Goal: Task Accomplishment & Management: Manage account settings

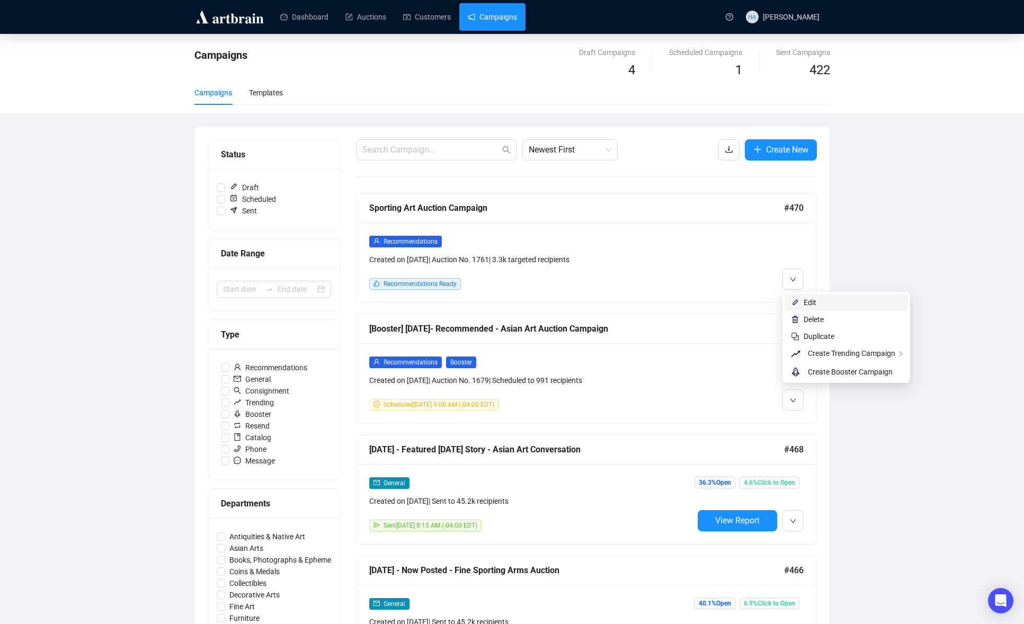
drag, startPoint x: 803, startPoint y: 302, endPoint x: 796, endPoint y: 299, distance: 7.4
click at [803, 302] on li "Edit" at bounding box center [846, 302] width 123 height 17
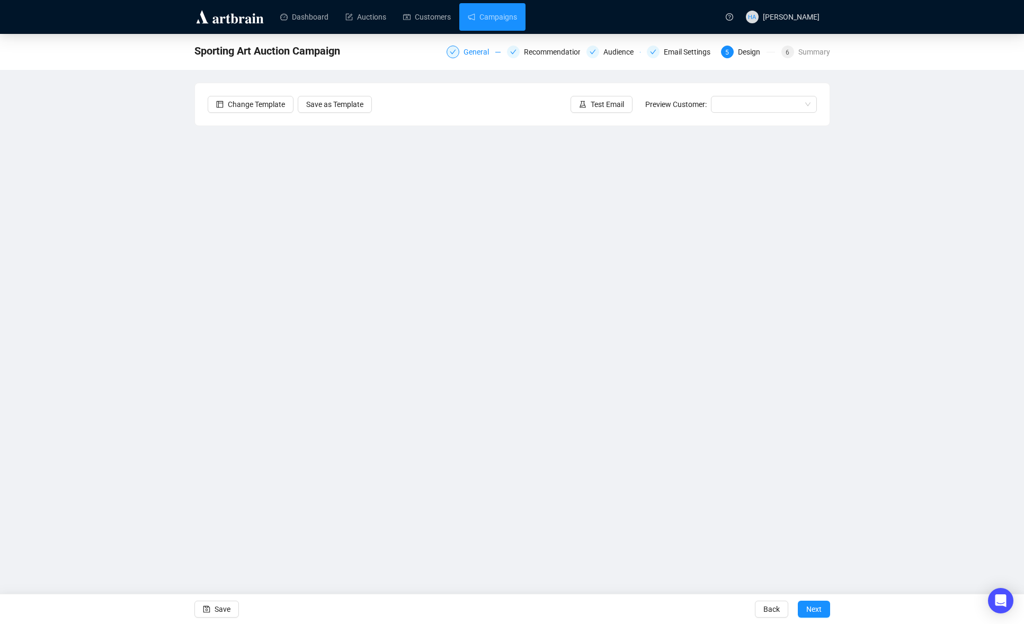
click at [464, 53] on div "General" at bounding box center [480, 52] width 32 height 13
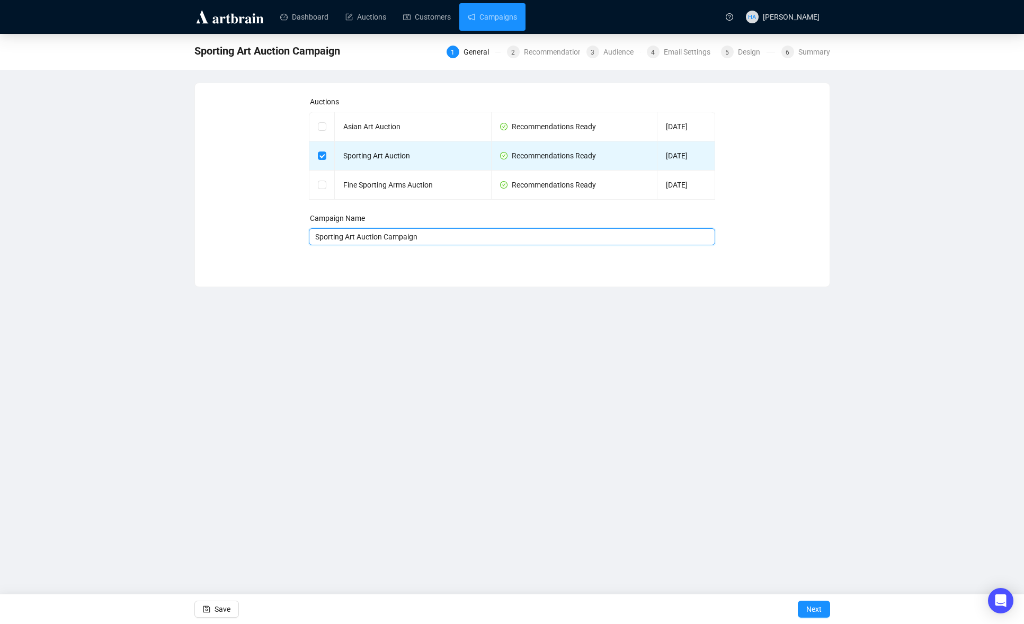
click at [317, 238] on input "Sporting Art Auction Campaign" at bounding box center [512, 236] width 406 height 17
type input "[DATE] - Recommendations - Sporting Art Auction Campaign"
click at [810, 607] on span "Next" at bounding box center [814, 610] width 15 height 30
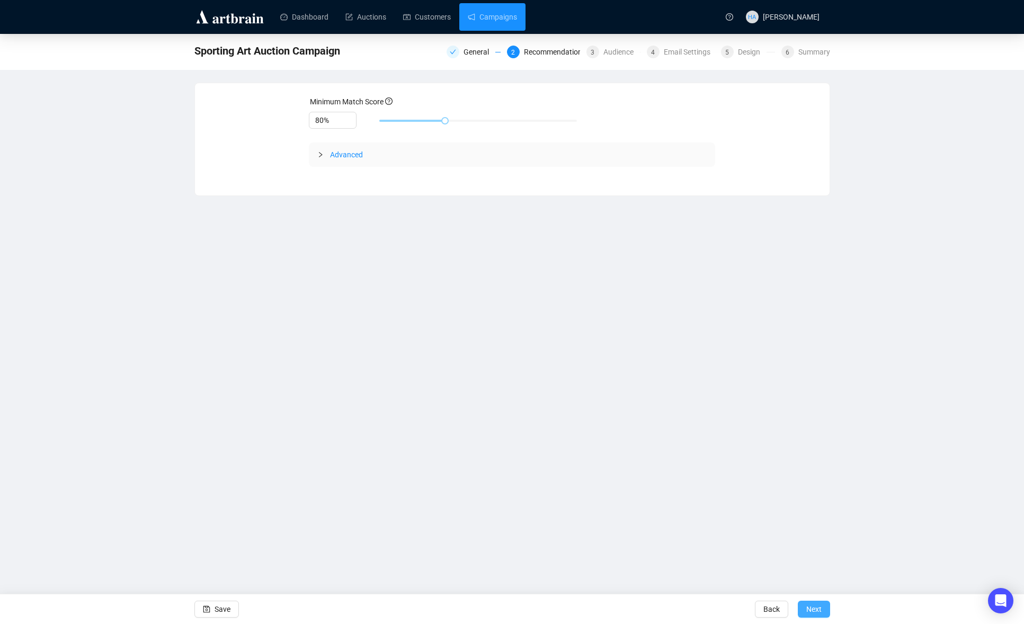
click at [813, 604] on span "Next" at bounding box center [814, 610] width 15 height 30
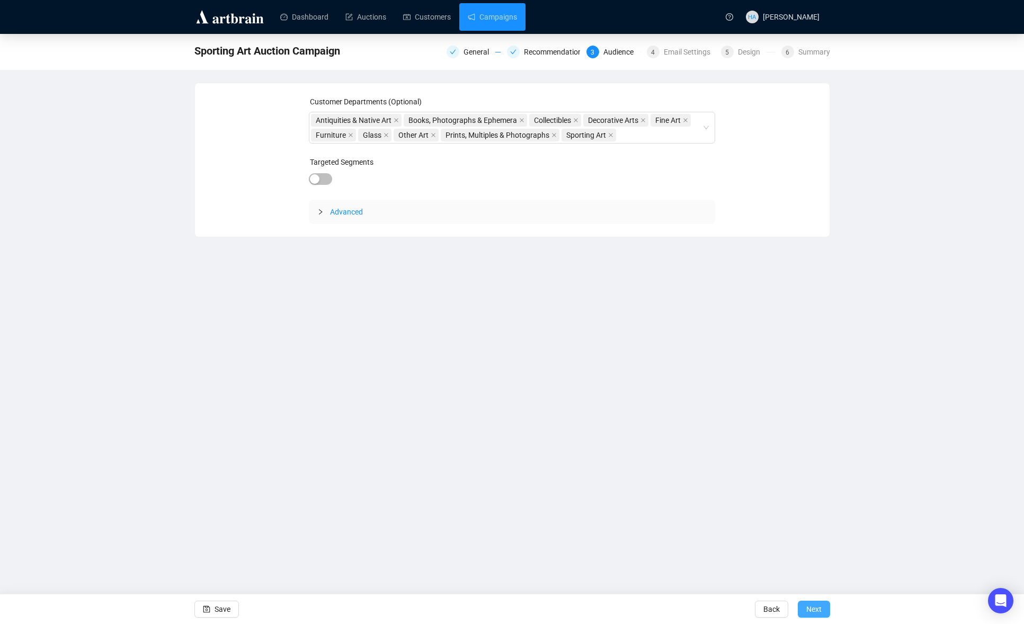
click at [816, 612] on span "Next" at bounding box center [814, 610] width 15 height 30
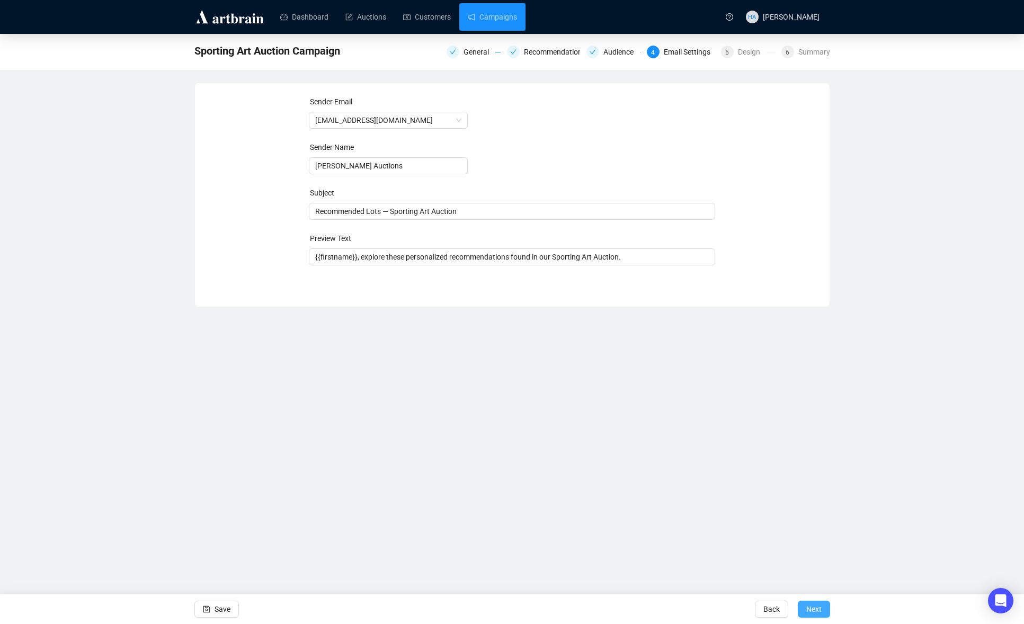
click at [812, 609] on span "Next" at bounding box center [814, 610] width 15 height 30
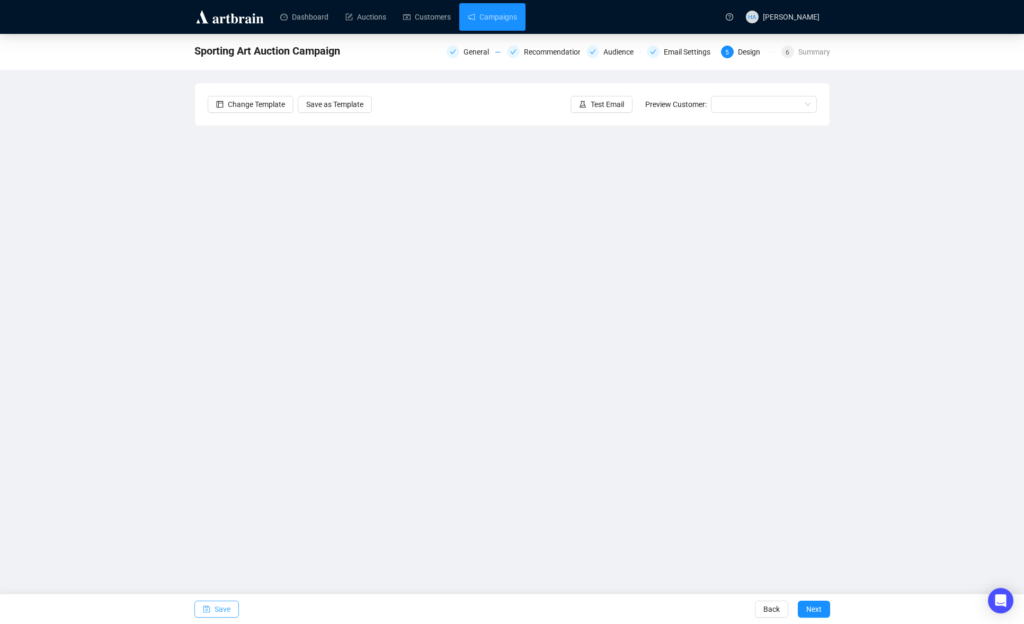
click at [225, 607] on span "Save" at bounding box center [223, 610] width 16 height 30
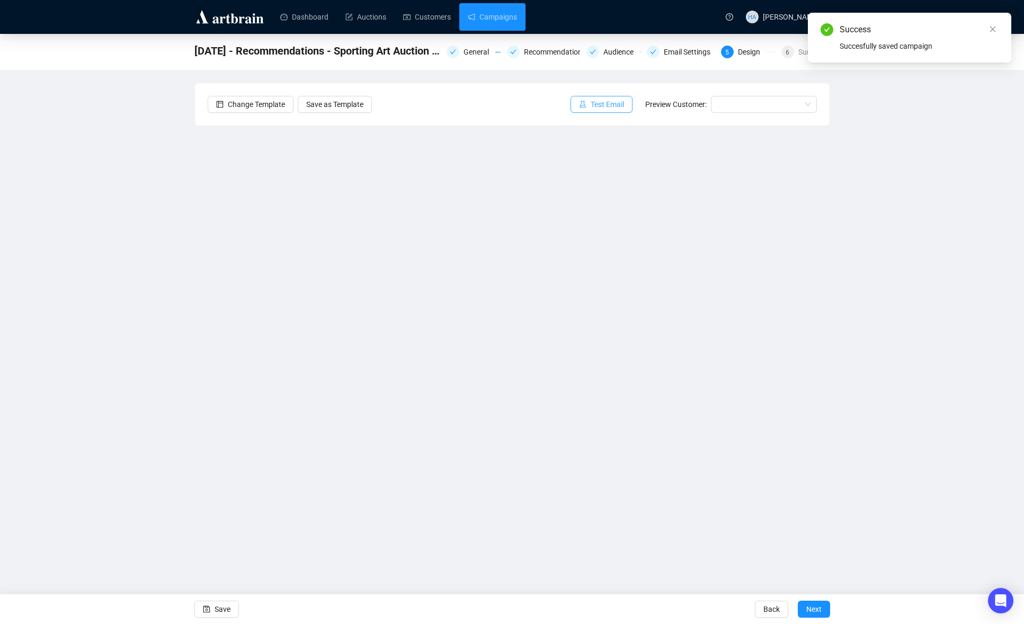
click at [612, 102] on span "Test Email" at bounding box center [607, 105] width 33 height 12
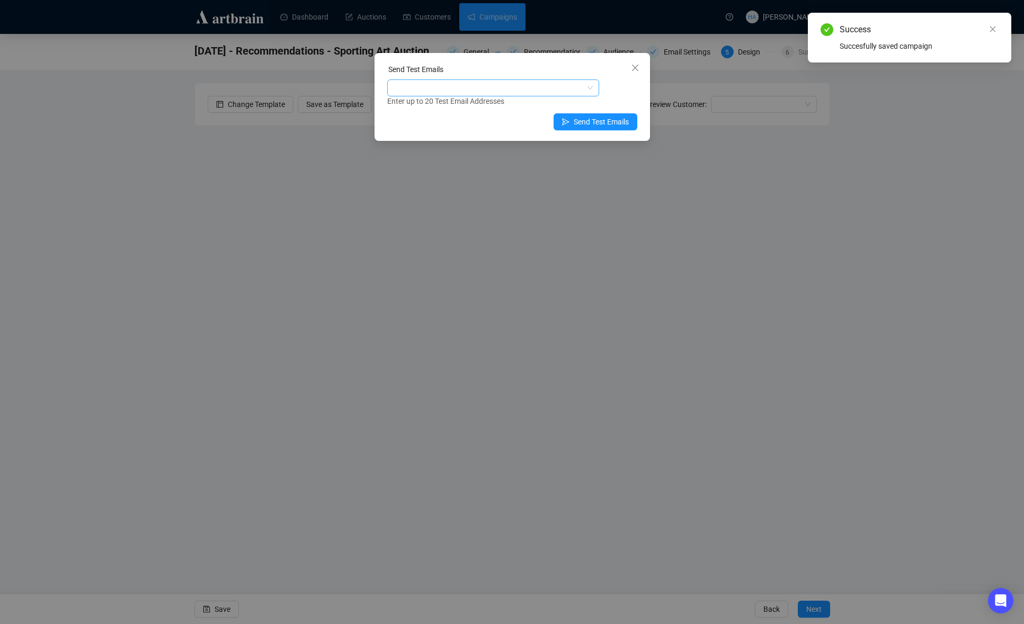
click at [444, 85] on div at bounding box center [487, 88] width 197 height 15
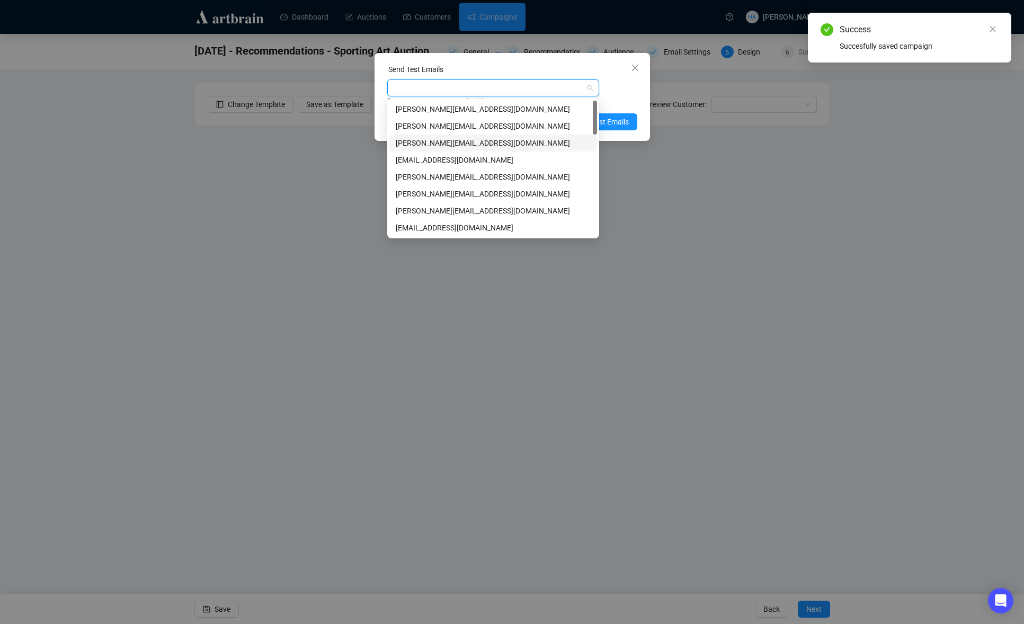
click at [404, 139] on div "[PERSON_NAME][EMAIL_ADDRESS][DOMAIN_NAME]" at bounding box center [493, 143] width 195 height 12
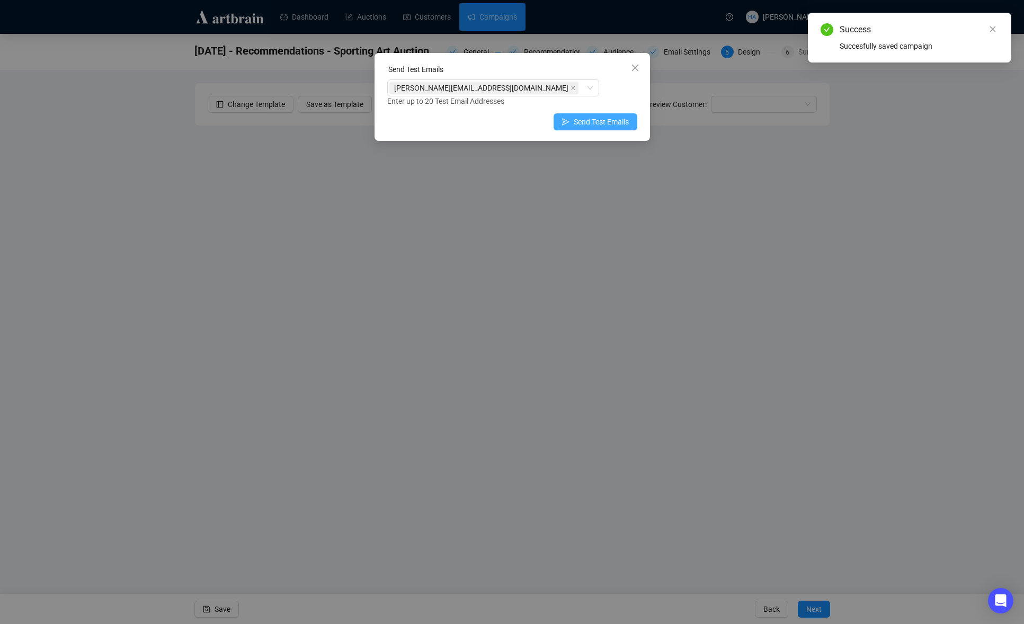
click at [618, 119] on span "Send Test Emails" at bounding box center [601, 122] width 55 height 12
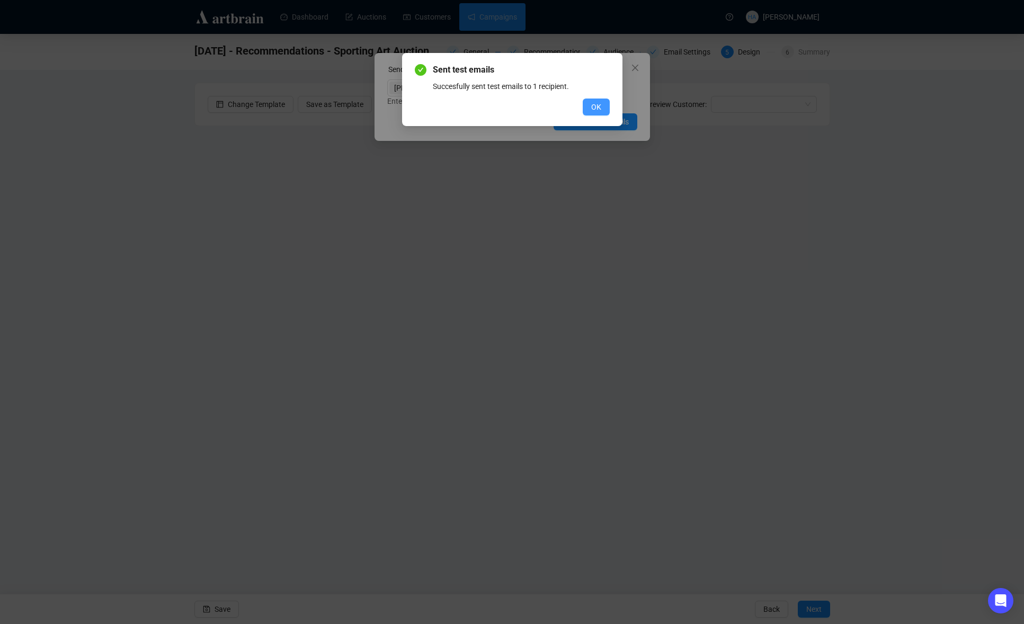
click at [584, 103] on button "OK" at bounding box center [596, 107] width 27 height 17
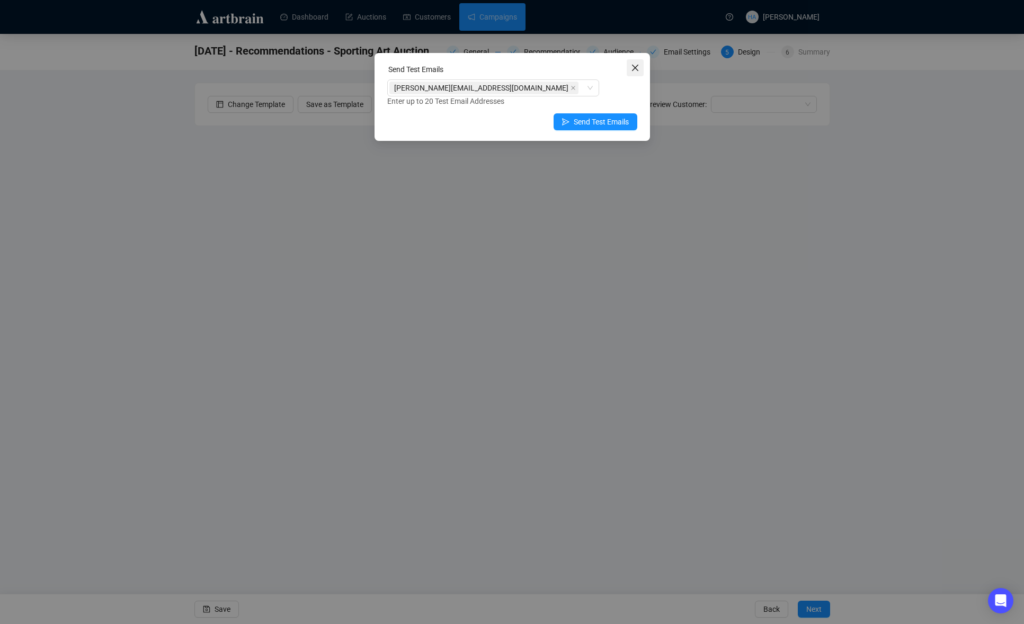
click at [631, 67] on icon "close" at bounding box center [635, 68] width 8 height 8
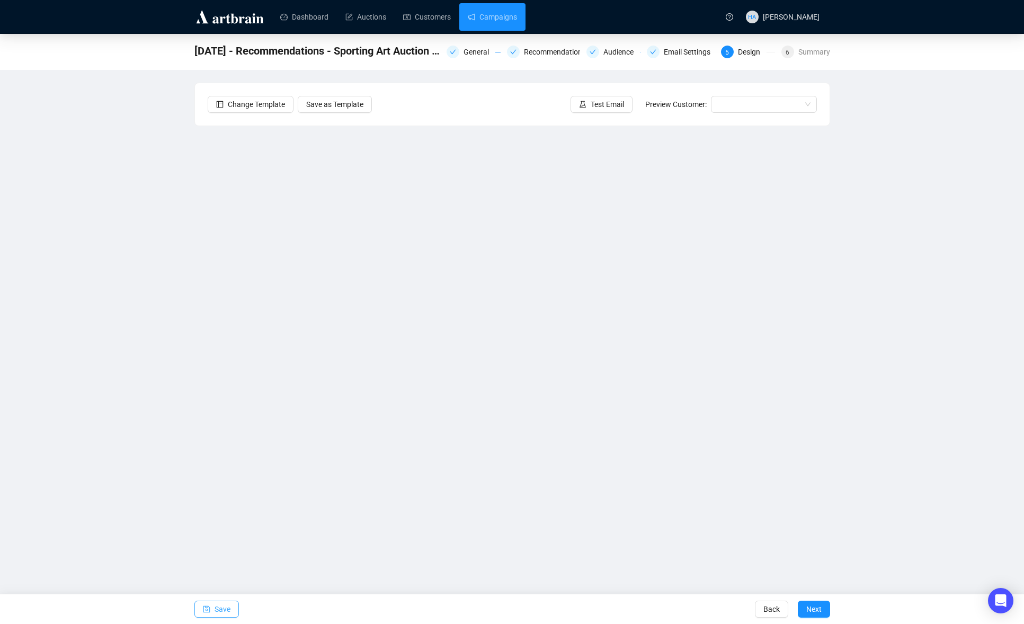
click at [227, 609] on span "Save" at bounding box center [223, 610] width 16 height 30
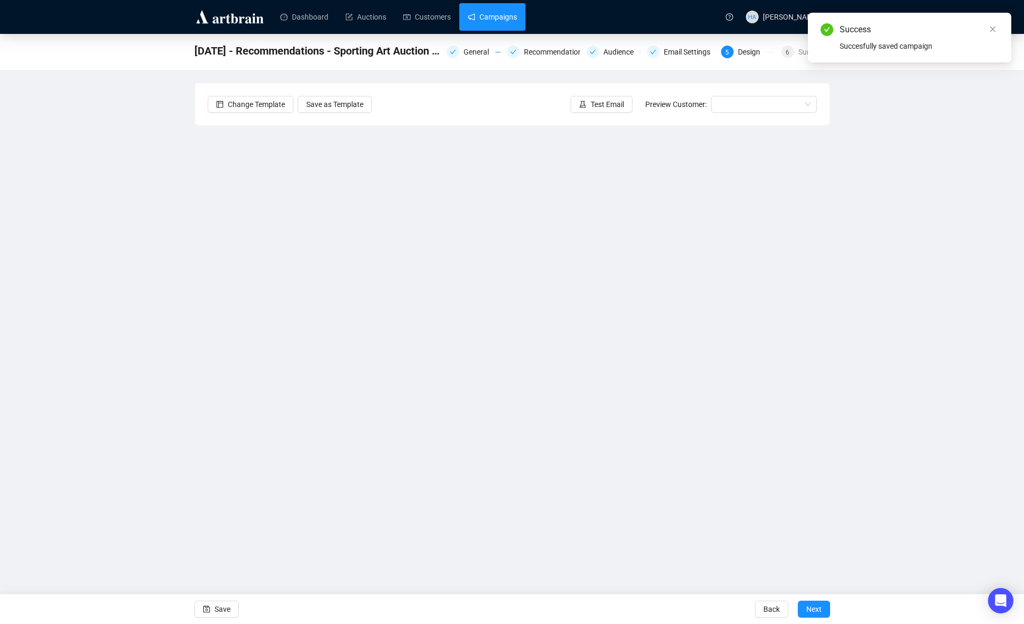
click at [489, 13] on link "Campaigns" at bounding box center [492, 17] width 49 height 28
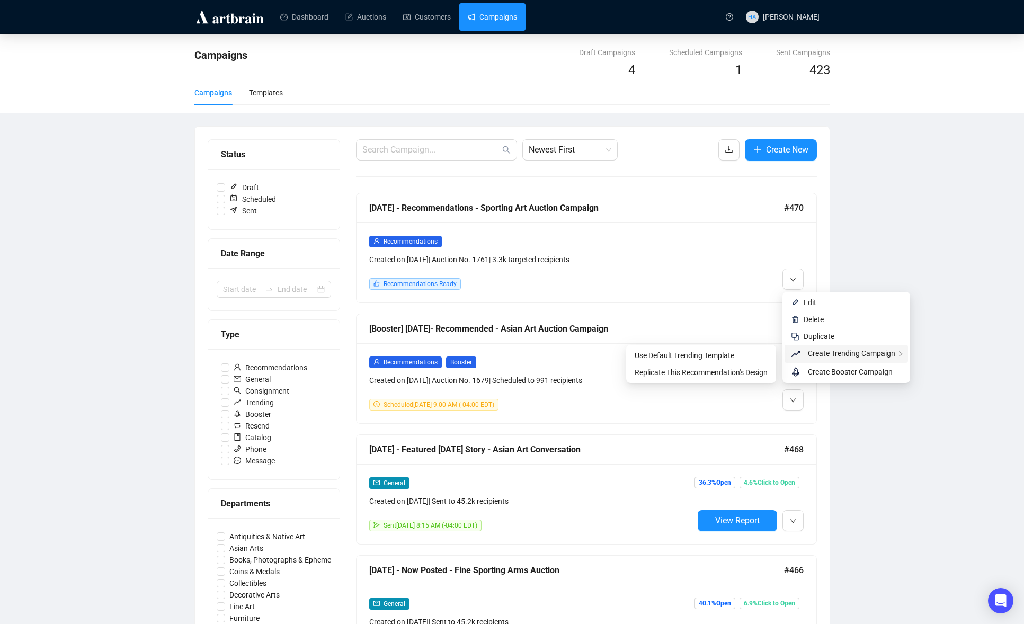
click at [816, 355] on span "Create Trending Campaign" at bounding box center [851, 353] width 87 height 8
click at [724, 369] on span "Replicate This Recommendation's Design" at bounding box center [701, 372] width 133 height 8
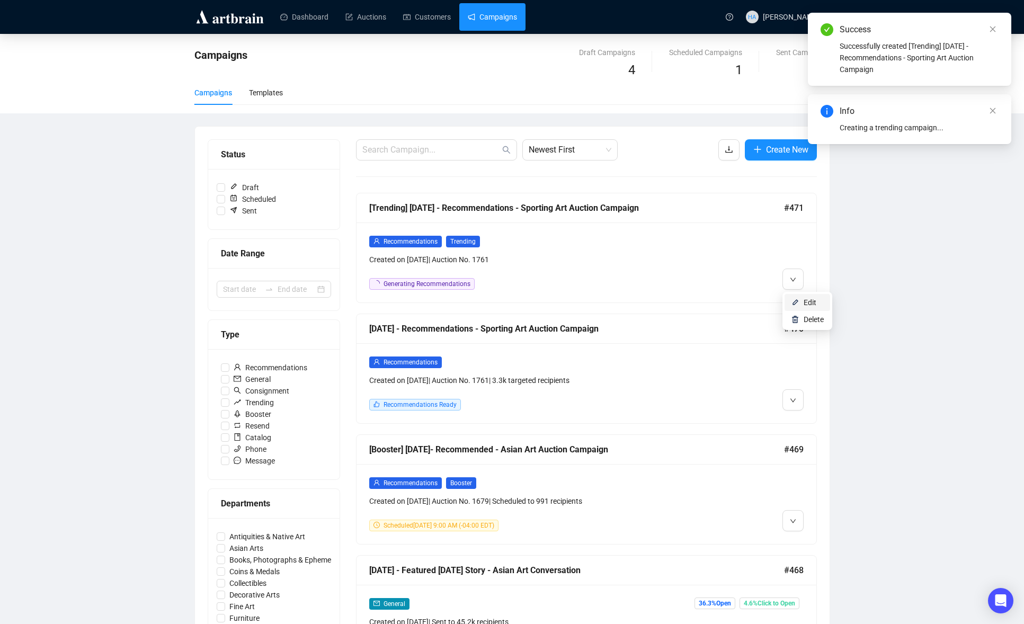
click at [809, 303] on span "Edit" at bounding box center [810, 302] width 13 height 8
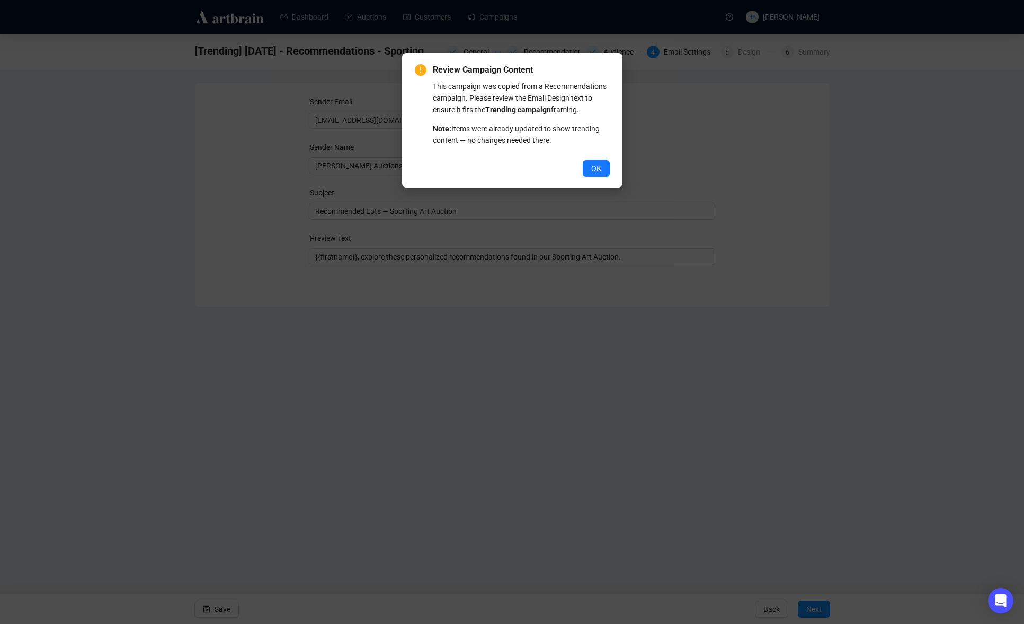
click at [597, 174] on span "OK" at bounding box center [596, 169] width 10 height 12
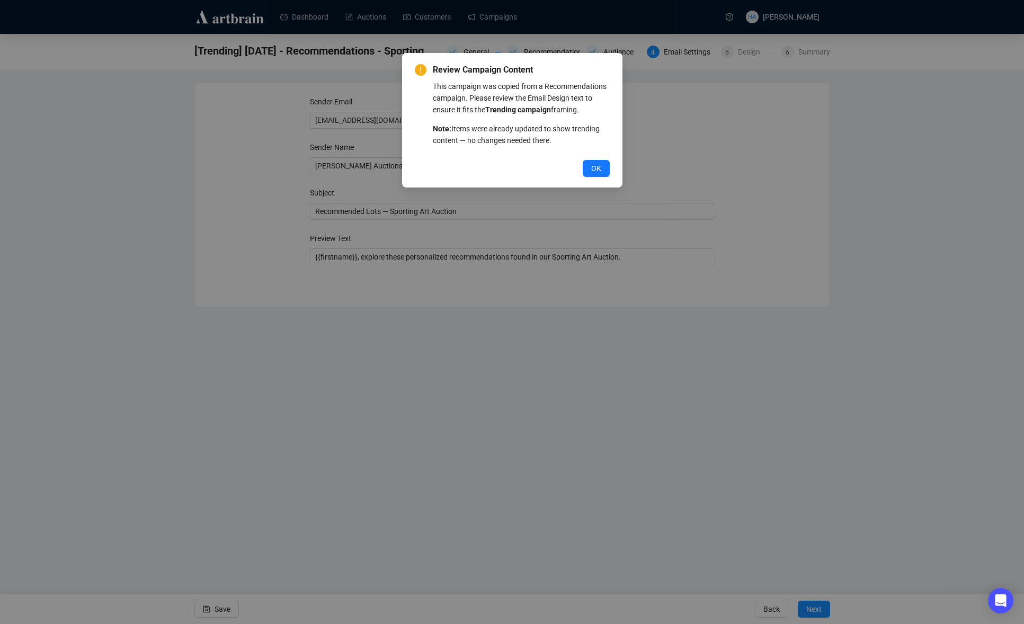
click at [597, 174] on span "OK" at bounding box center [596, 169] width 10 height 12
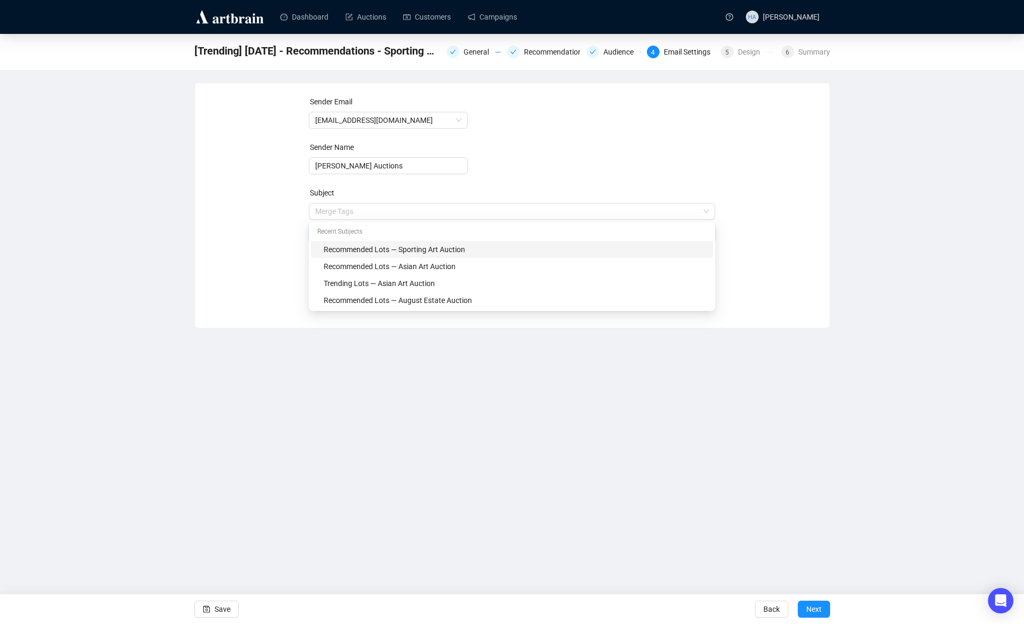
click at [332, 210] on span "Merge Tags Recommended Lots — Sporting Art Auction" at bounding box center [512, 222] width 406 height 30
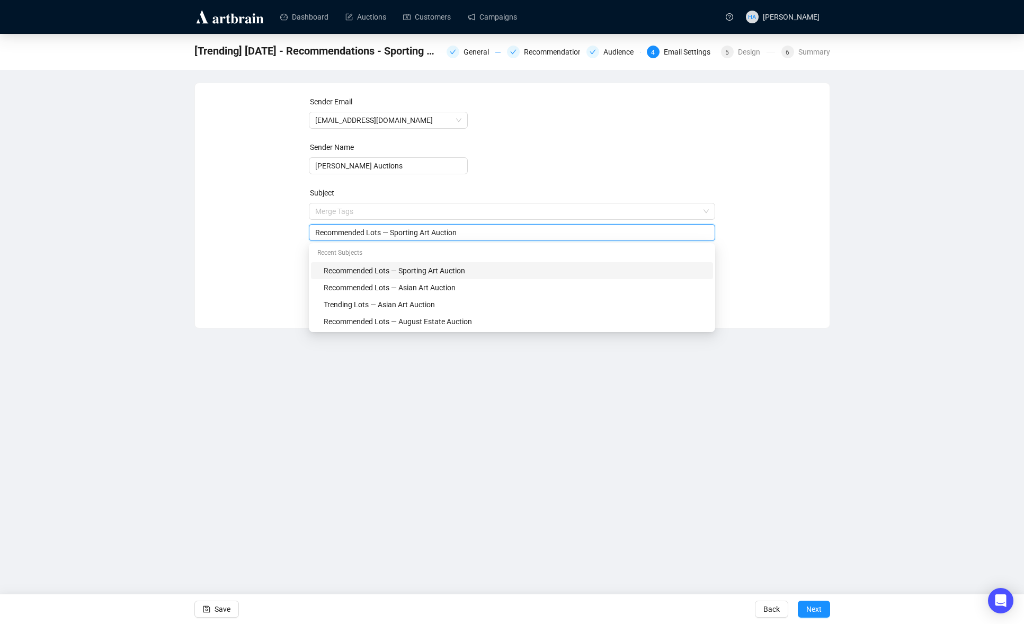
click at [333, 231] on input "Recommended Lots — Sporting Art Auction" at bounding box center [512, 233] width 394 height 12
type input "Trending Lots — Sporting Art Auction"
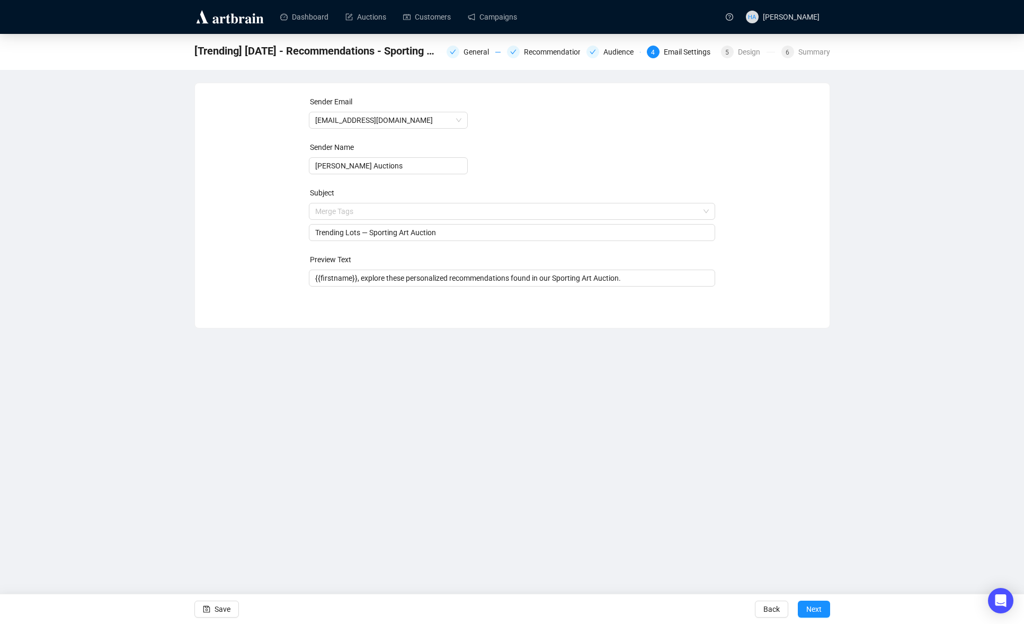
click at [250, 231] on div "Sender Email [EMAIL_ADDRESS][DOMAIN_NAME] Sender Name [PERSON_NAME] Auctions Su…" at bounding box center [512, 197] width 609 height 203
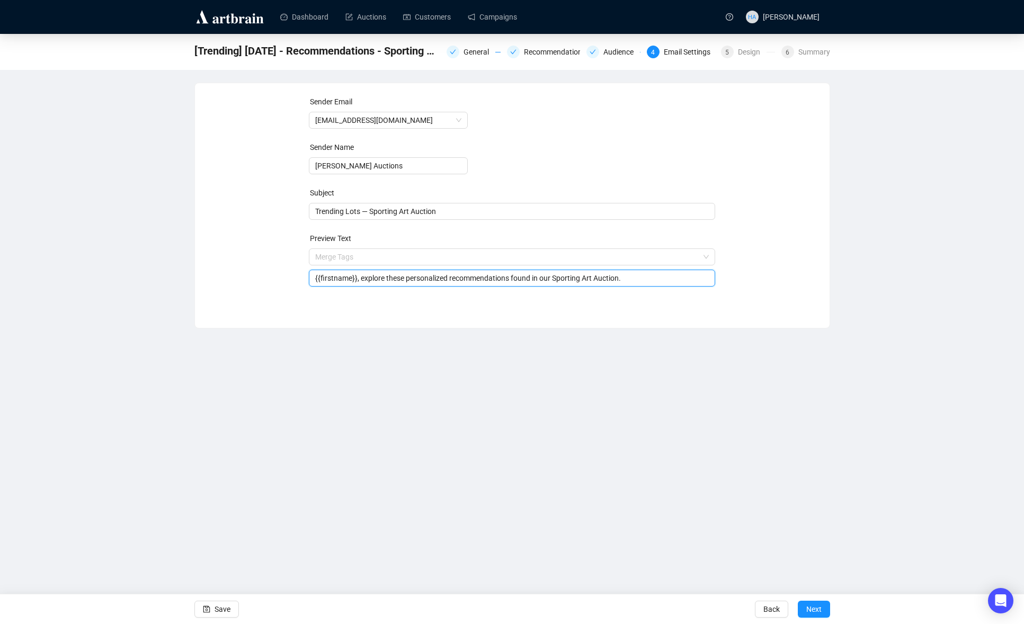
click at [404, 277] on input "{{firstname}}, explore these personalized recommendations found in our Sporting…" at bounding box center [512, 278] width 394 height 12
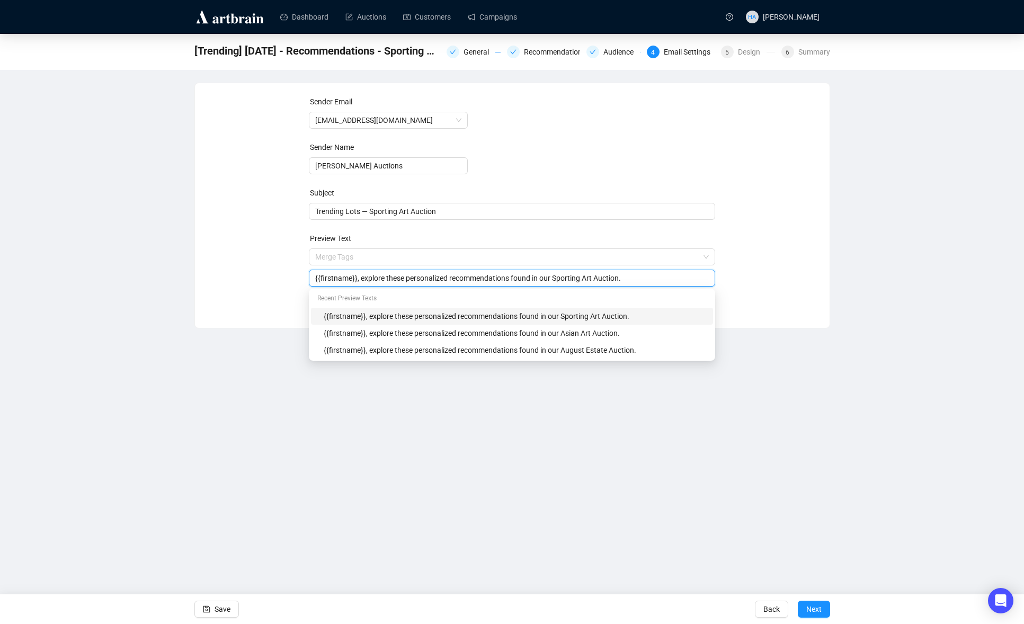
click at [430, 279] on input "{{firstname}}, explore these personalized recommendations found in our Sporting…" at bounding box center [512, 278] width 394 height 12
type input "{{firstname}}, explore these recommendations found in our Sporting Art Auction."
click at [223, 228] on div "Sender Email [EMAIL_ADDRESS][DOMAIN_NAME] Sender Name [PERSON_NAME] Auctions Su…" at bounding box center [512, 197] width 609 height 203
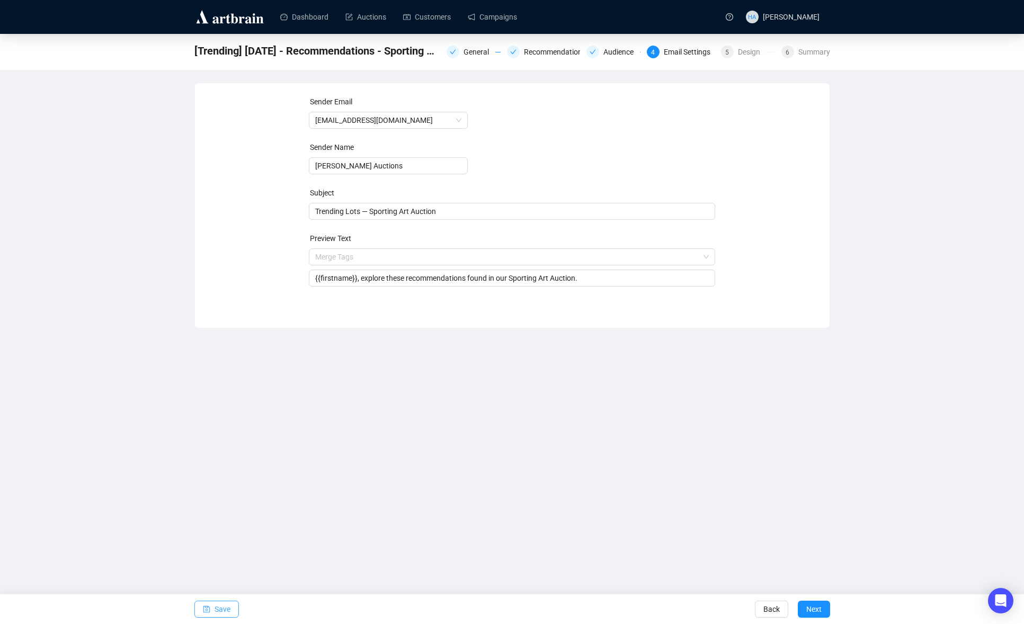
click at [223, 606] on span "Save" at bounding box center [223, 610] width 16 height 30
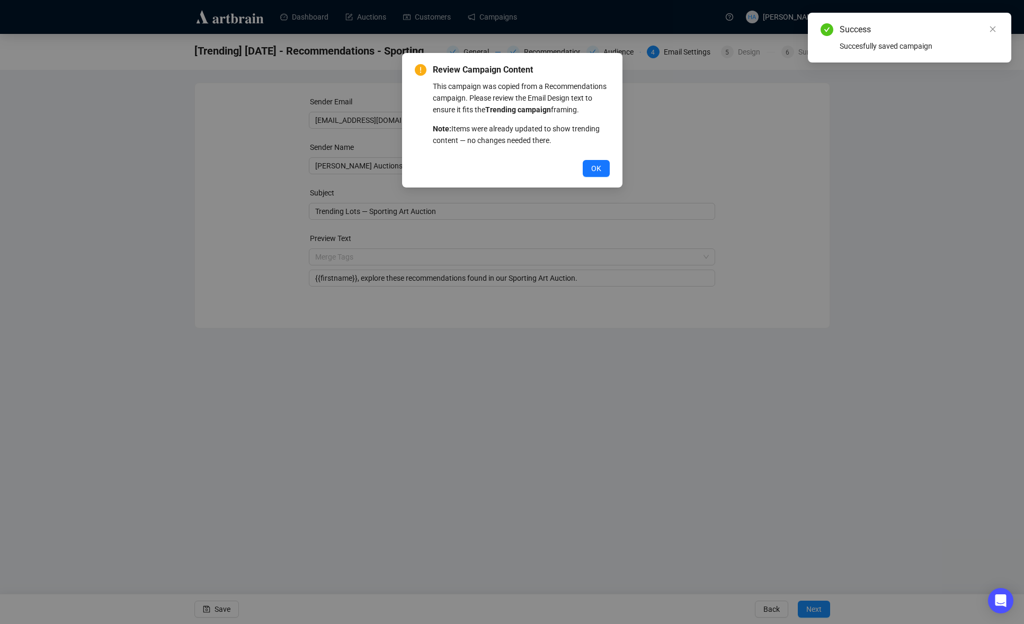
click at [598, 173] on button "OK" at bounding box center [596, 168] width 27 height 17
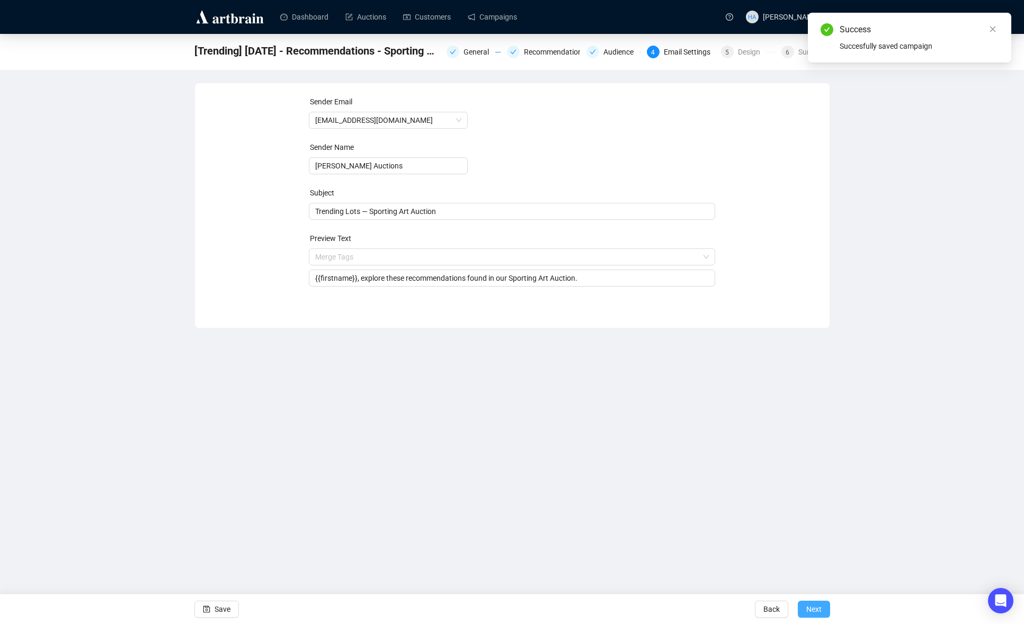
click at [814, 608] on span "Next" at bounding box center [814, 610] width 15 height 30
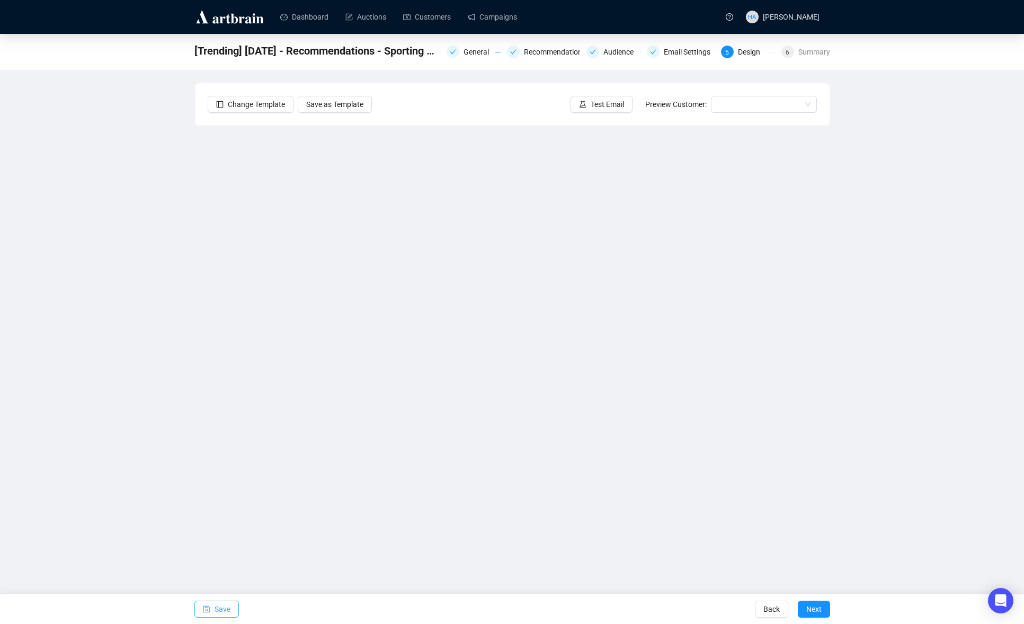
click at [224, 609] on span "Save" at bounding box center [223, 610] width 16 height 30
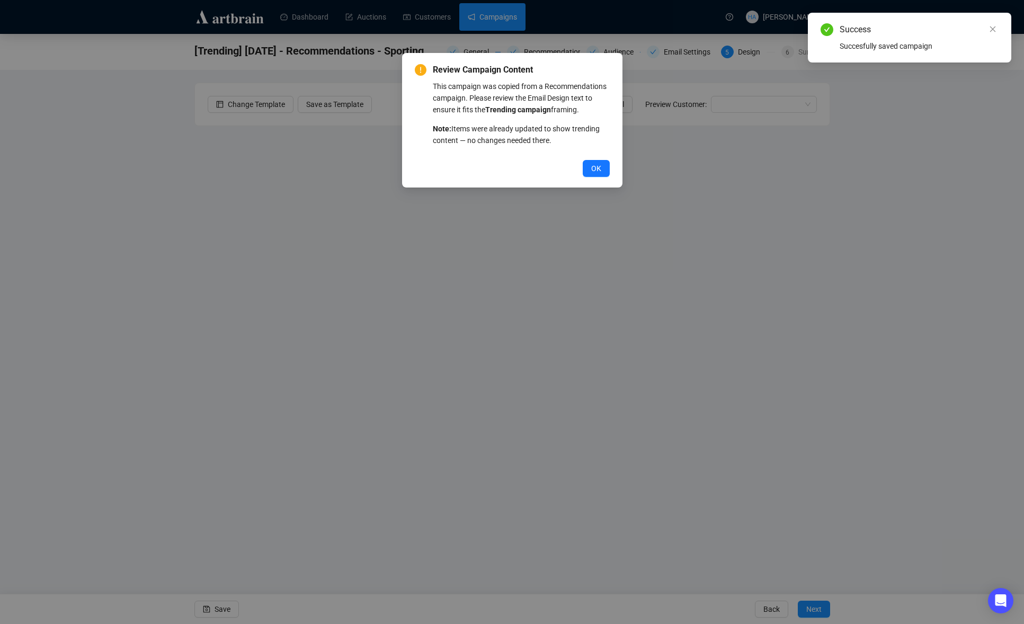
click at [508, 16] on div "Review Campaign Content This campaign was copied from a Recommendations campaig…" at bounding box center [512, 312] width 1024 height 624
drag, startPoint x: 594, startPoint y: 178, endPoint x: 578, endPoint y: 156, distance: 27.7
click at [594, 174] on span "OK" at bounding box center [596, 169] width 10 height 12
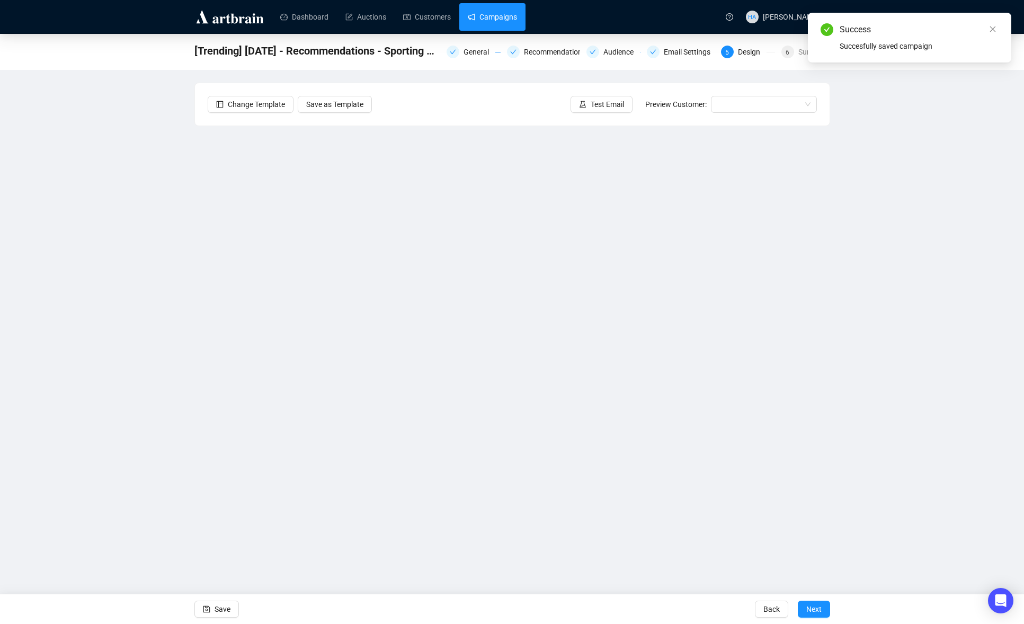
click at [501, 25] on link "Campaigns" at bounding box center [492, 17] width 49 height 28
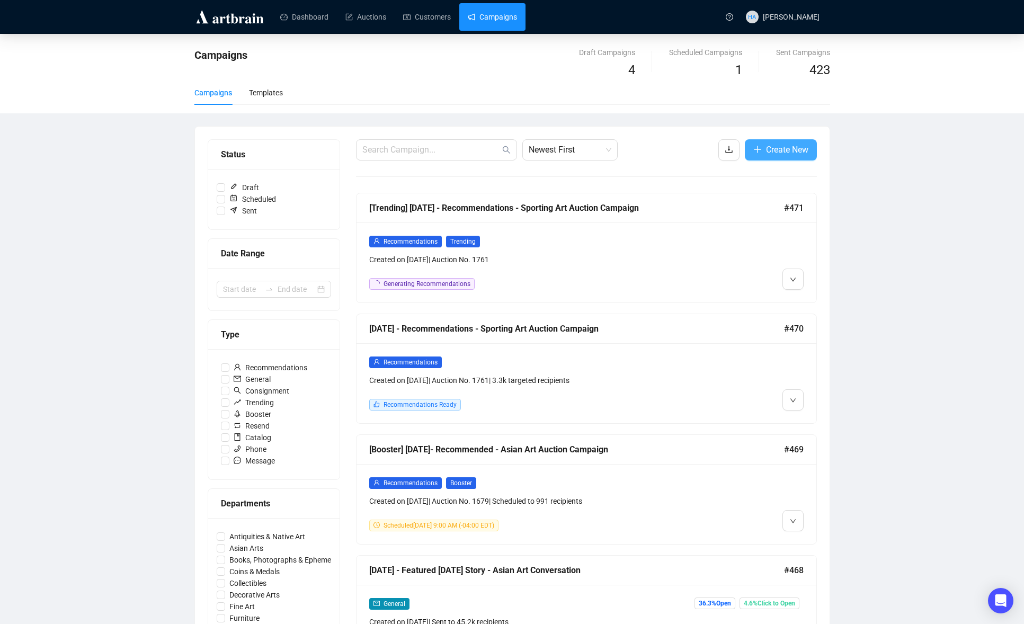
click at [785, 150] on span "Create New" at bounding box center [787, 149] width 42 height 13
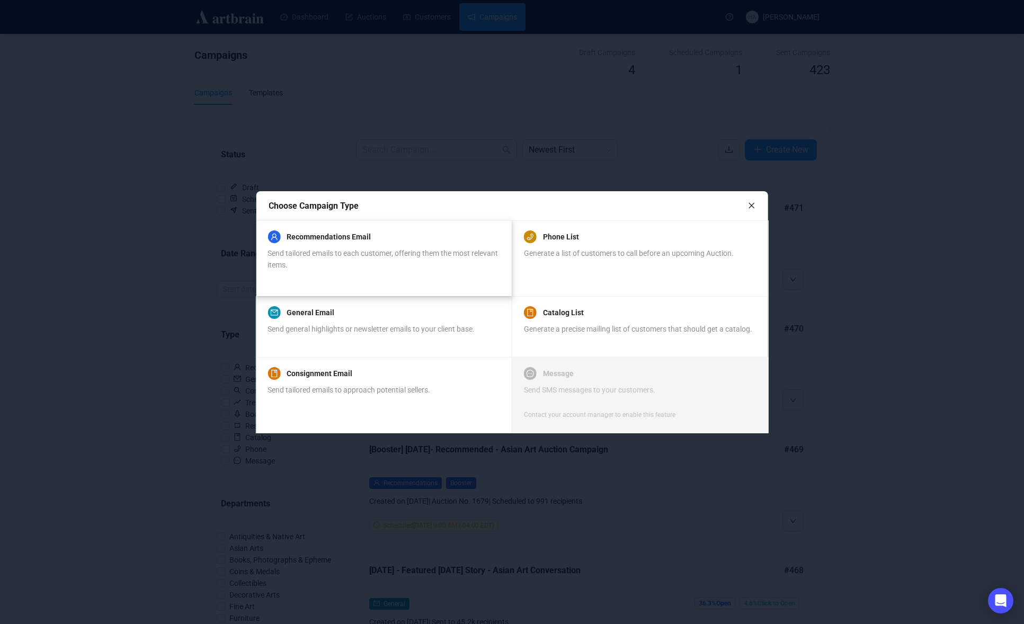
click at [431, 261] on div "Send tailored emails to each customer, offering them the most relevant items." at bounding box center [384, 258] width 232 height 23
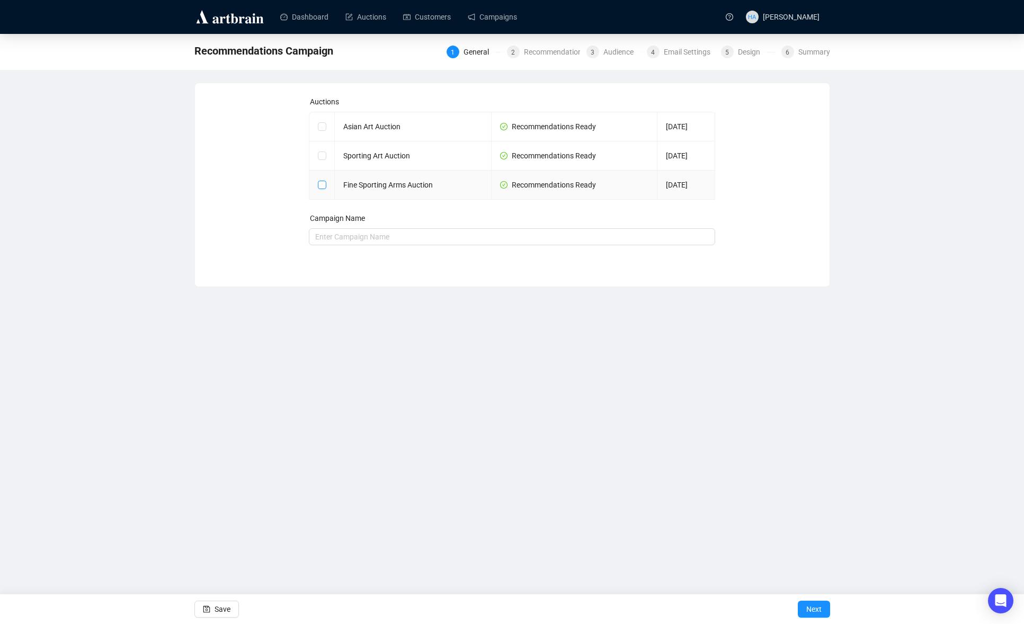
click at [323, 185] on input "checkbox" at bounding box center [321, 184] width 7 height 7
checkbox input "true"
type input "Fine Sporting Arms Auction Campaign"
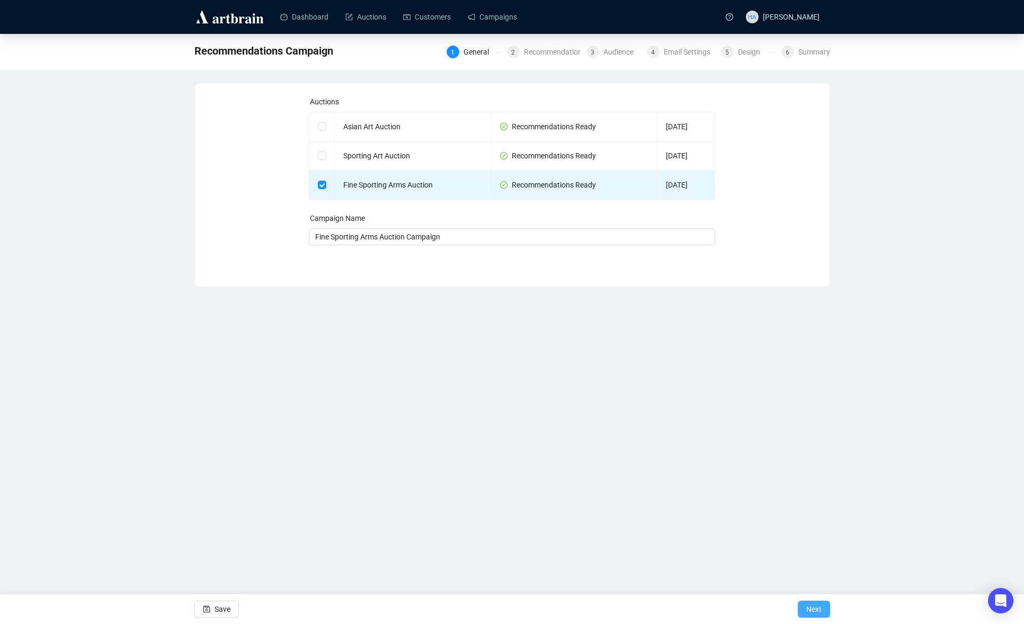
click at [813, 609] on span "Next" at bounding box center [814, 610] width 15 height 30
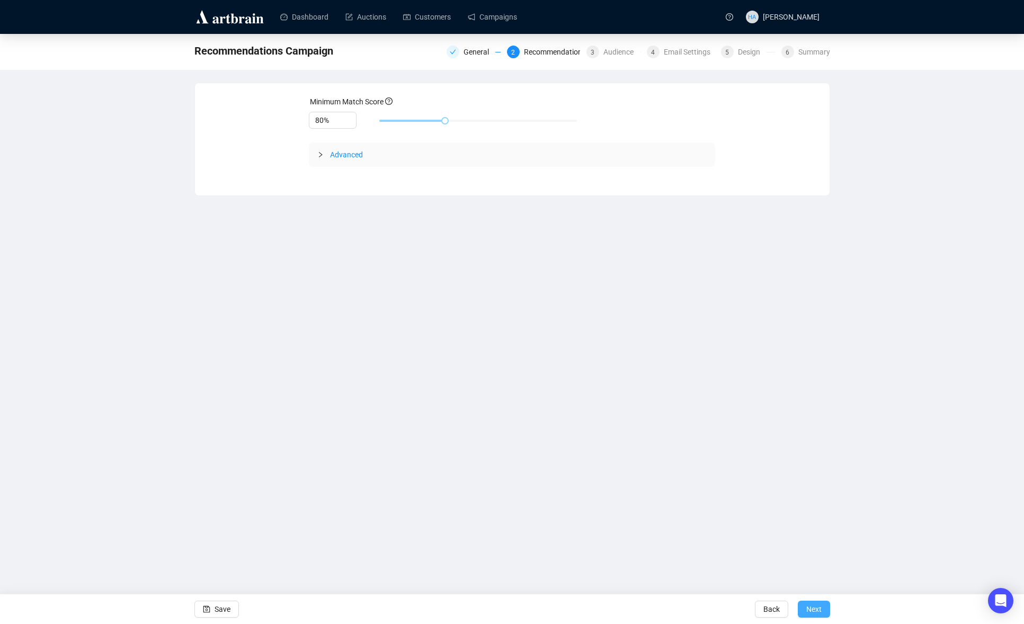
click at [813, 609] on span "Next" at bounding box center [814, 610] width 15 height 30
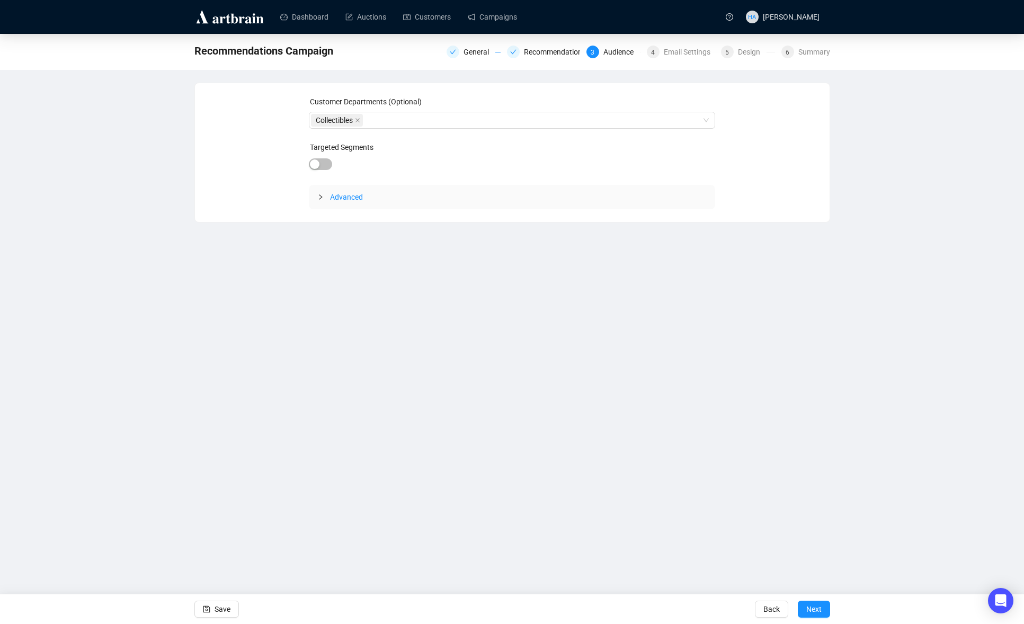
click at [813, 609] on span "Next" at bounding box center [814, 610] width 15 height 30
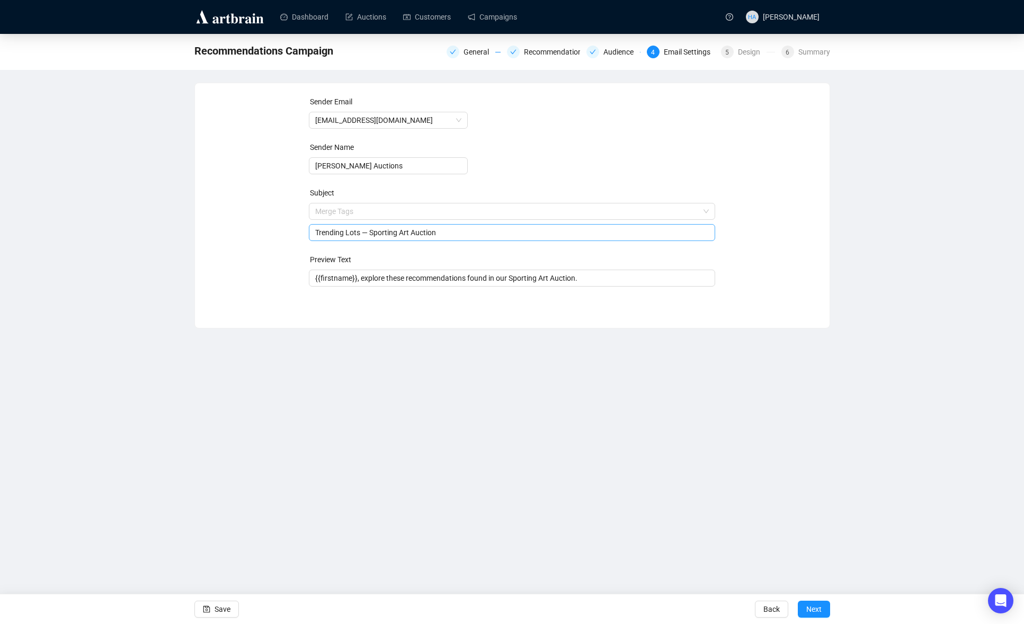
click at [321, 214] on span "Merge Tags Trending Lots — Sporting Art Auction" at bounding box center [512, 222] width 406 height 30
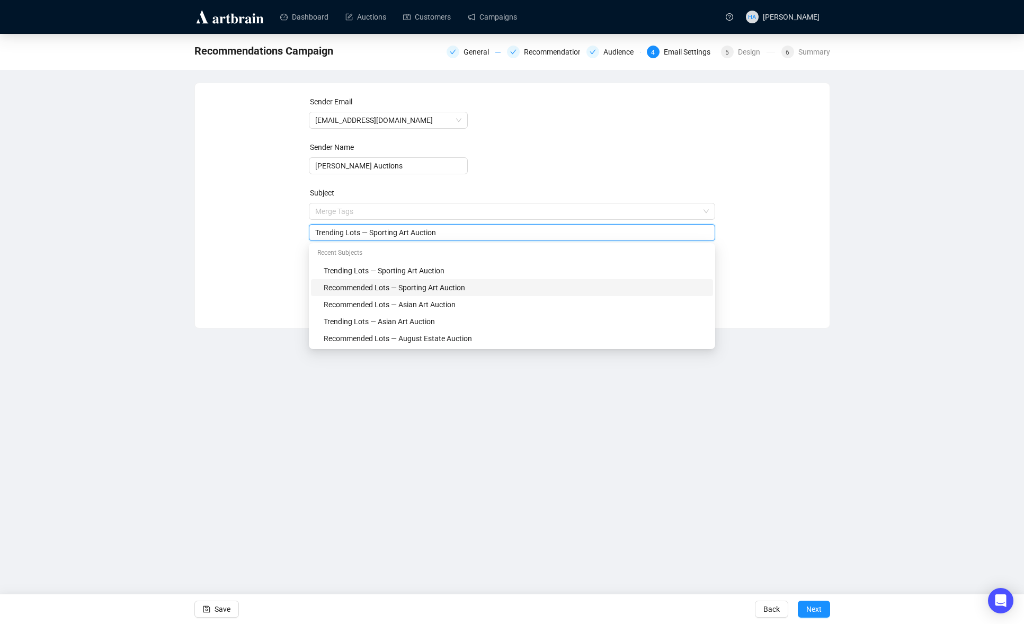
click at [335, 288] on div "Recommended Lots — Sporting Art Auction" at bounding box center [515, 288] width 383 height 12
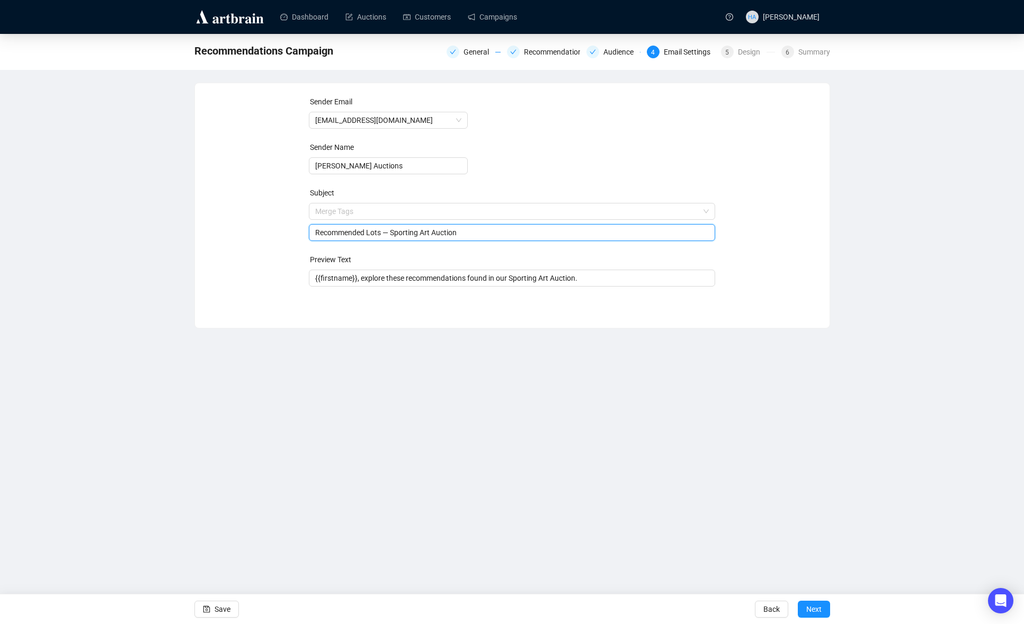
click at [395, 234] on input "Recommended Lots — Sporting Art Auction" at bounding box center [512, 233] width 394 height 12
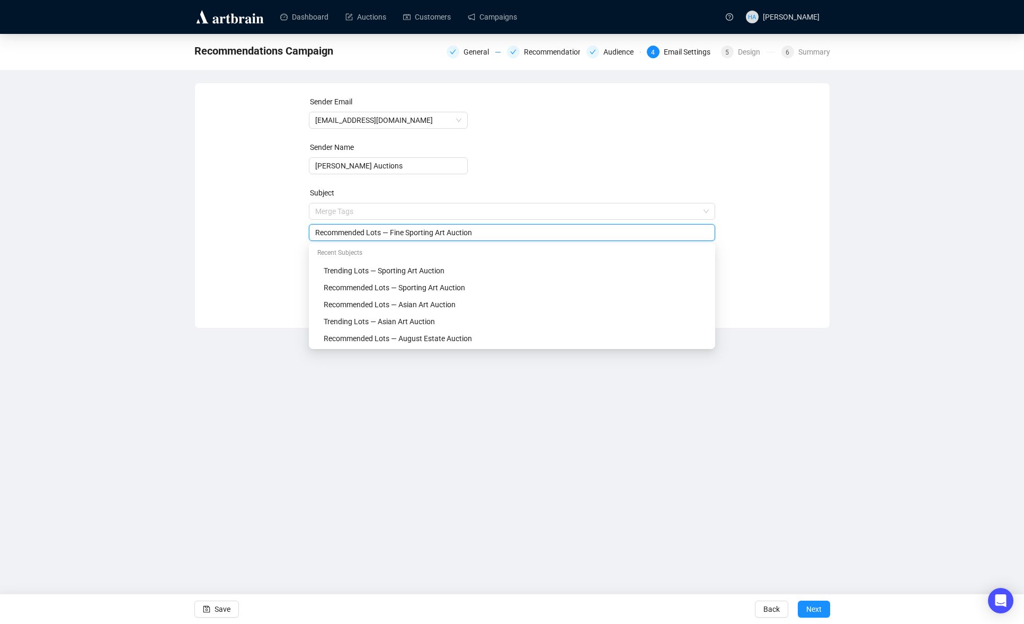
click at [453, 234] on input "Recommended Lots — Fine Sporting Art Auction" at bounding box center [512, 233] width 394 height 12
type input "Recommended Lots — Fine Sporting Arms Auction"
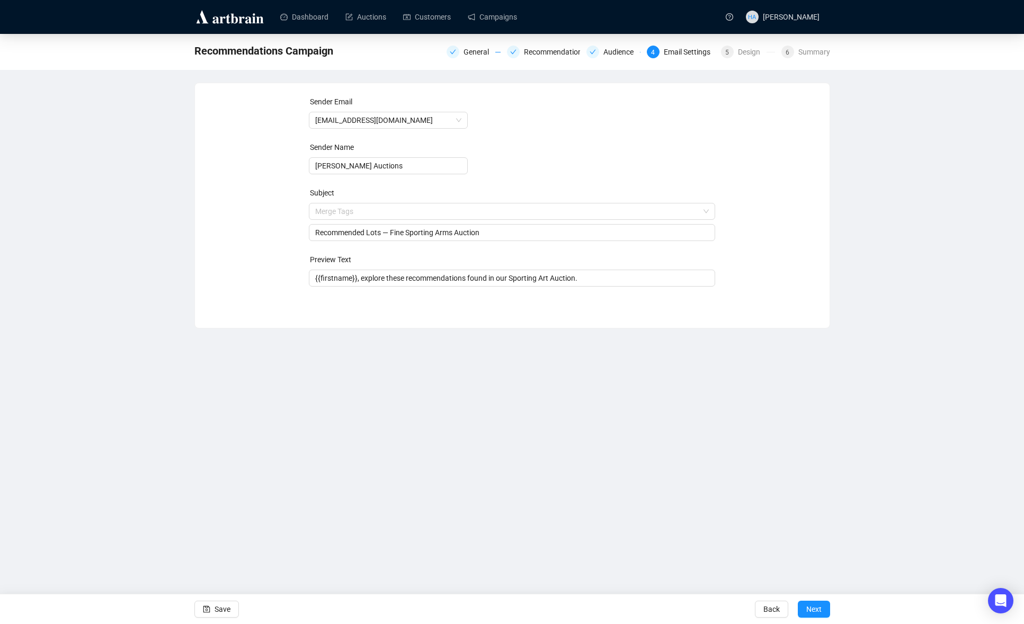
click at [267, 246] on div "Sender Email [EMAIL_ADDRESS][DOMAIN_NAME] Sender Name [PERSON_NAME] Auctions Su…" at bounding box center [512, 197] width 609 height 203
click at [415, 279] on input "{{firstname}}, explore these recommendations found in our Sporting Art Auction." at bounding box center [512, 278] width 394 height 12
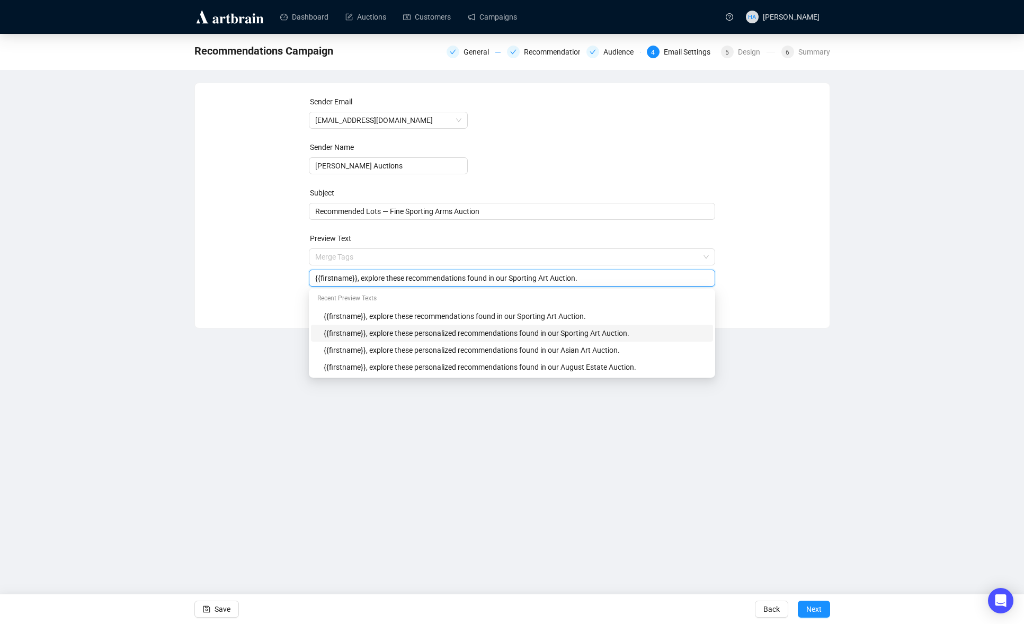
click at [423, 330] on div "{{firstname}}, explore these personalized recommendations found in our Sporting…" at bounding box center [515, 333] width 383 height 12
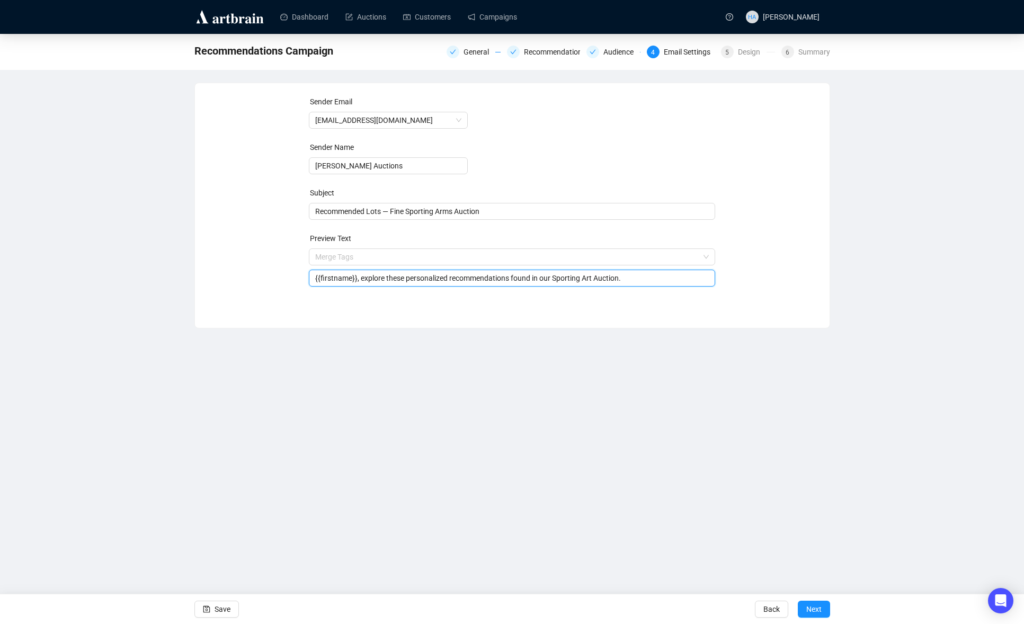
click at [563, 280] on input "{{firstname}}, explore these personalized recommendations found in our Sporting…" at bounding box center [512, 278] width 394 height 12
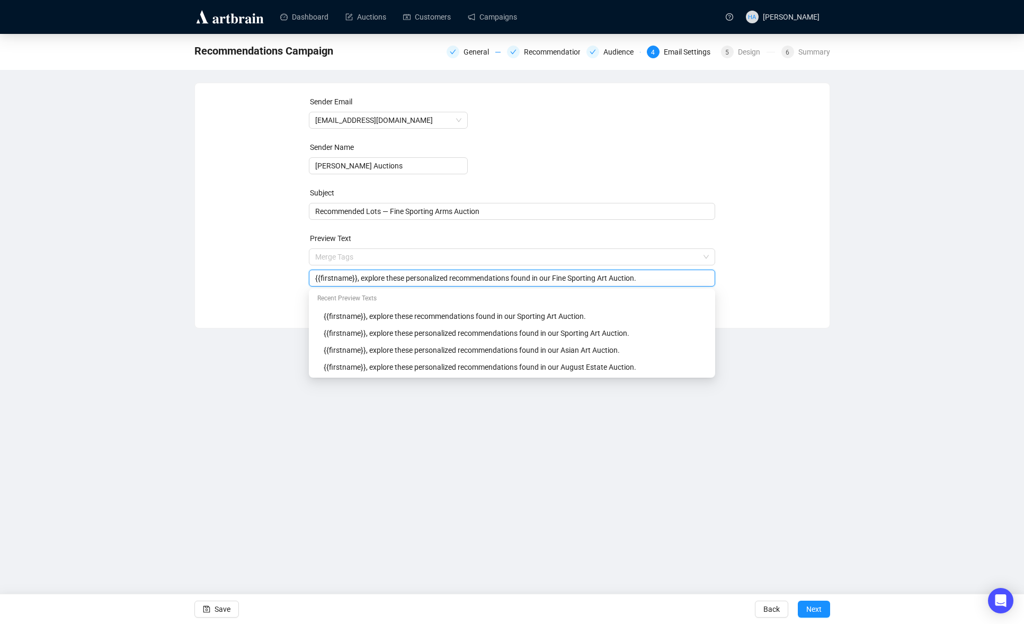
click at [623, 279] on input "{{firstname}}, explore these personalized recommendations found in our Fine Spo…" at bounding box center [512, 278] width 394 height 12
type input "{{firstname}}, explore these personalized recommendations found in our Fine Spo…"
click at [755, 290] on div "Sender Email [EMAIL_ADDRESS][DOMAIN_NAME] Sender Name [PERSON_NAME] Auctions Su…" at bounding box center [512, 197] width 609 height 203
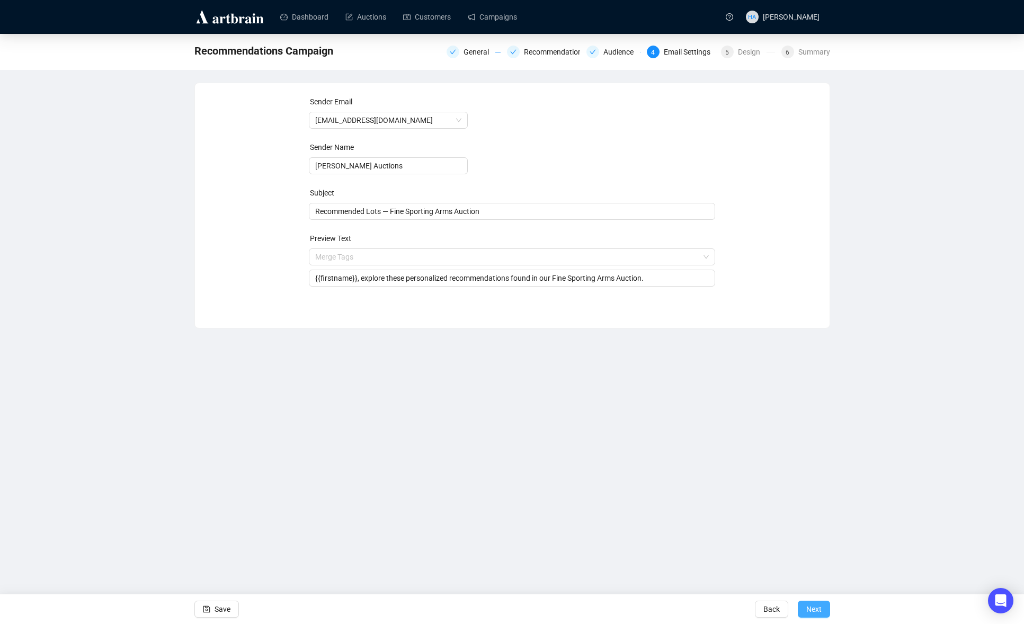
click at [812, 608] on span "Next" at bounding box center [814, 610] width 15 height 30
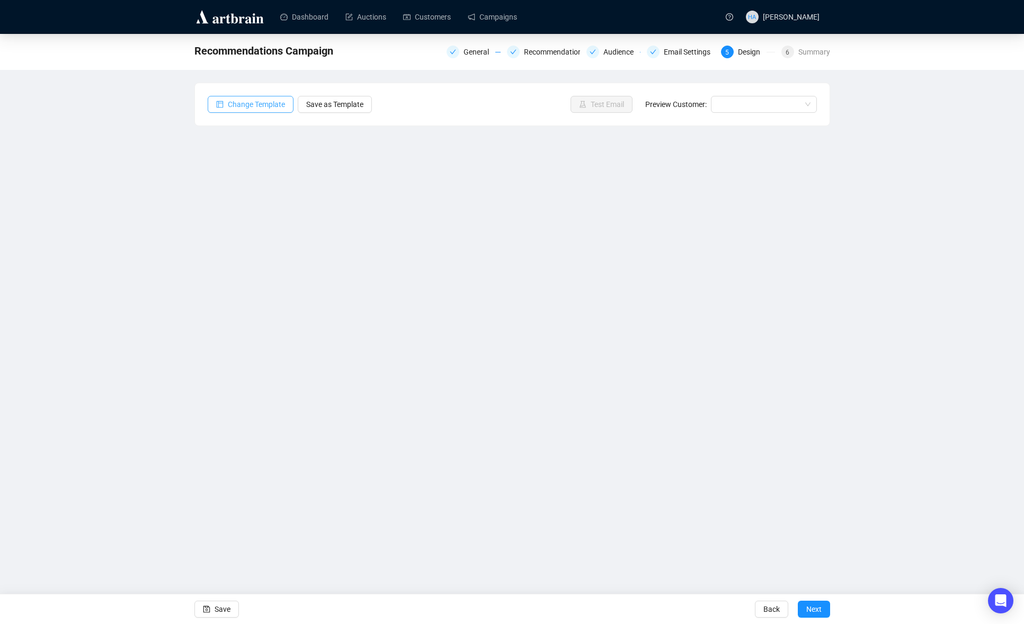
click at [249, 99] on span "Change Template" at bounding box center [256, 105] width 57 height 12
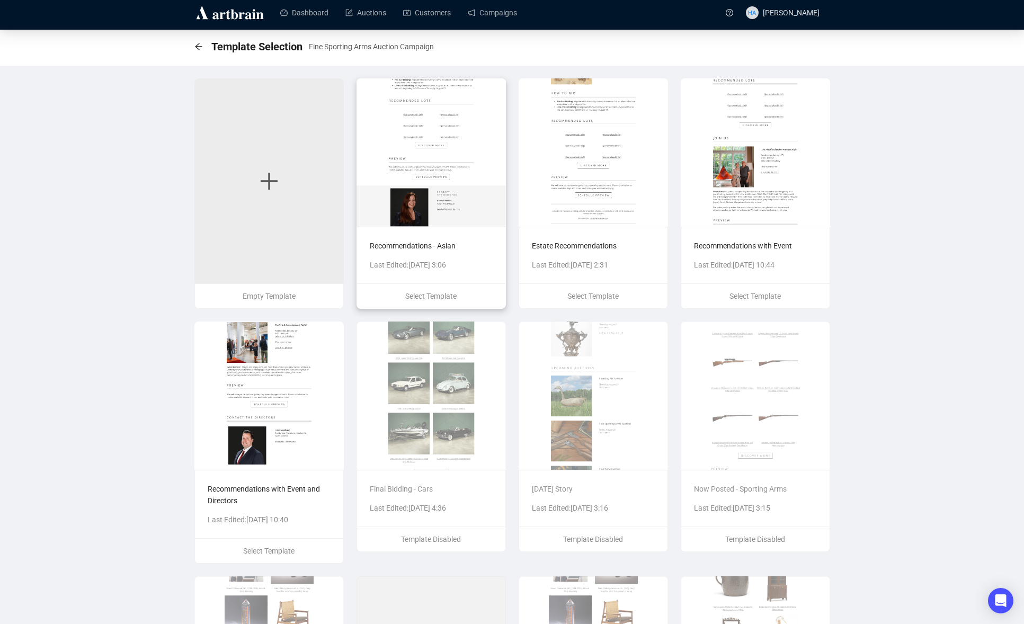
scroll to position [5, 0]
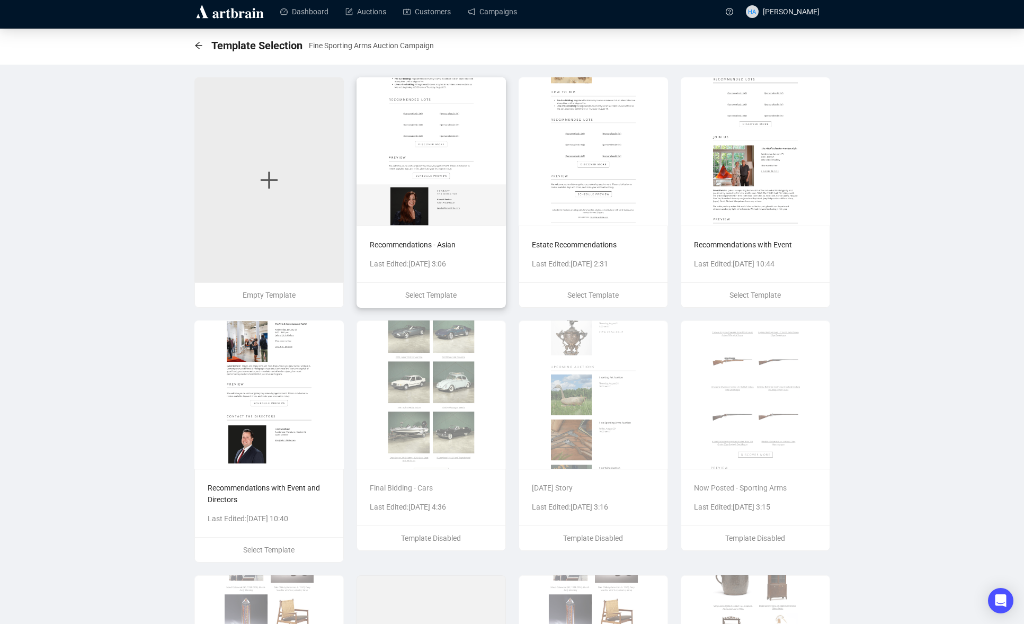
click at [491, 249] on p "Recommendations - Asian" at bounding box center [431, 245] width 123 height 12
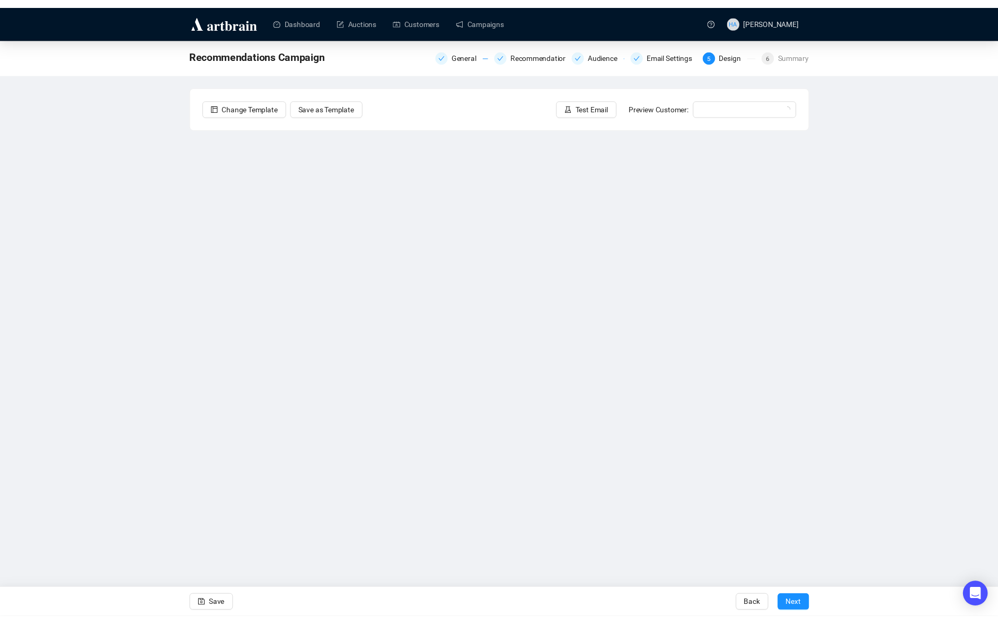
scroll to position [0, 0]
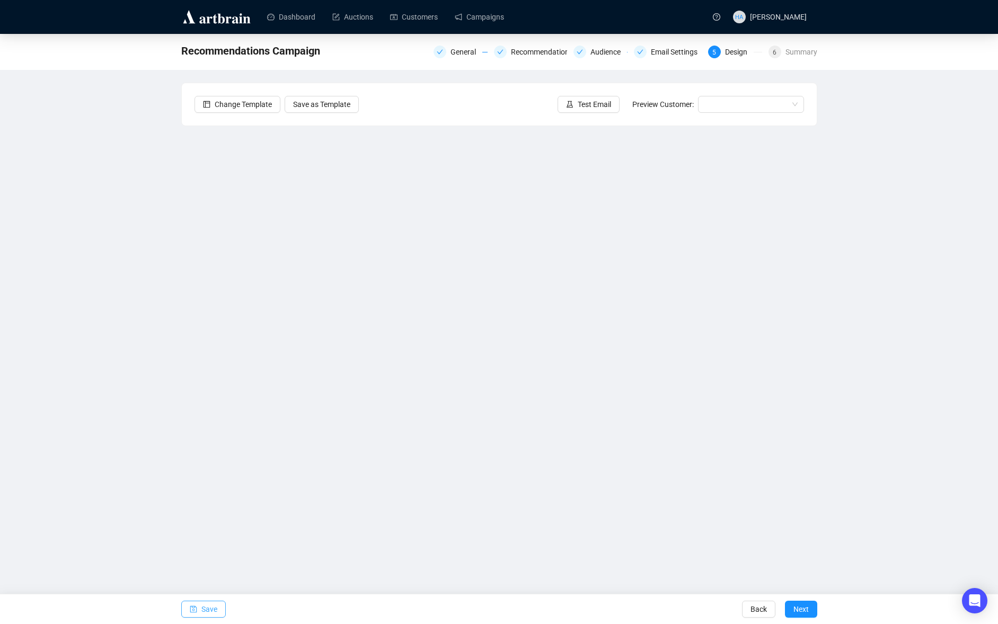
click at [207, 609] on span "Save" at bounding box center [209, 610] width 16 height 30
click at [209, 610] on span "Save" at bounding box center [209, 610] width 16 height 30
click at [603, 103] on span "Test Email" at bounding box center [594, 105] width 33 height 12
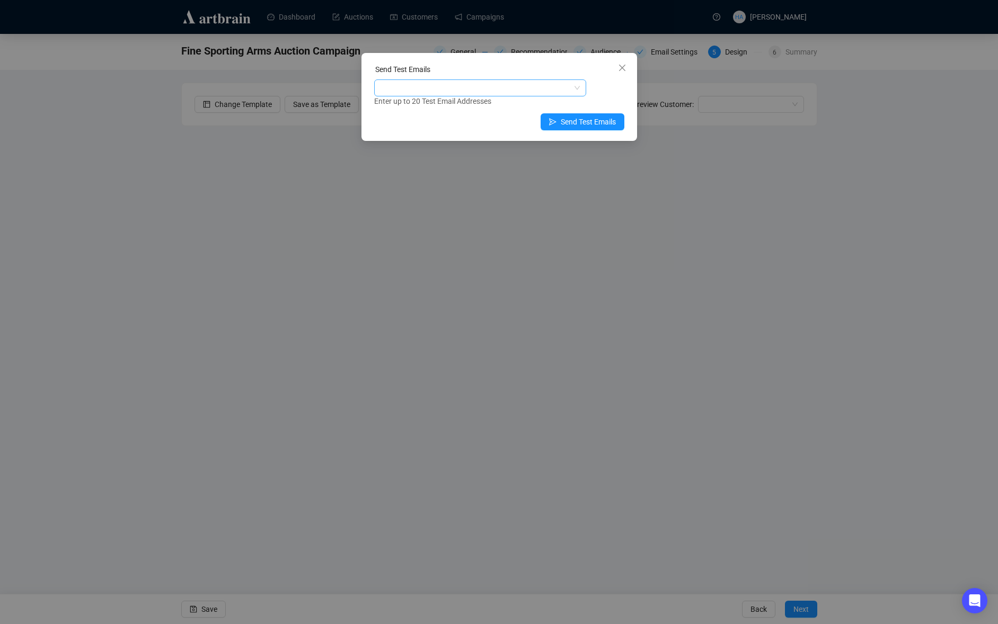
click at [450, 90] on div at bounding box center [474, 88] width 197 height 15
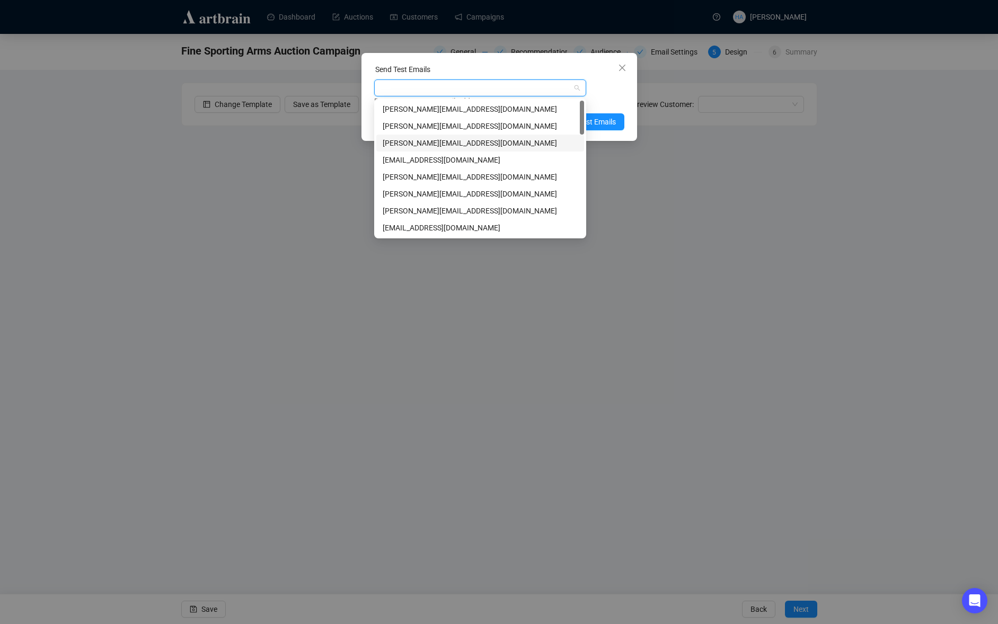
drag, startPoint x: 400, startPoint y: 144, endPoint x: 415, endPoint y: 139, distance: 16.6
click at [400, 144] on div "[PERSON_NAME][EMAIL_ADDRESS][DOMAIN_NAME]" at bounding box center [480, 143] width 195 height 12
click at [601, 123] on span "Send Test Emails" at bounding box center [588, 122] width 55 height 12
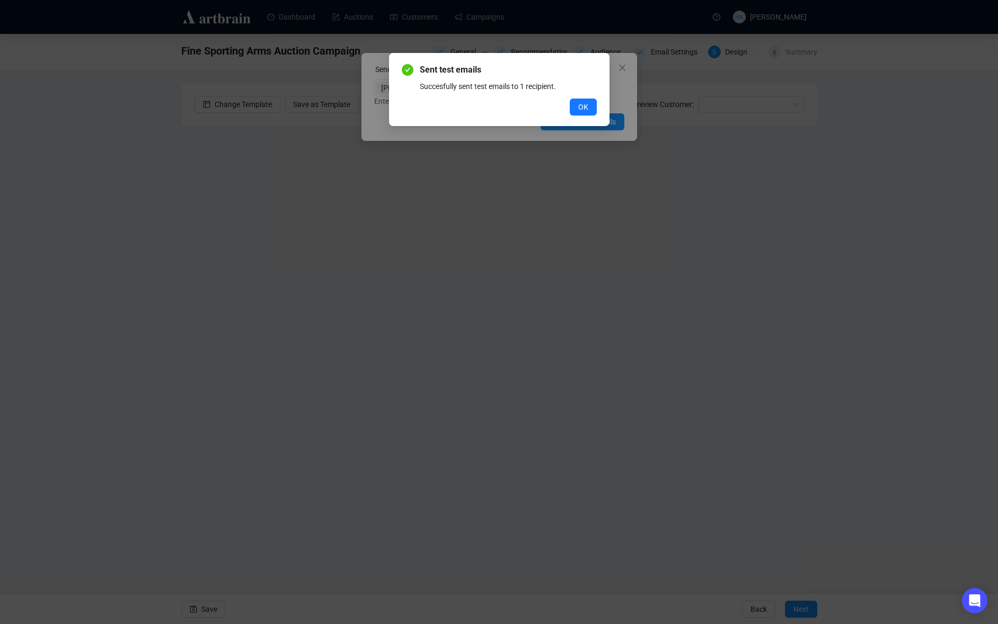
drag, startPoint x: 580, startPoint y: 107, endPoint x: 478, endPoint y: 71, distance: 108.3
click at [578, 106] on span "OK" at bounding box center [583, 107] width 10 height 12
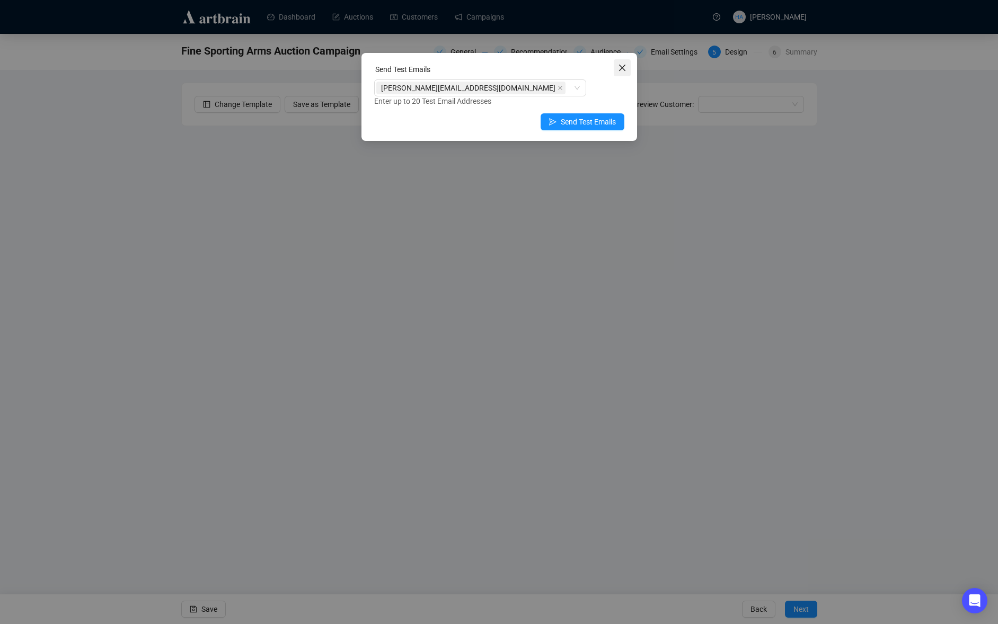
click at [621, 70] on icon "close" at bounding box center [622, 68] width 8 height 8
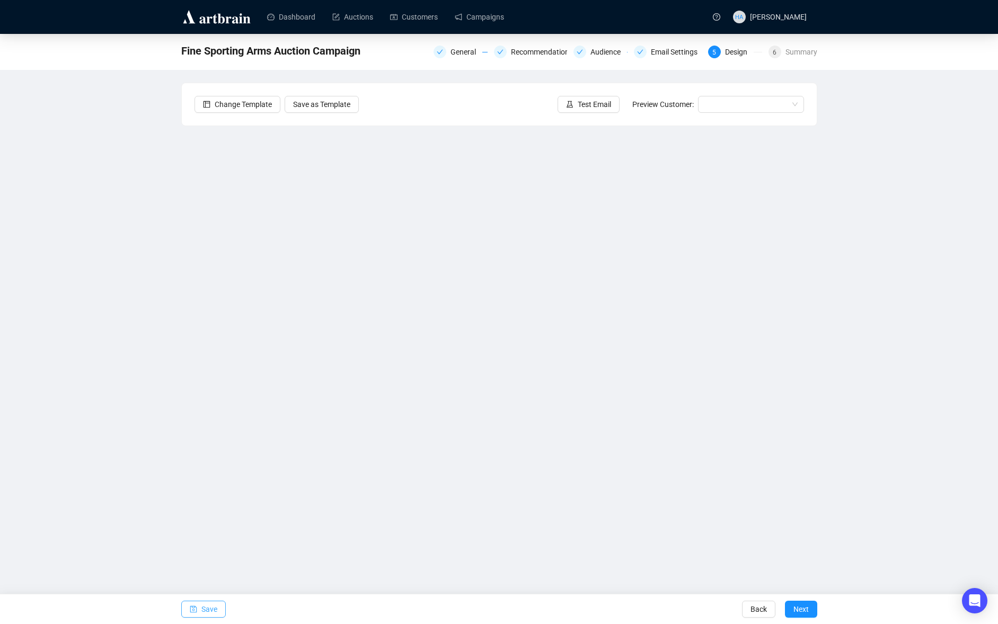
click at [210, 608] on span "Save" at bounding box center [209, 610] width 16 height 30
click at [456, 51] on div "General" at bounding box center [466, 52] width 32 height 13
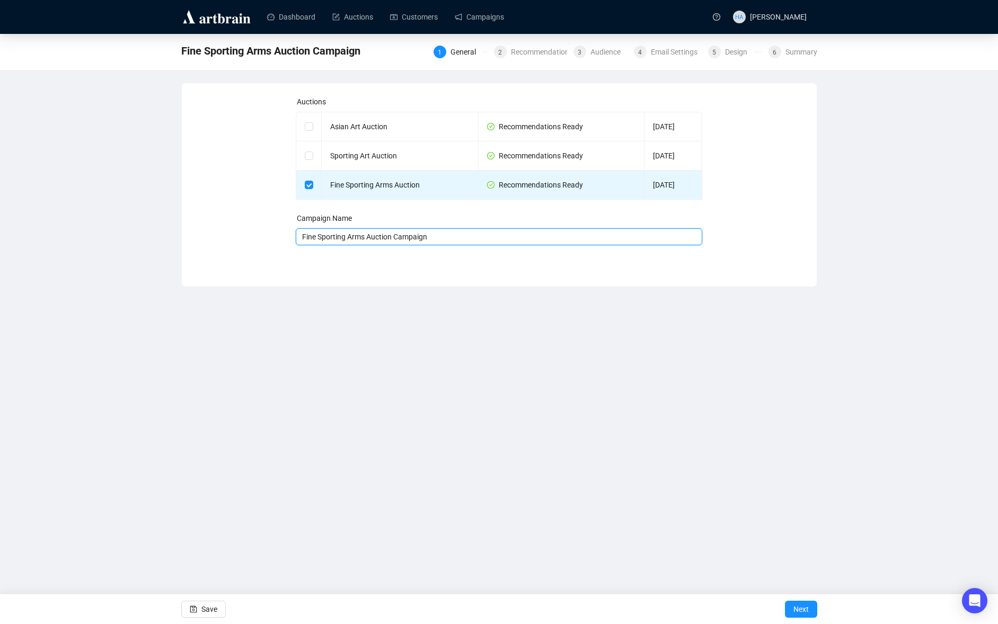
click at [302, 238] on input "Fine Sporting Arms Auction Campaign" at bounding box center [499, 236] width 406 height 17
type input "[DATE] - Recommended - Fine Sporting Arms Auction Campaign"
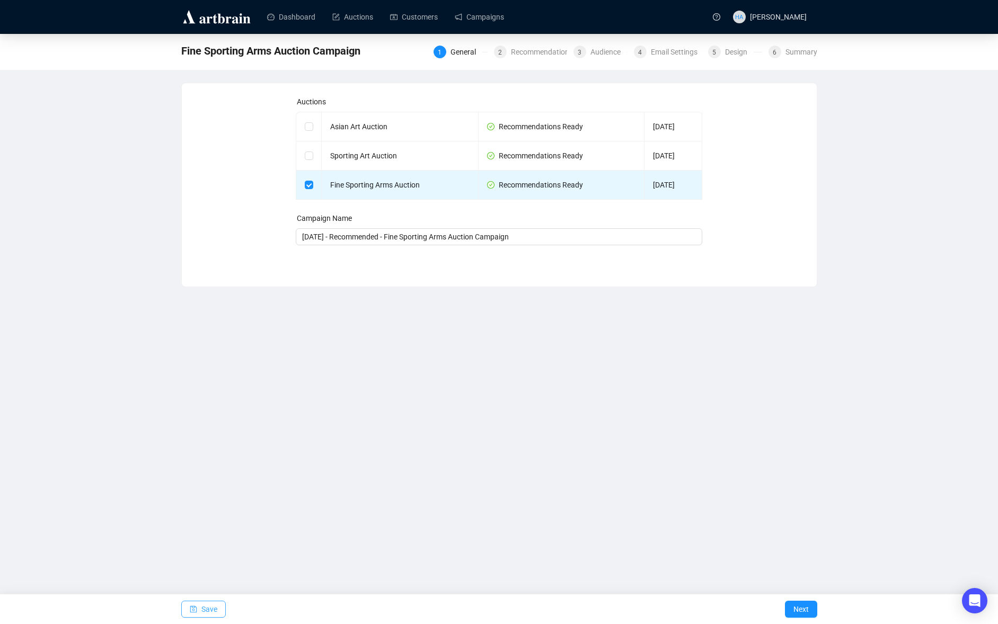
click at [215, 607] on span "Save" at bounding box center [209, 610] width 16 height 30
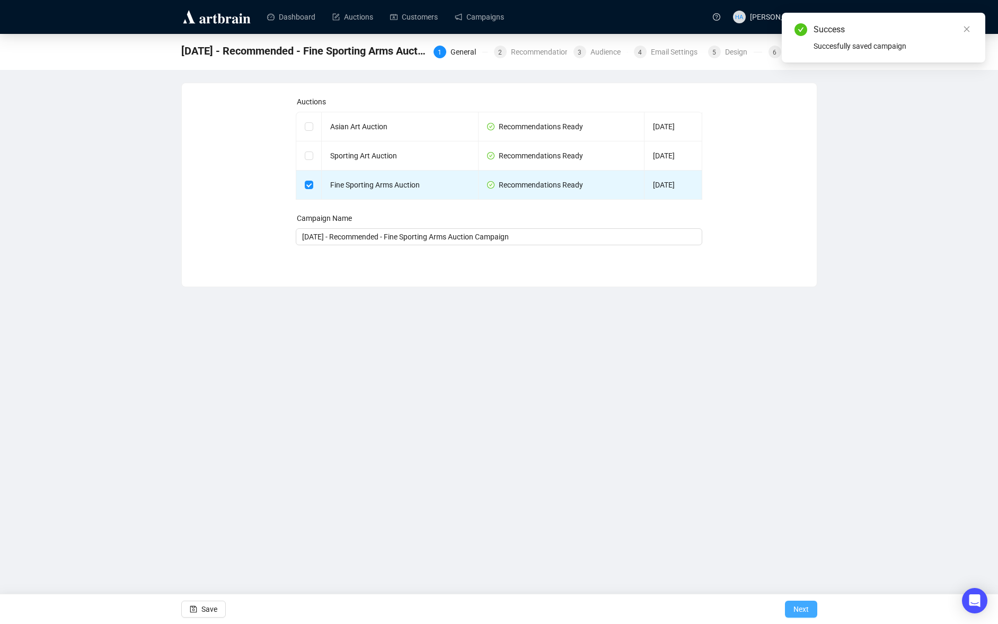
click at [799, 609] on span "Next" at bounding box center [800, 610] width 15 height 30
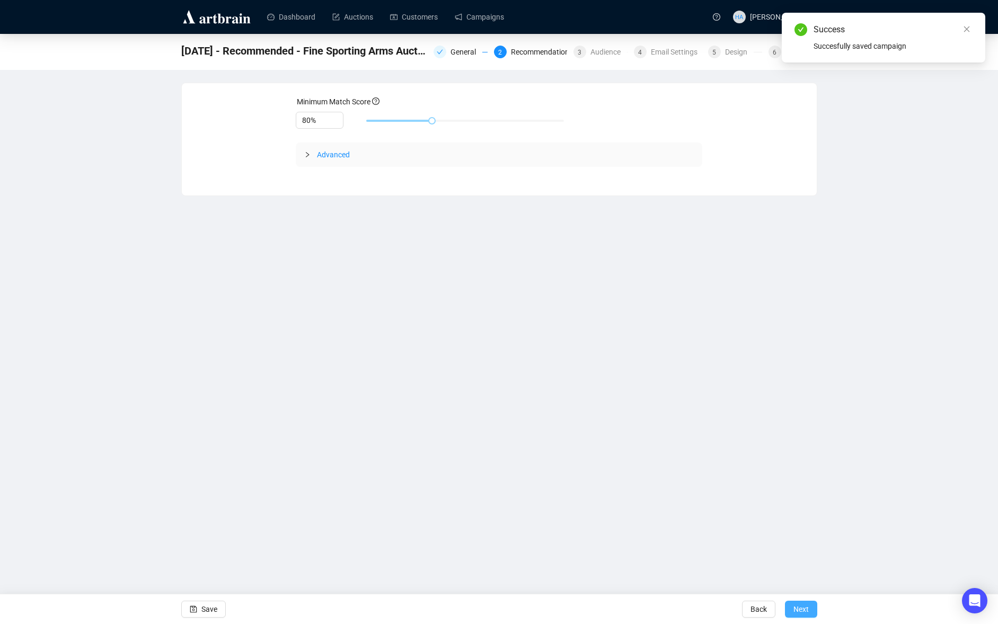
click at [805, 604] on span "Next" at bounding box center [800, 610] width 15 height 30
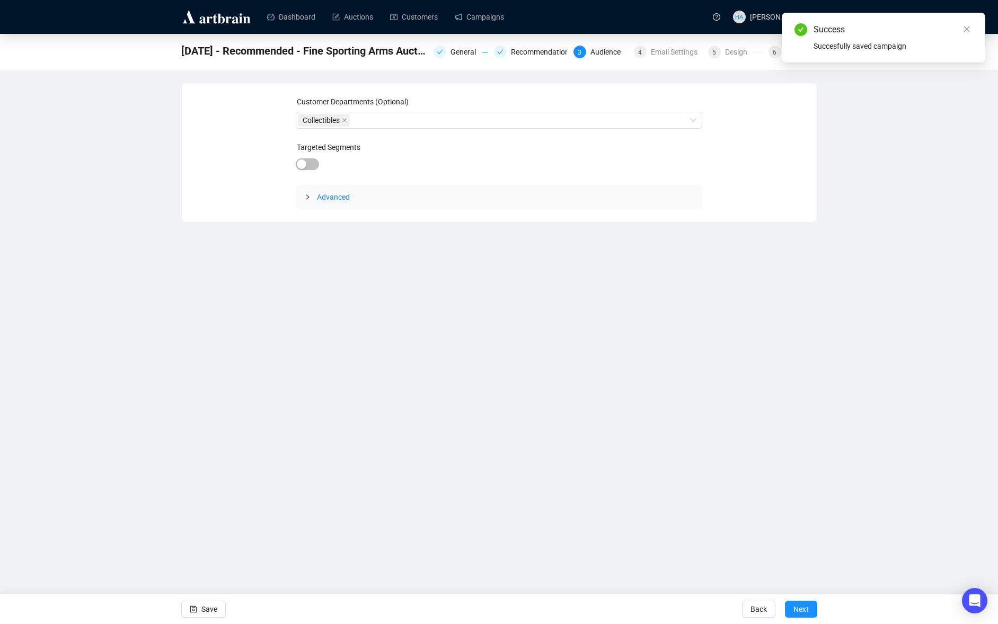
click at [805, 604] on span "Next" at bounding box center [800, 610] width 15 height 30
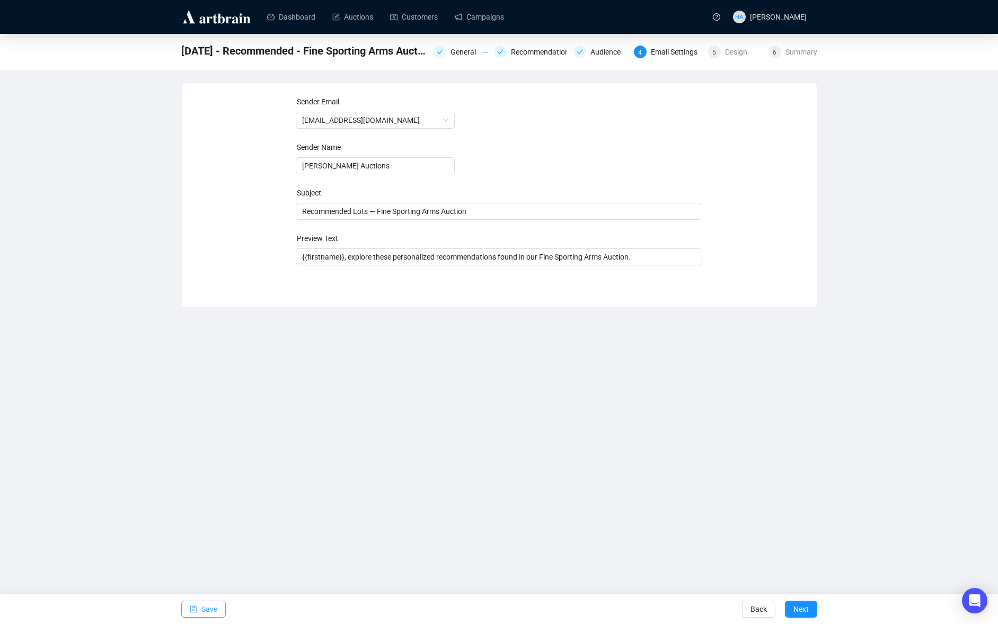
drag, startPoint x: 203, startPoint y: 606, endPoint x: 219, endPoint y: 560, distance: 49.3
click at [204, 606] on span "Save" at bounding box center [209, 610] width 16 height 30
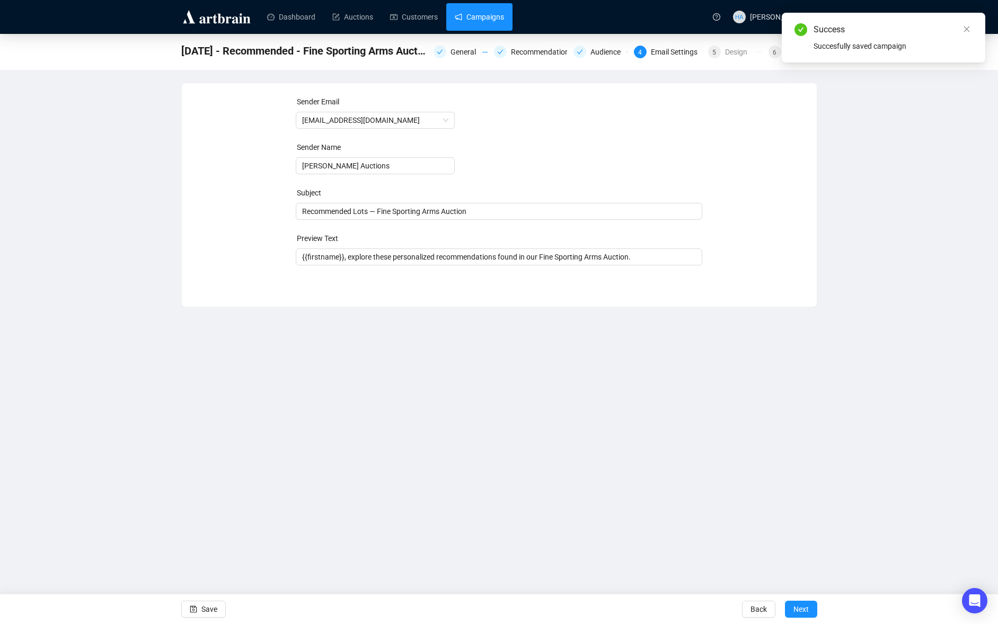
click at [482, 19] on link "Campaigns" at bounding box center [479, 17] width 49 height 28
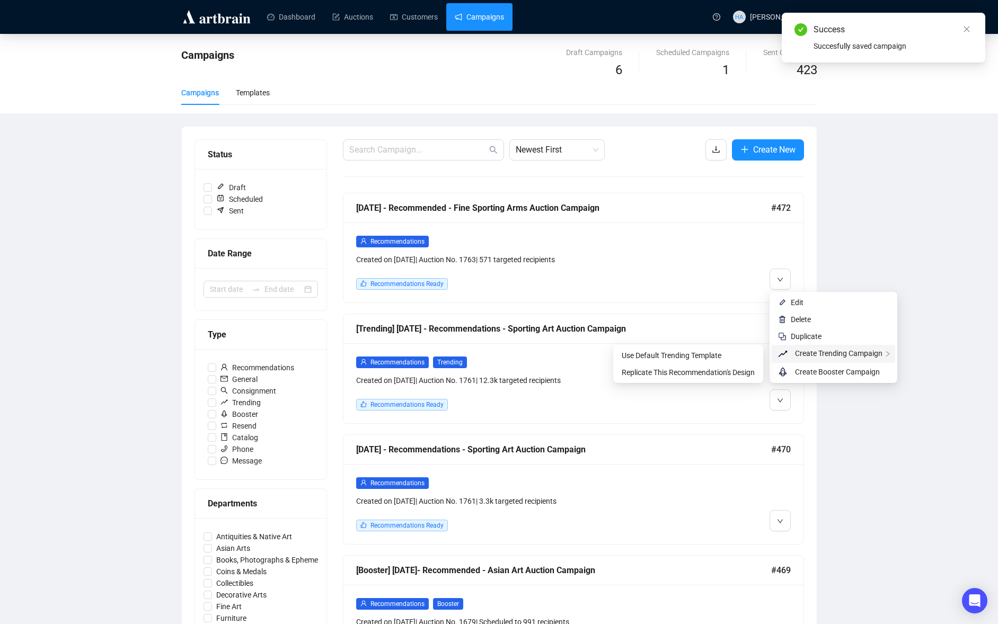
click at [815, 353] on span "Create Trending Campaign" at bounding box center [838, 353] width 87 height 8
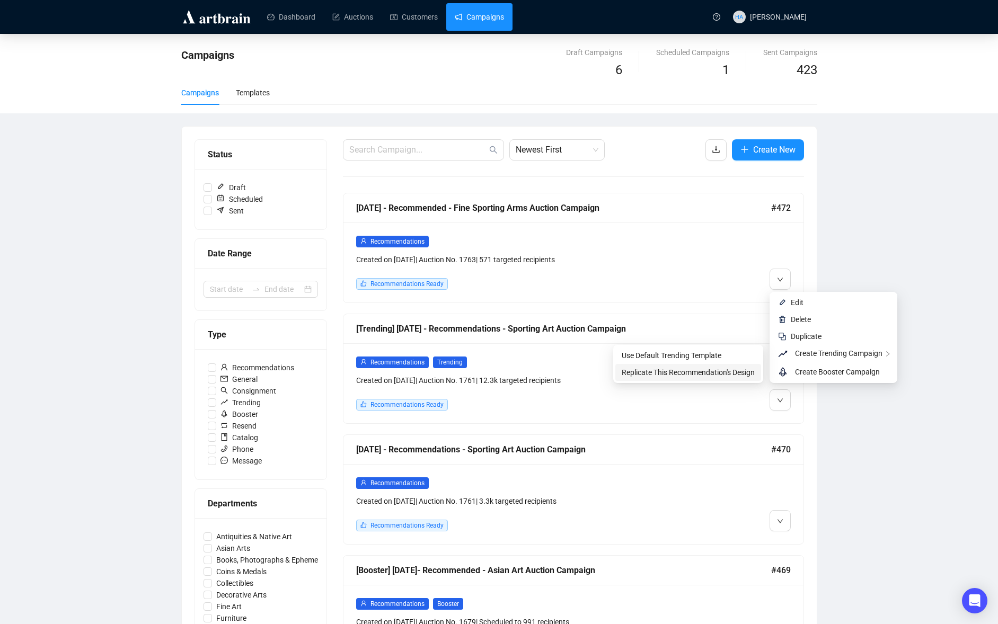
click at [707, 368] on span "Replicate This Recommendation's Design" at bounding box center [688, 372] width 133 height 8
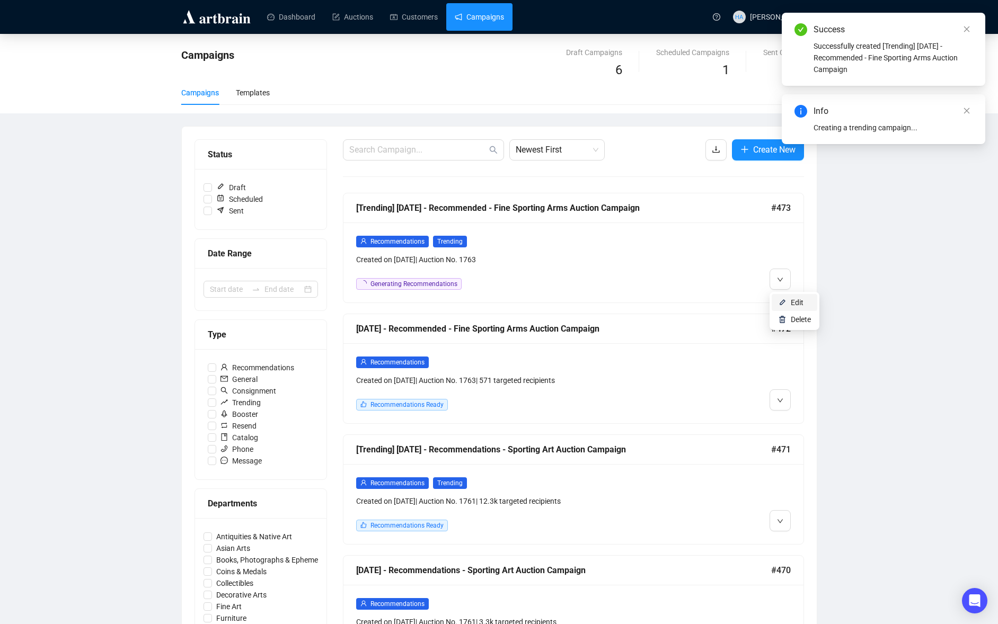
click at [796, 302] on span "Edit" at bounding box center [797, 302] width 13 height 8
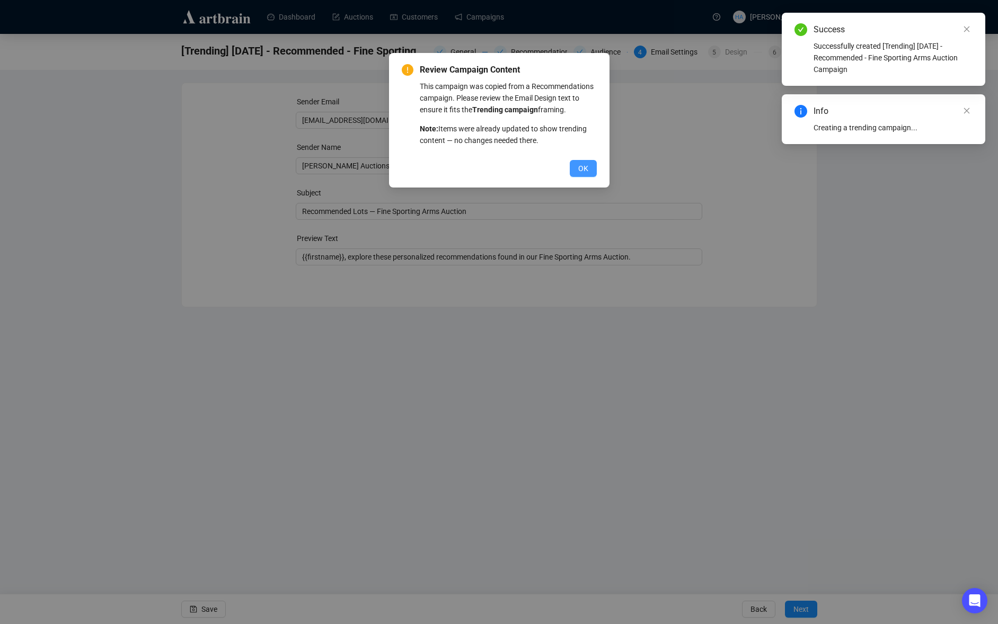
click at [582, 174] on span "OK" at bounding box center [583, 169] width 10 height 12
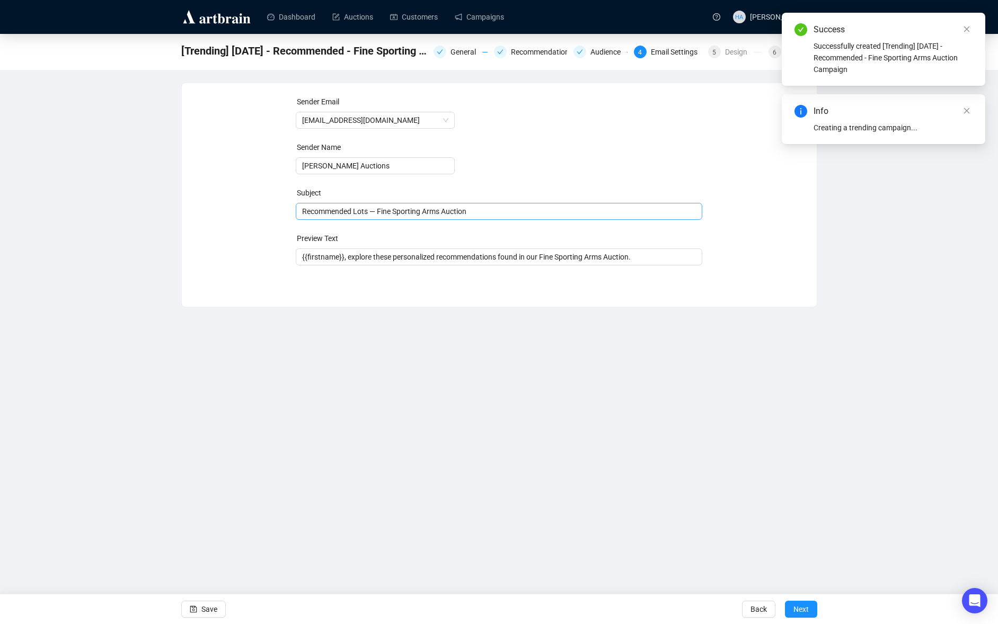
click at [323, 211] on span "Recommended Lots — Fine Sporting Arms Auction" at bounding box center [499, 211] width 406 height 8
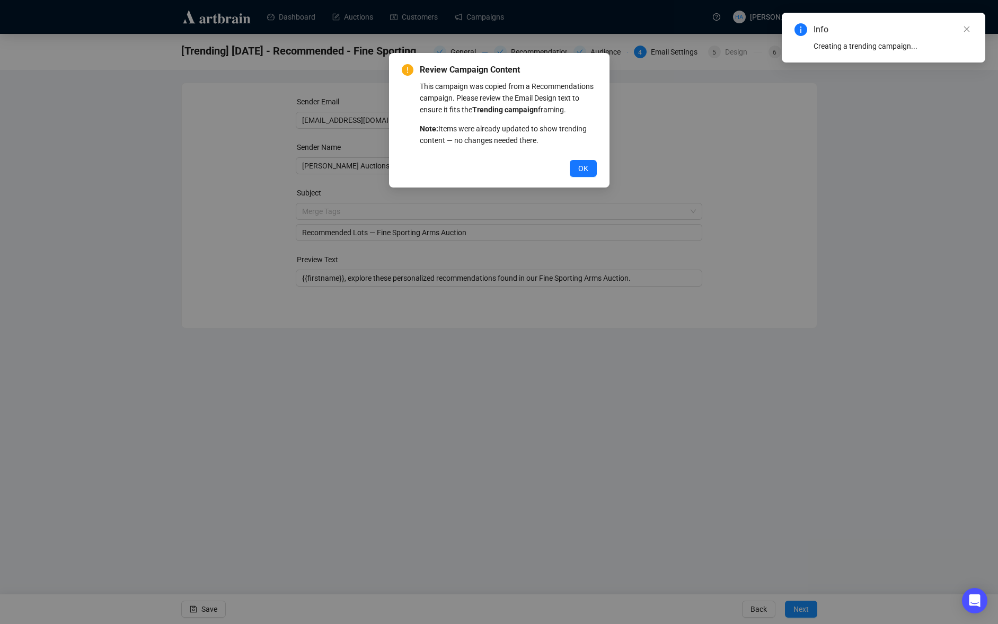
drag, startPoint x: 581, startPoint y: 180, endPoint x: 502, endPoint y: 189, distance: 79.0
click at [580, 174] on span "OK" at bounding box center [583, 169] width 10 height 12
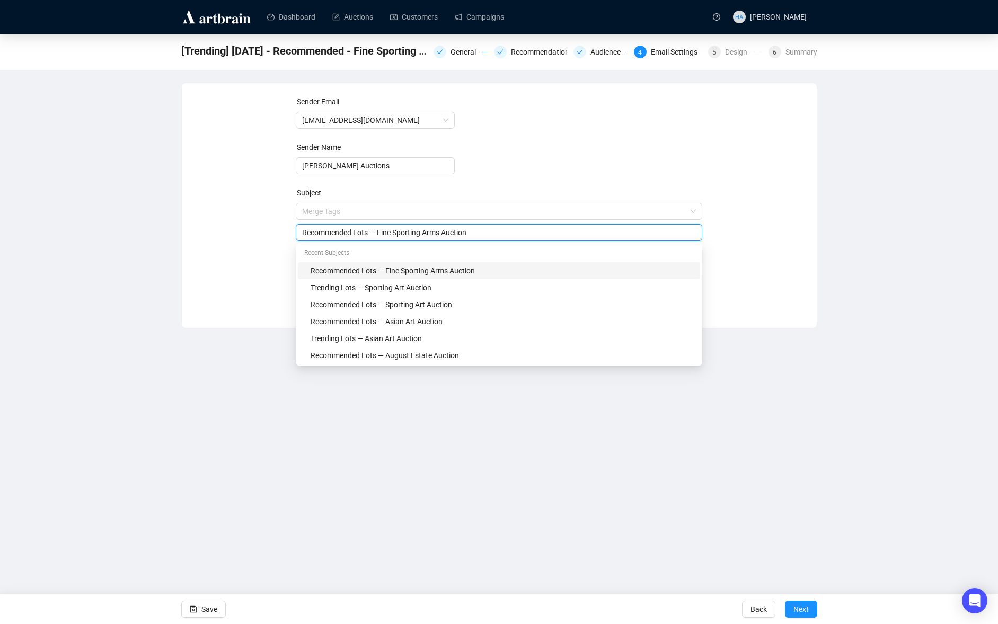
click at [324, 232] on input "Recommended Lots — Fine Sporting Arms Auction" at bounding box center [499, 233] width 394 height 12
type input "Trending Lots — Fine Sporting Arms Auction"
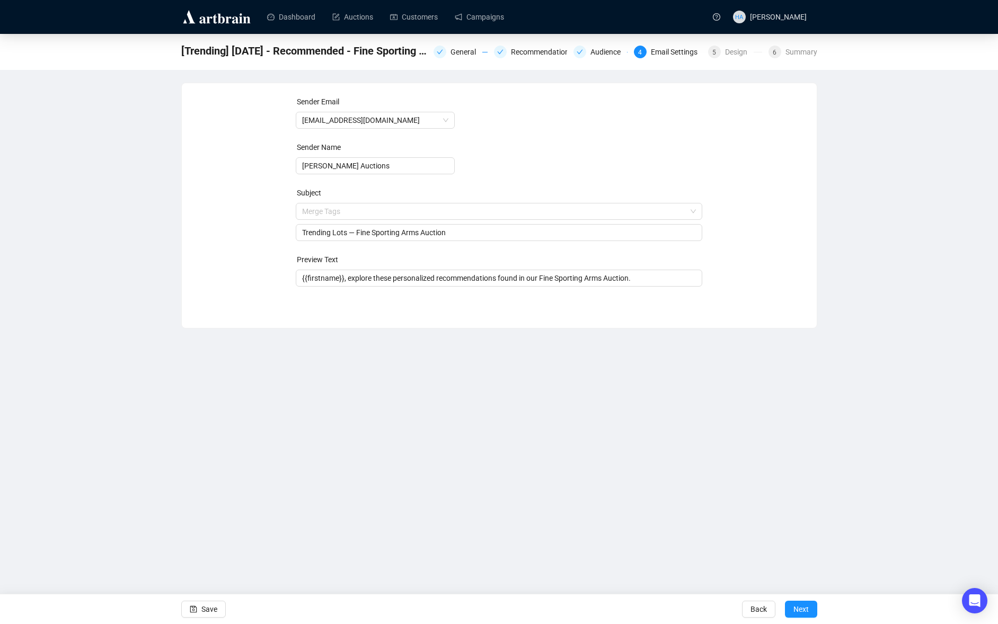
click at [237, 237] on div "Sender Email [EMAIL_ADDRESS][DOMAIN_NAME] Sender Name [PERSON_NAME] Auctions Su…" at bounding box center [498, 197] width 609 height 203
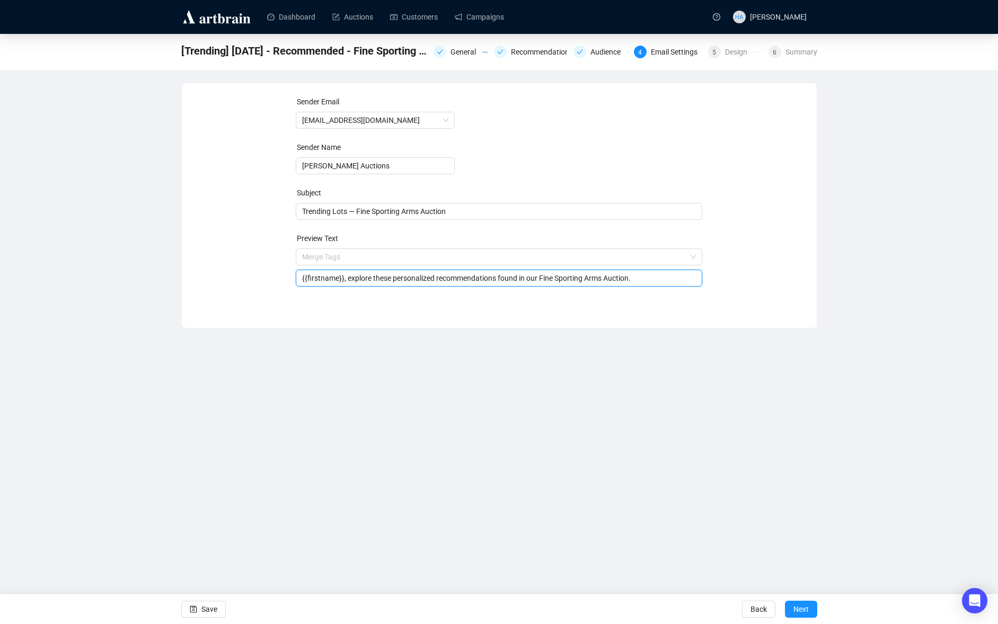
click at [362, 279] on input "{{firstname}}, explore these personalized recommendations found in our Fine Spo…" at bounding box center [499, 278] width 394 height 12
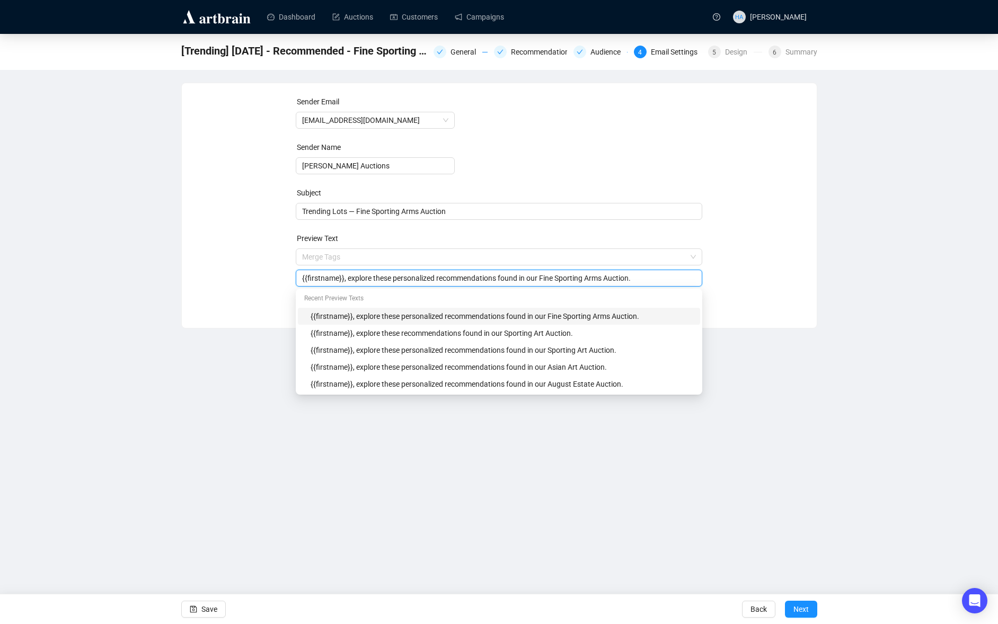
click at [417, 278] on input "{{firstname}}, explore these personalized recommendations found in our Fine Spo…" at bounding box center [499, 278] width 394 height 12
type input "{{firstname}}, explore these recommendations found in our Fine Sporting Arms Au…"
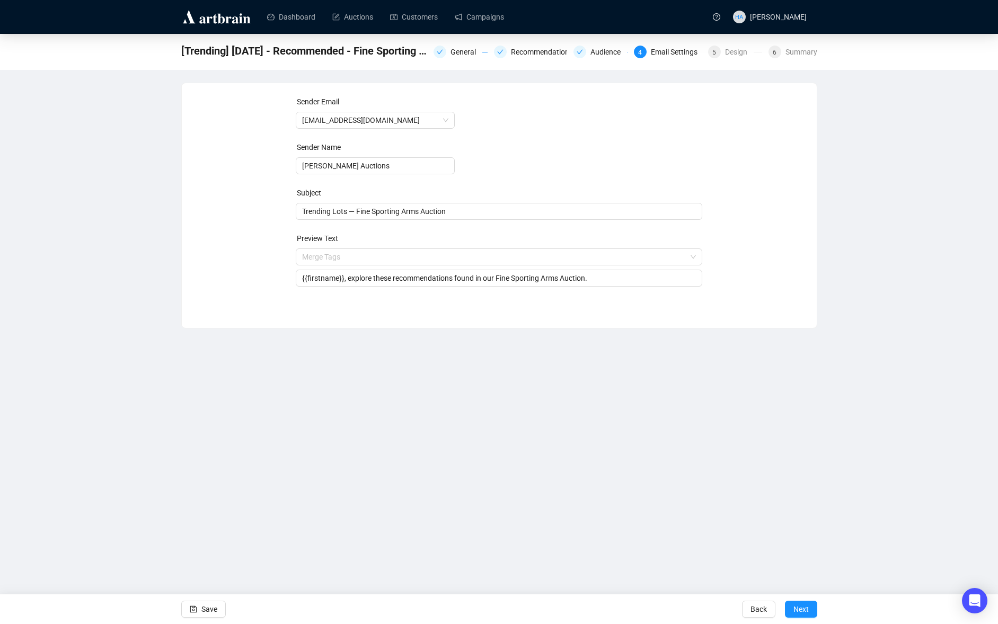
click at [218, 216] on div "Sender Email [EMAIL_ADDRESS][DOMAIN_NAME] Sender Name [PERSON_NAME] Auctions Su…" at bounding box center [498, 197] width 609 height 203
click at [205, 609] on span "Save" at bounding box center [209, 610] width 16 height 30
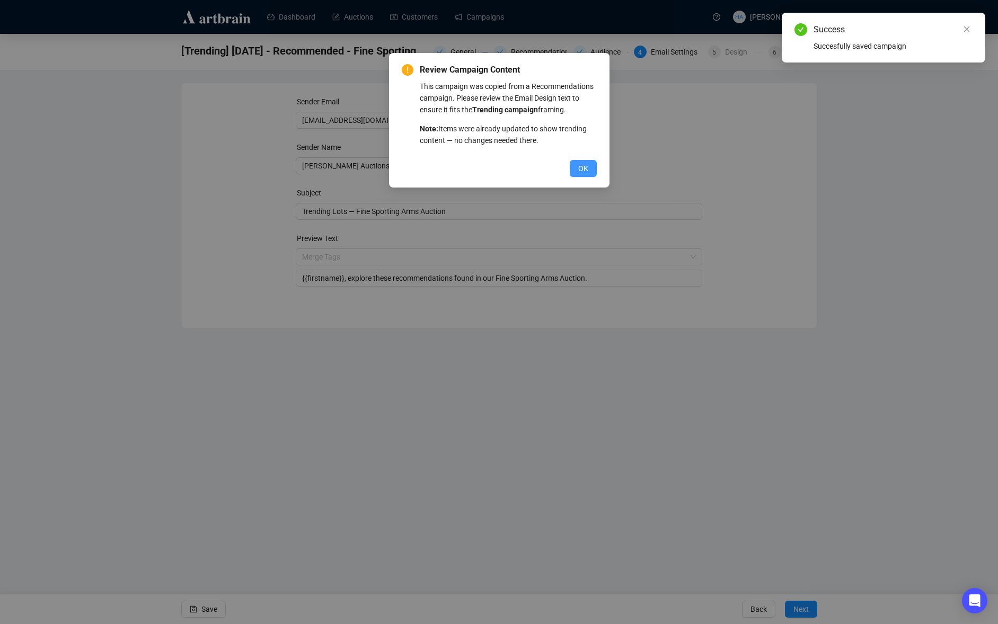
click at [589, 177] on button "OK" at bounding box center [583, 168] width 27 height 17
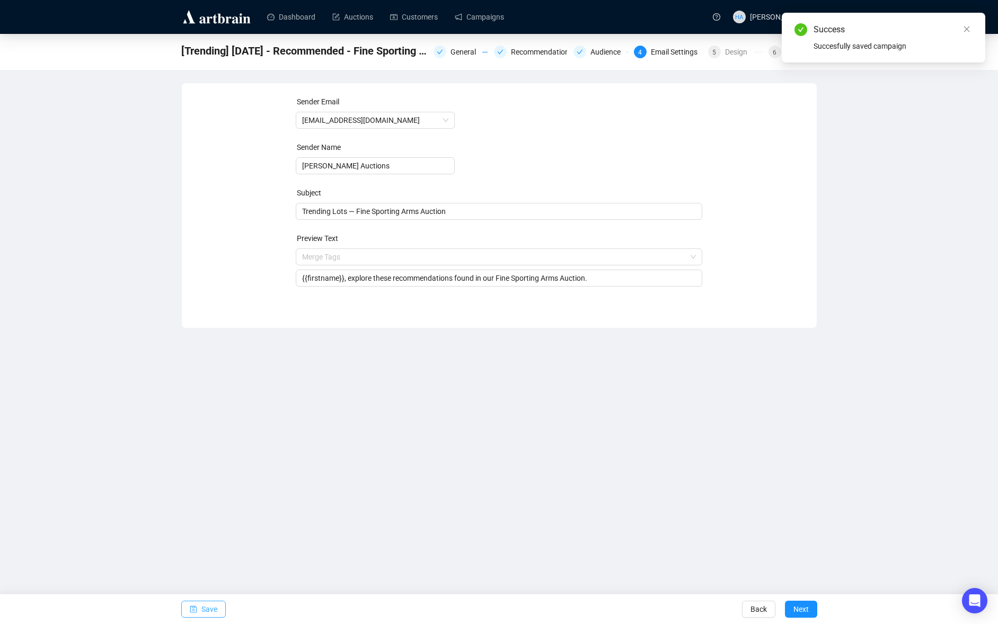
click at [201, 613] on span "Save" at bounding box center [209, 610] width 16 height 30
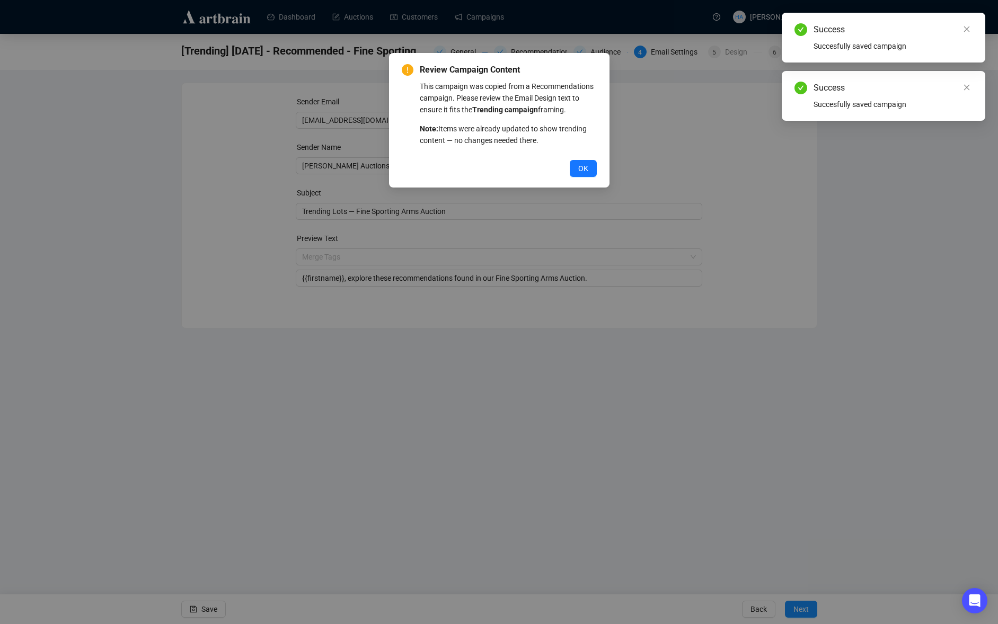
drag, startPoint x: 589, startPoint y: 176, endPoint x: 579, endPoint y: 161, distance: 17.9
click at [588, 175] on button "OK" at bounding box center [583, 168] width 27 height 17
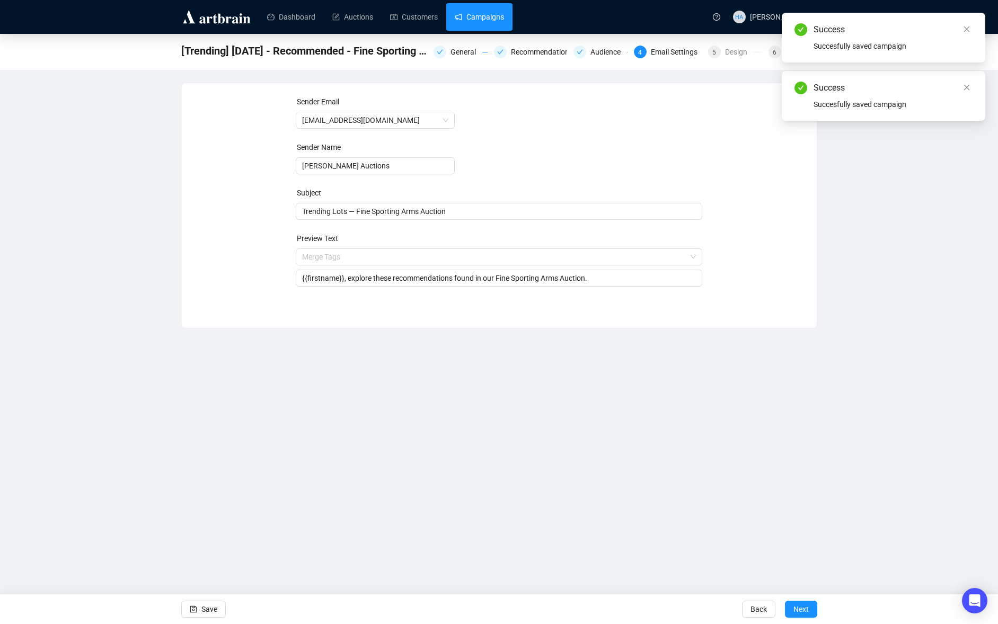
click at [481, 11] on link "Campaigns" at bounding box center [479, 17] width 49 height 28
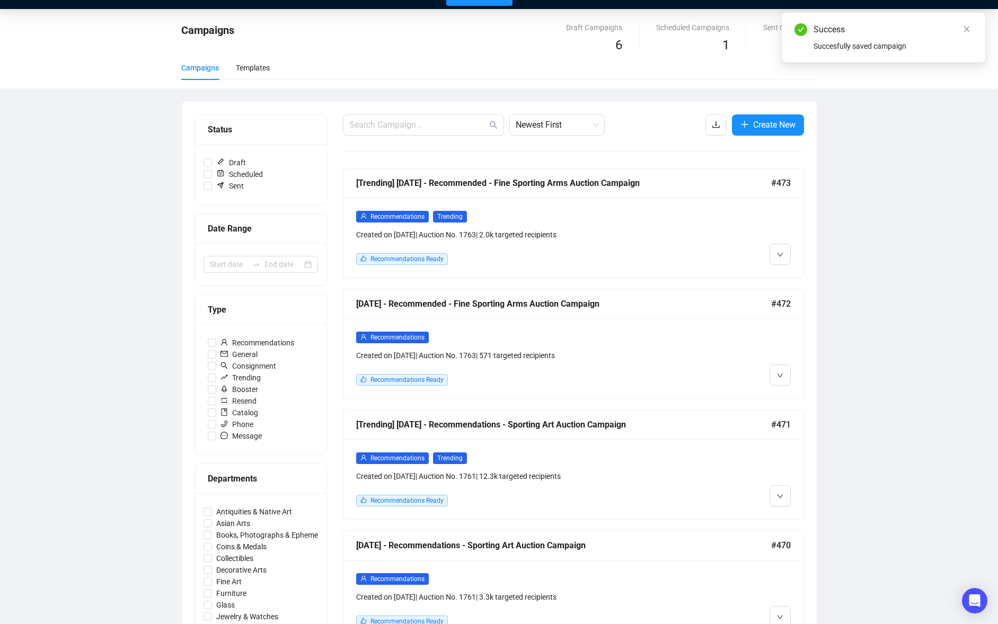
scroll to position [30, 0]
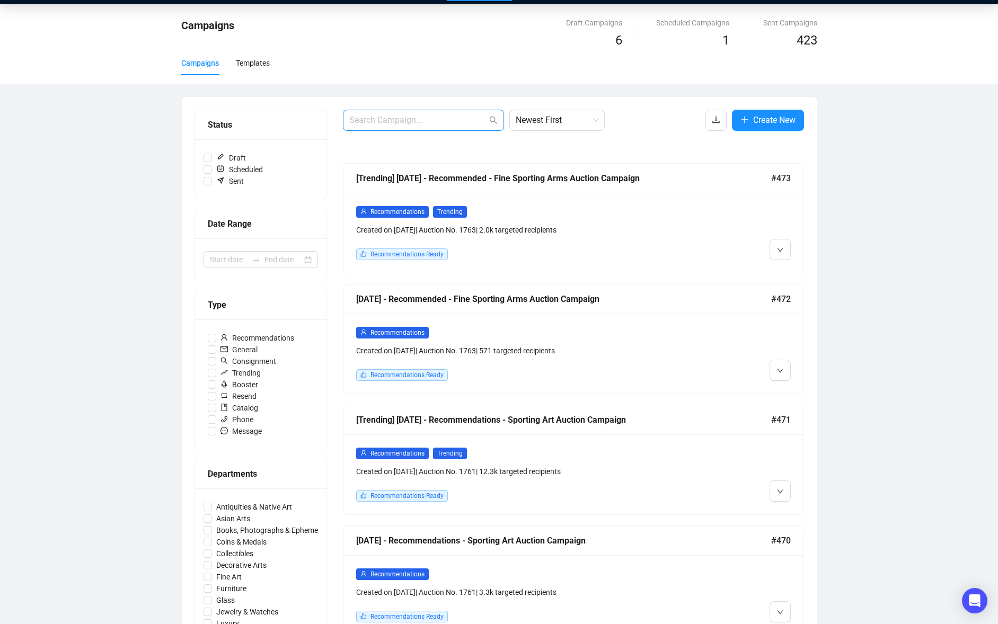
click at [405, 120] on input "text" at bounding box center [418, 120] width 138 height 13
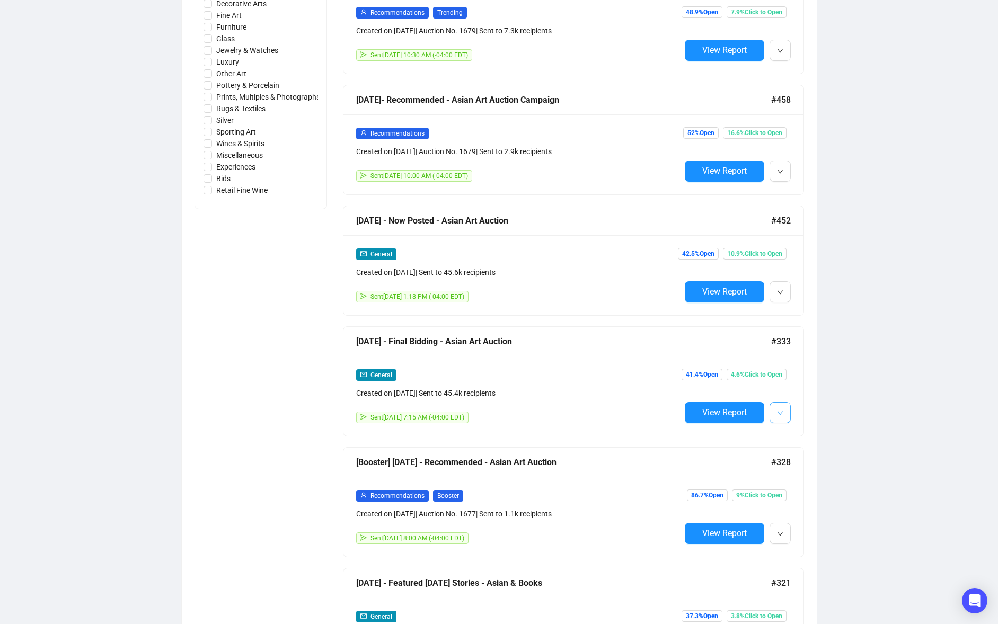
scroll to position [595, 0]
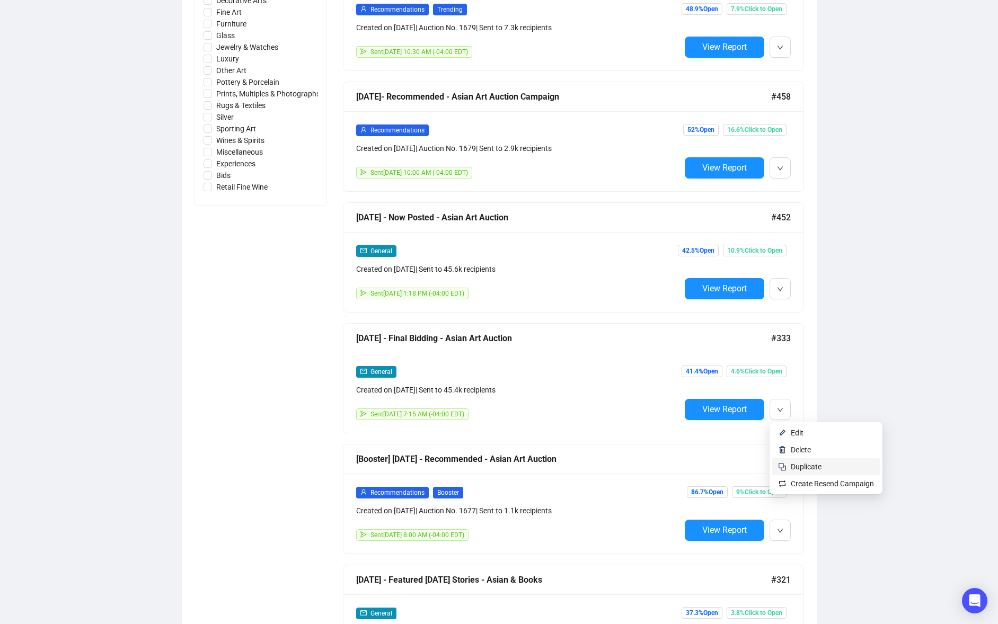
type input "[DEMOGRAPHIC_DATA]"
click at [795, 464] on span "Duplicate" at bounding box center [806, 467] width 31 height 8
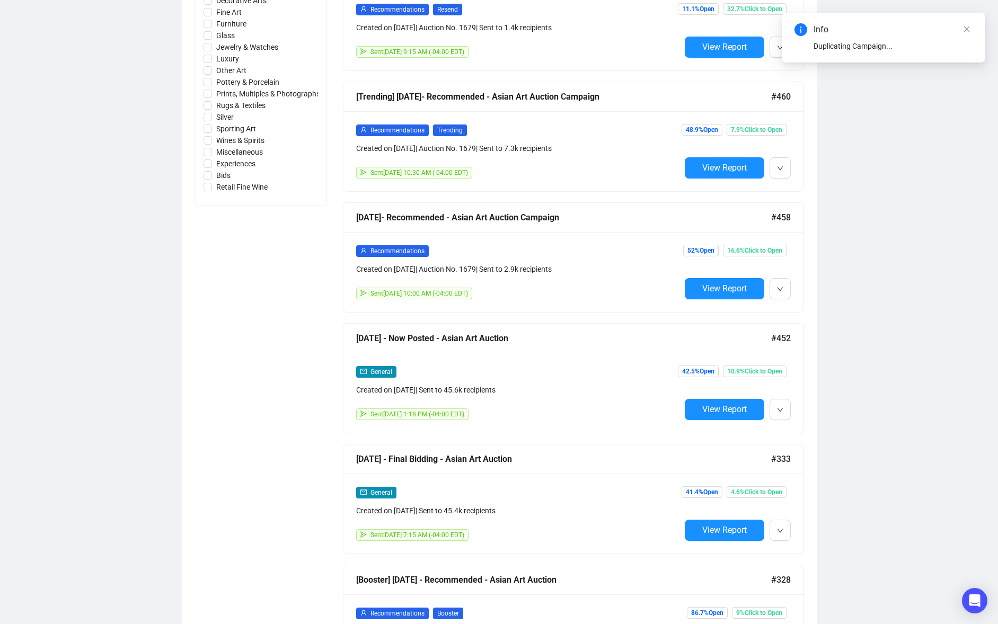
scroll to position [0, 0]
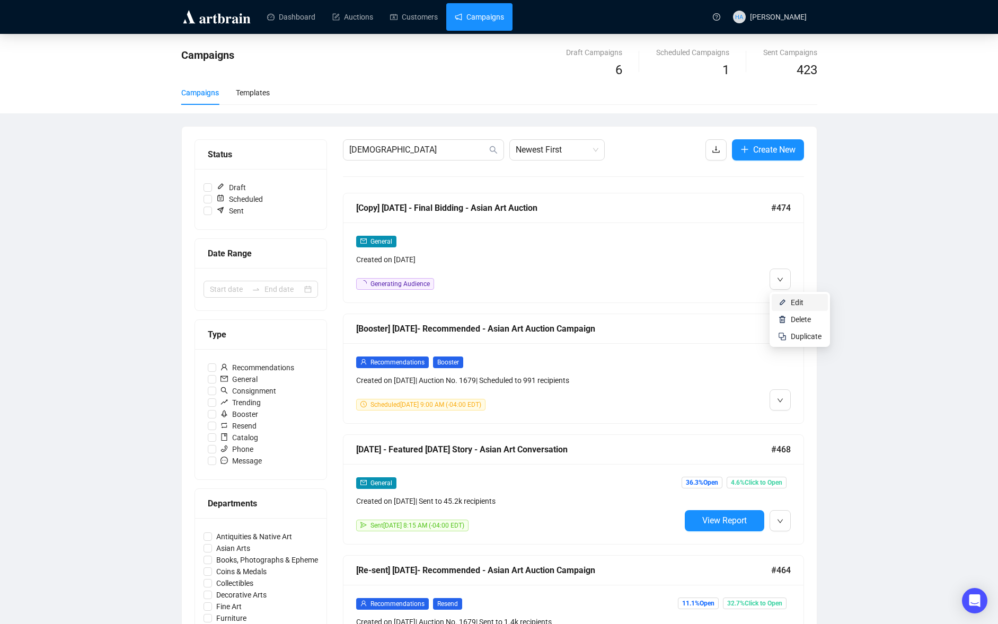
click at [788, 300] on li "Edit" at bounding box center [800, 302] width 56 height 17
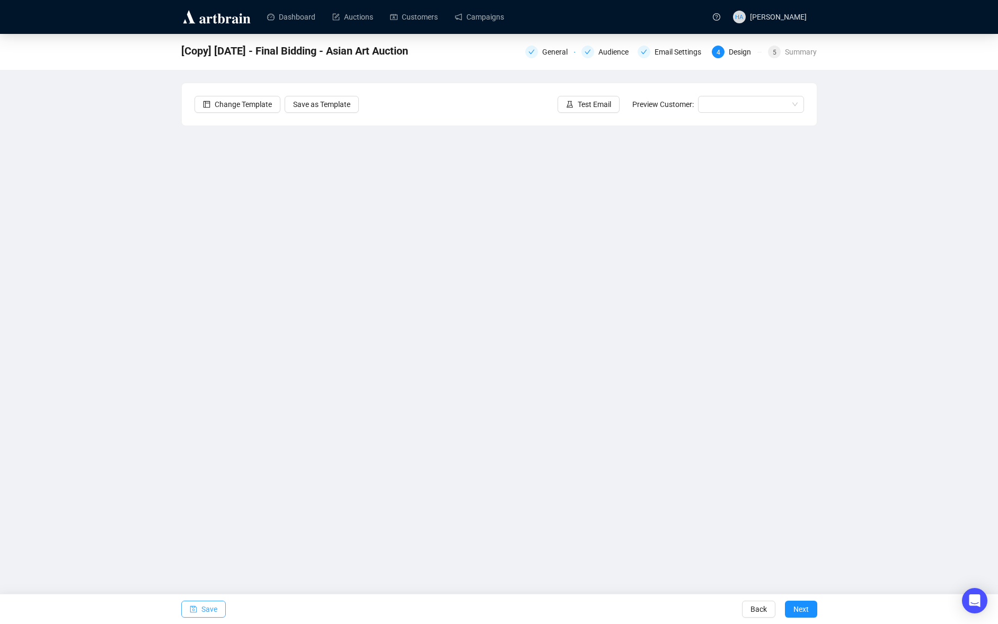
click at [209, 612] on span "Save" at bounding box center [209, 610] width 16 height 30
click at [209, 607] on span "Save" at bounding box center [209, 610] width 16 height 30
click at [590, 102] on span "Test Email" at bounding box center [594, 105] width 33 height 12
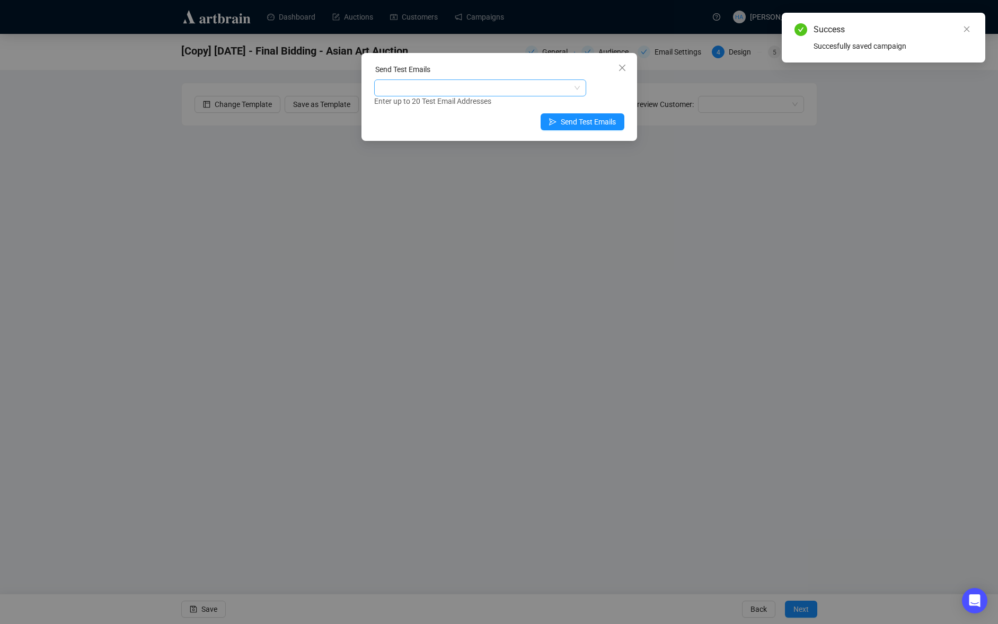
click at [433, 85] on div at bounding box center [474, 88] width 197 height 15
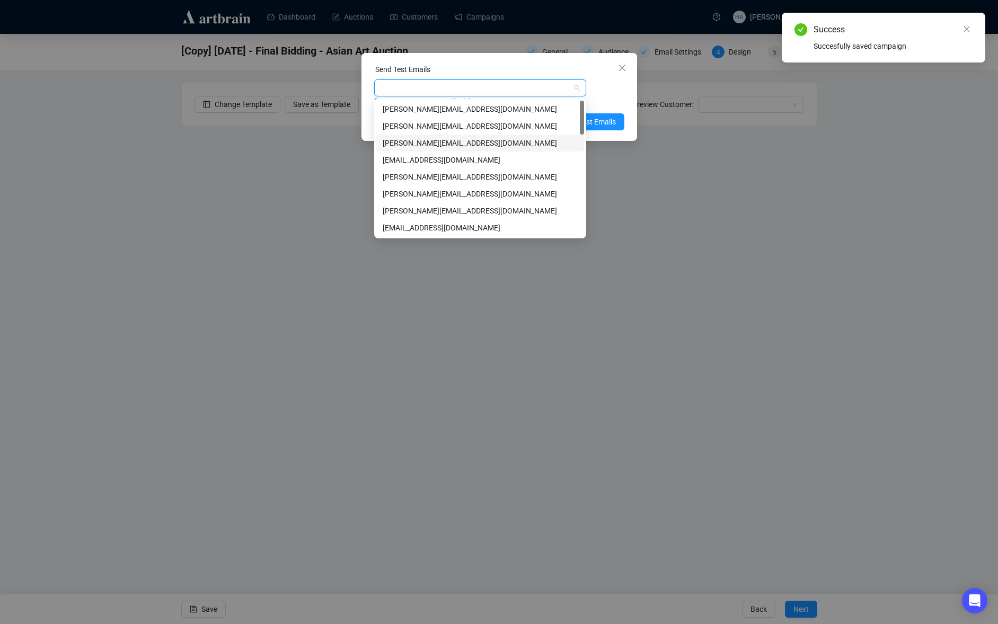
click at [396, 140] on div "[PERSON_NAME][EMAIL_ADDRESS][DOMAIN_NAME]" at bounding box center [480, 143] width 195 height 12
click at [604, 118] on span "Send Test Emails" at bounding box center [588, 122] width 55 height 12
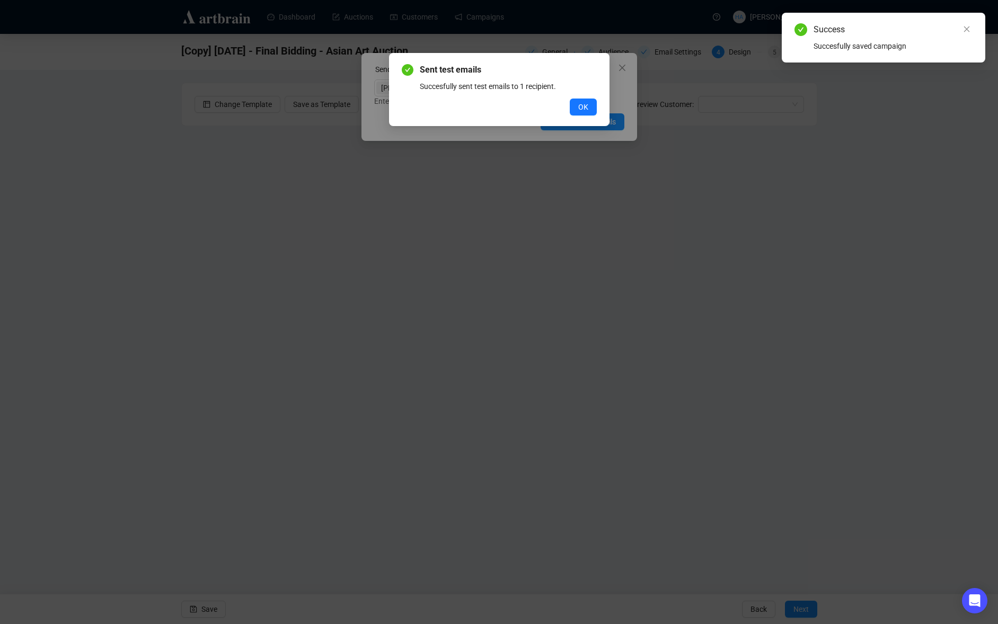
drag, startPoint x: 591, startPoint y: 107, endPoint x: 581, endPoint y: 106, distance: 10.1
click at [590, 107] on button "OK" at bounding box center [583, 107] width 27 height 17
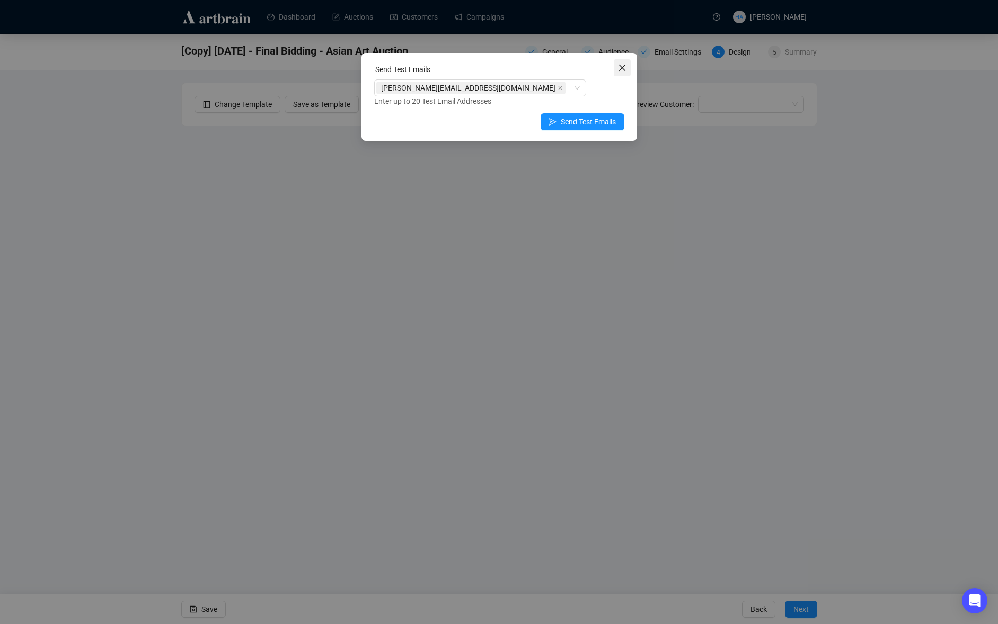
click at [618, 68] on icon "close" at bounding box center [622, 68] width 8 height 8
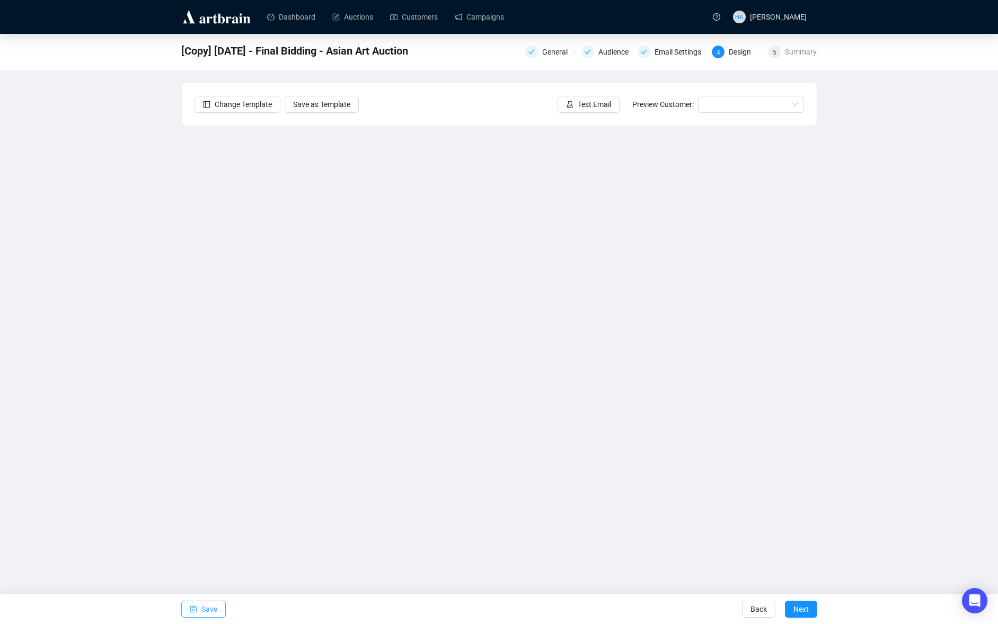
click at [212, 608] on span "Save" at bounding box center [209, 610] width 16 height 30
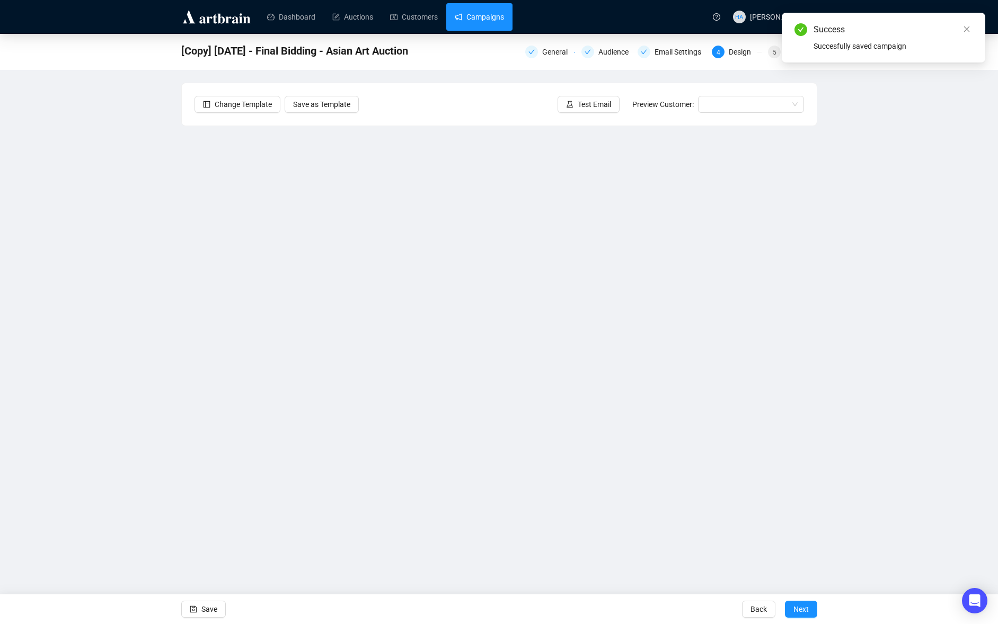
click at [485, 16] on link "Campaigns" at bounding box center [479, 17] width 49 height 28
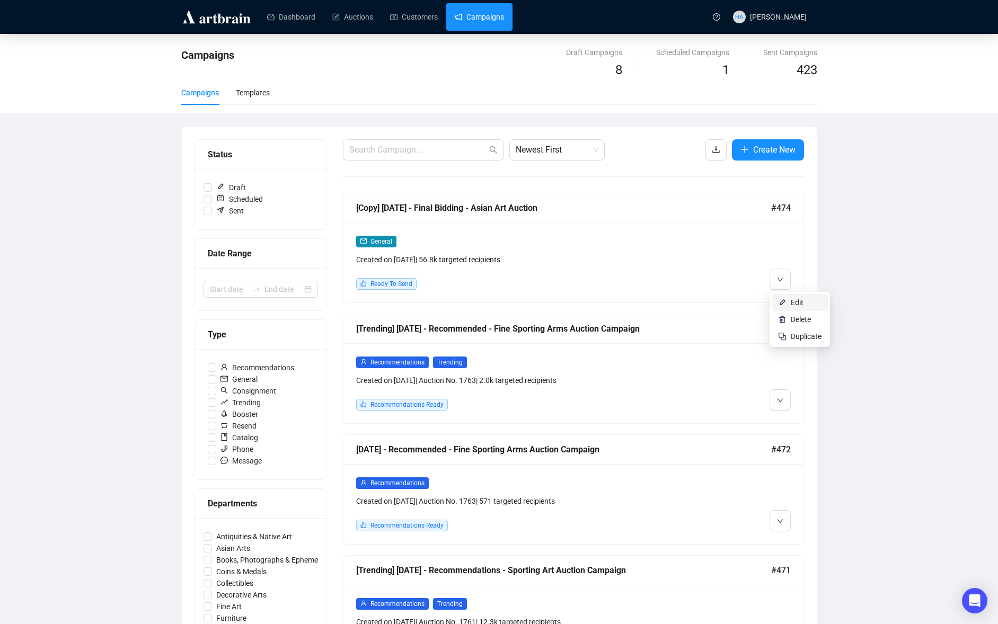
click at [793, 304] on span "Edit" at bounding box center [797, 302] width 13 height 8
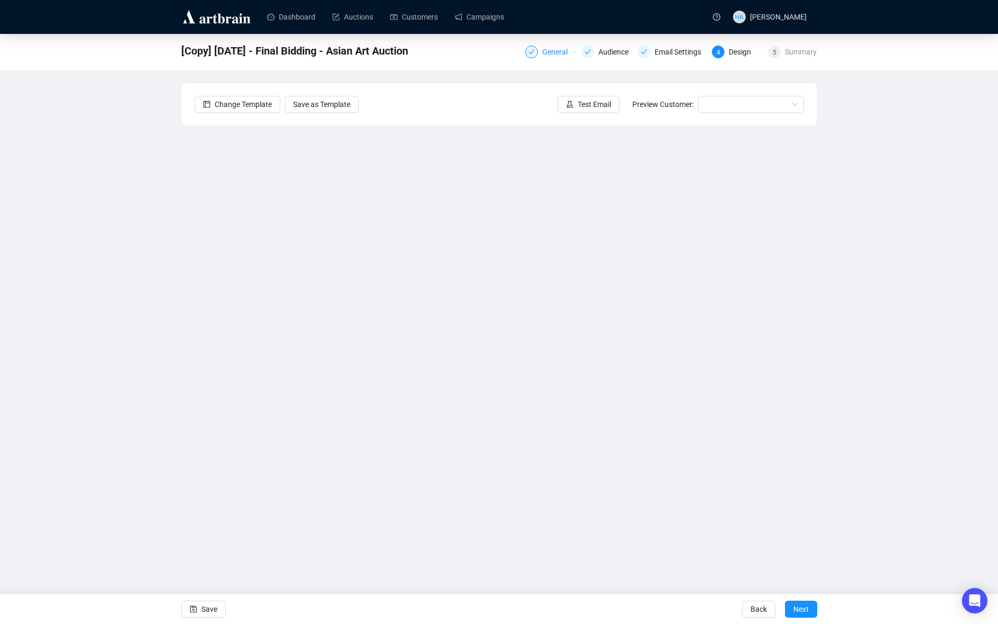
click at [550, 52] on div "General" at bounding box center [558, 52] width 32 height 13
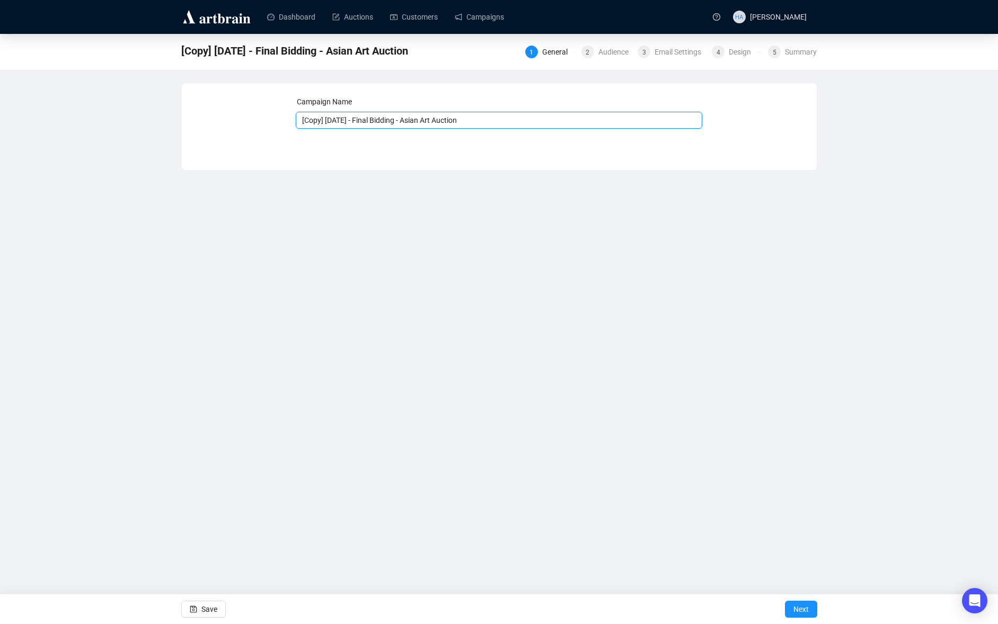
drag, startPoint x: 332, startPoint y: 122, endPoint x: 290, endPoint y: 121, distance: 41.3
click at [290, 121] on div "Campaign Name [Copy] [DATE] - Final Bidding - Asian Art Auction Save Next" at bounding box center [498, 119] width 609 height 46
click at [317, 122] on input "[DATE] - Final Bidding - Asian Art Auction" at bounding box center [499, 120] width 406 height 17
type input "[DATE] - Final Bidding - Asian Art Auction"
click at [214, 607] on span "Save" at bounding box center [209, 610] width 16 height 30
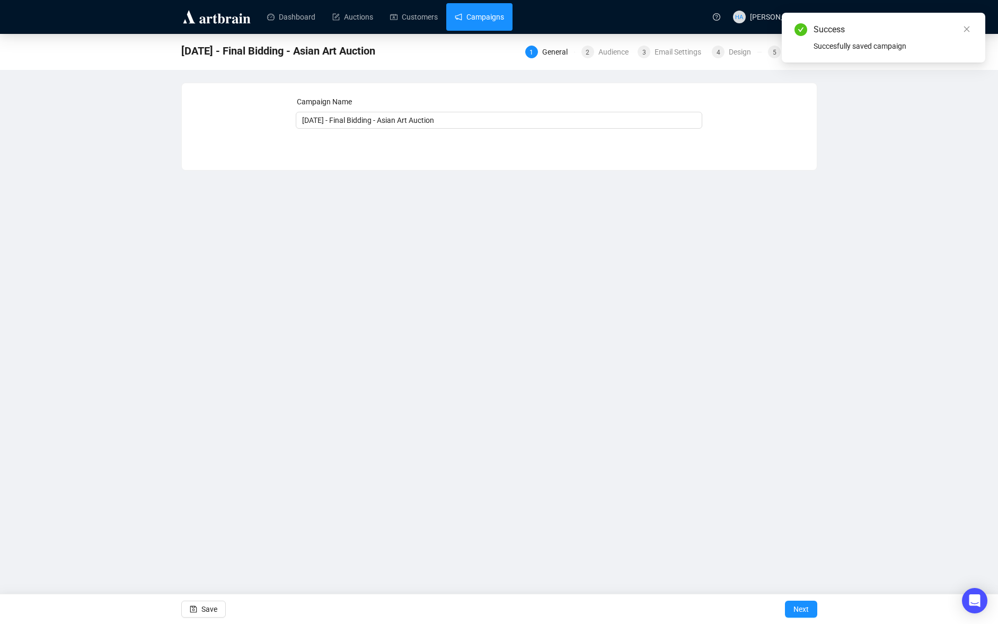
click at [499, 14] on link "Campaigns" at bounding box center [479, 17] width 49 height 28
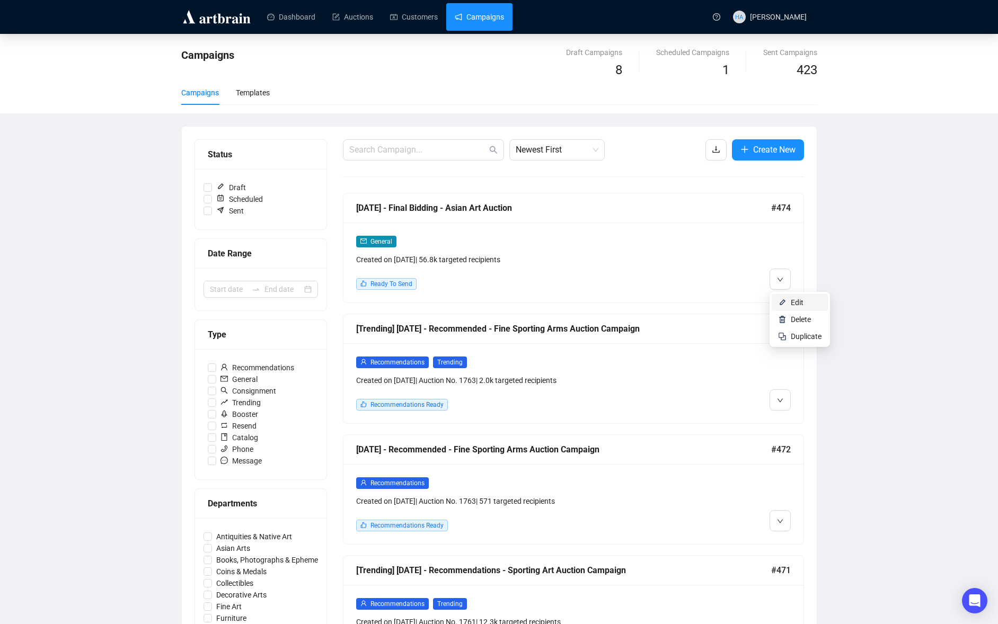
click at [788, 299] on li "Edit" at bounding box center [800, 302] width 56 height 17
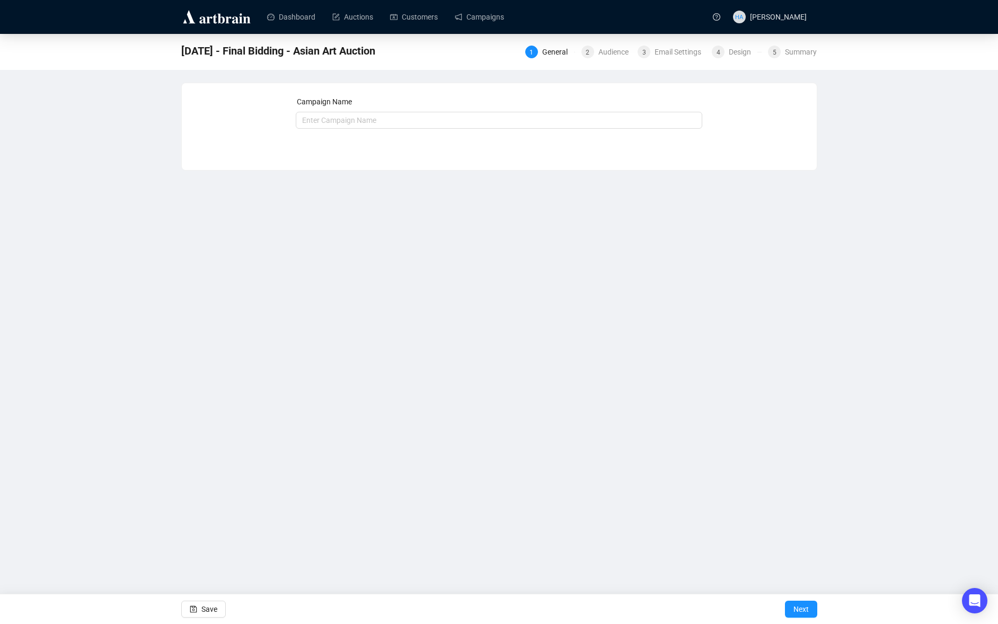
type input "[DATE] - Final Bidding - Asian Art Auction"
click at [805, 610] on span "Next" at bounding box center [800, 610] width 15 height 30
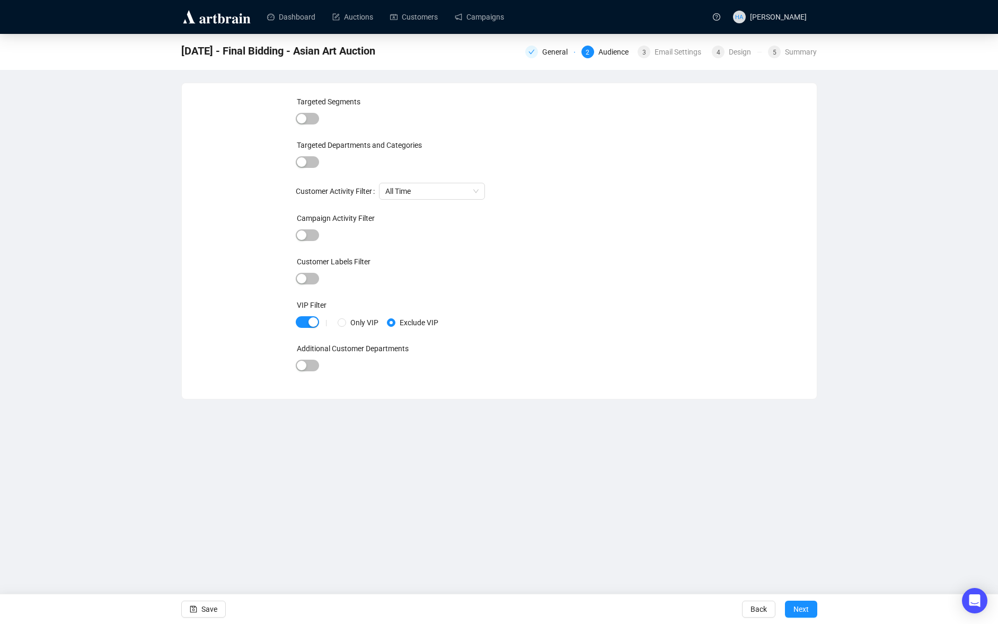
click at [805, 610] on span "Next" at bounding box center [800, 610] width 15 height 30
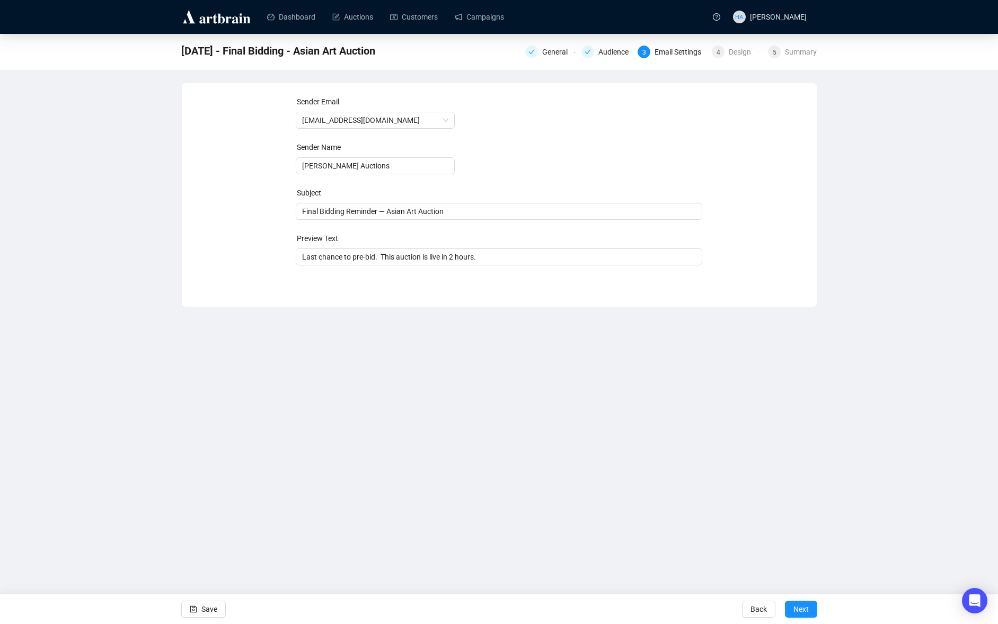
click at [805, 610] on span "Next" at bounding box center [800, 610] width 15 height 30
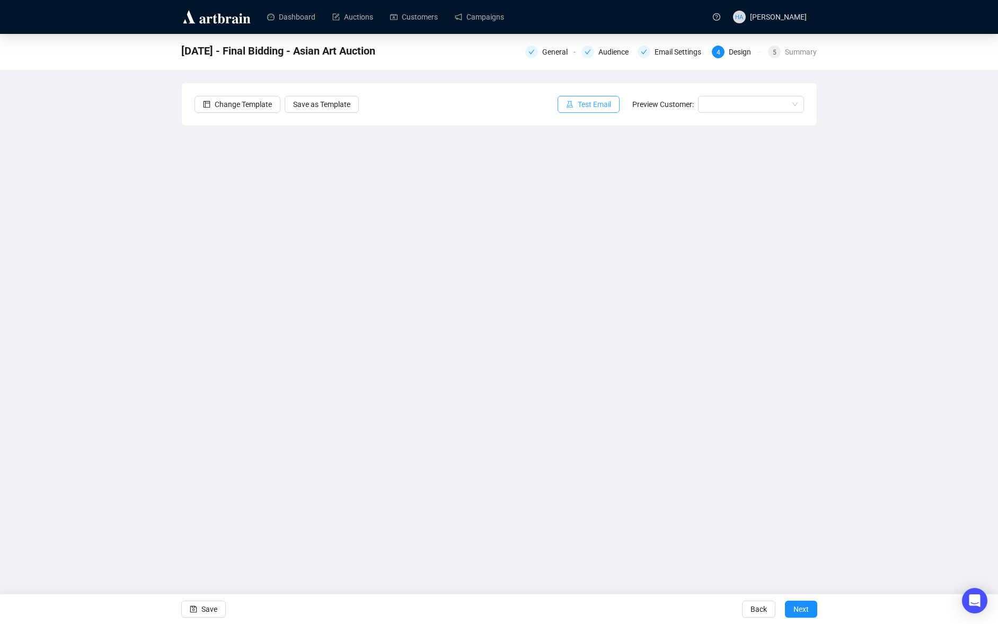
click at [593, 107] on span "Test Email" at bounding box center [594, 105] width 33 height 12
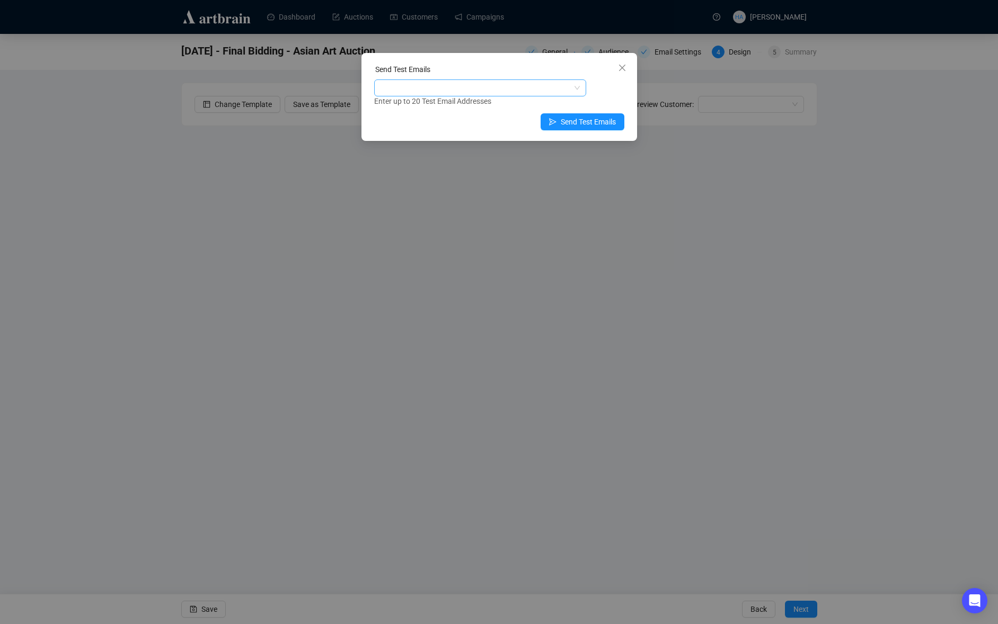
click at [459, 86] on div at bounding box center [474, 88] width 197 height 15
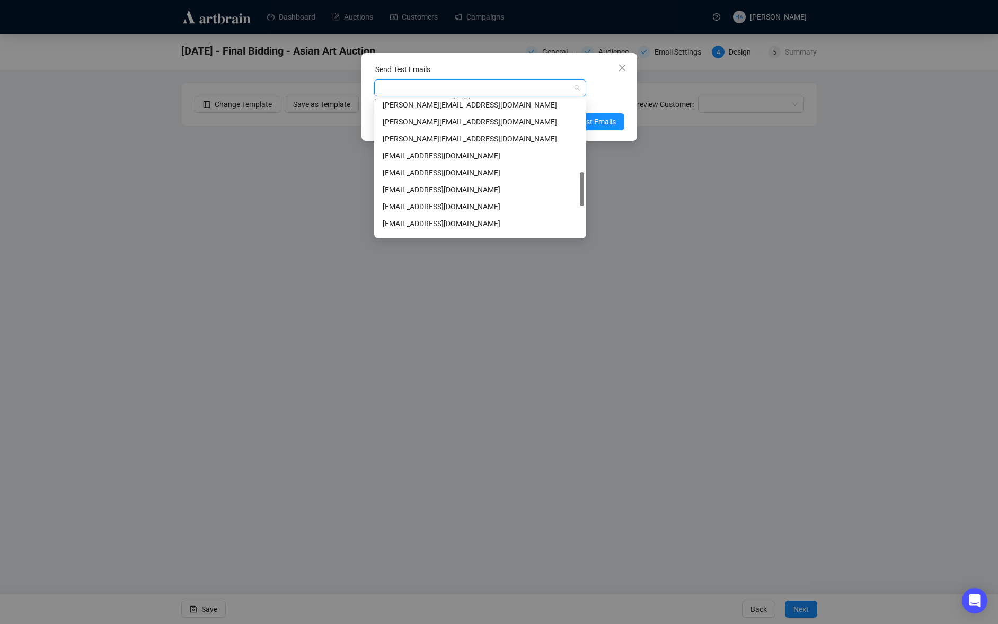
scroll to position [296, 0]
click at [425, 154] on div "[EMAIL_ADDRESS][DOMAIN_NAME]" at bounding box center [480, 152] width 195 height 12
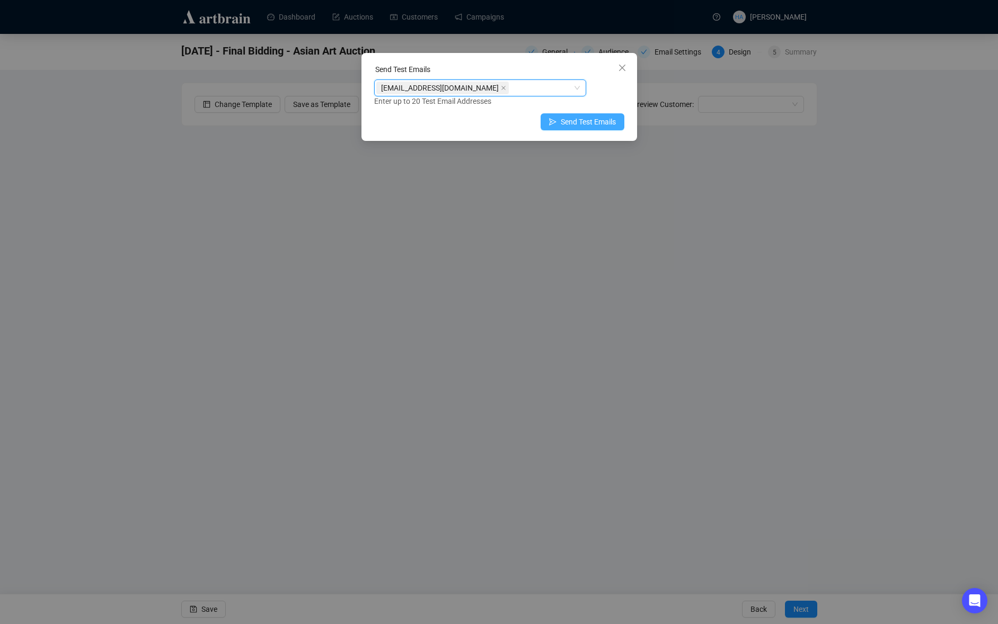
click at [578, 126] on span "Send Test Emails" at bounding box center [588, 122] width 55 height 12
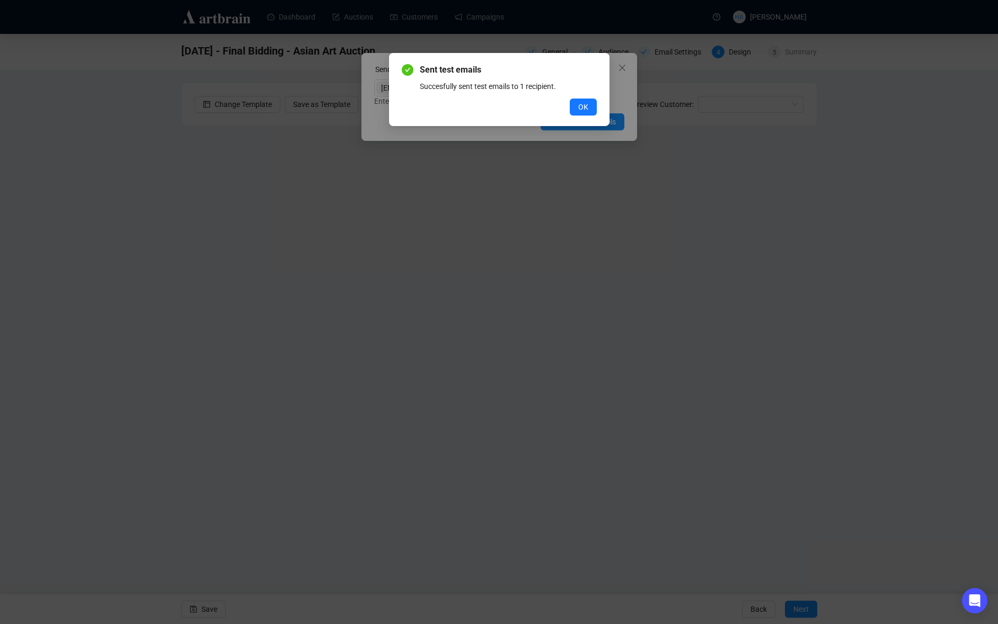
drag, startPoint x: 580, startPoint y: 104, endPoint x: 592, endPoint y: 101, distance: 12.7
click at [580, 104] on span "OK" at bounding box center [583, 107] width 10 height 12
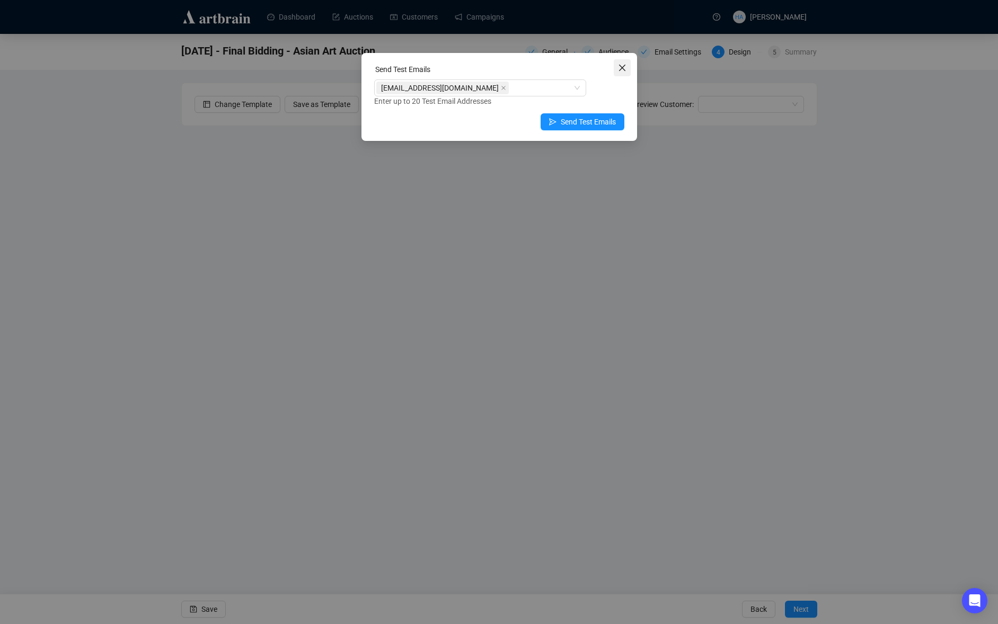
click at [625, 70] on icon "close" at bounding box center [622, 68] width 8 height 8
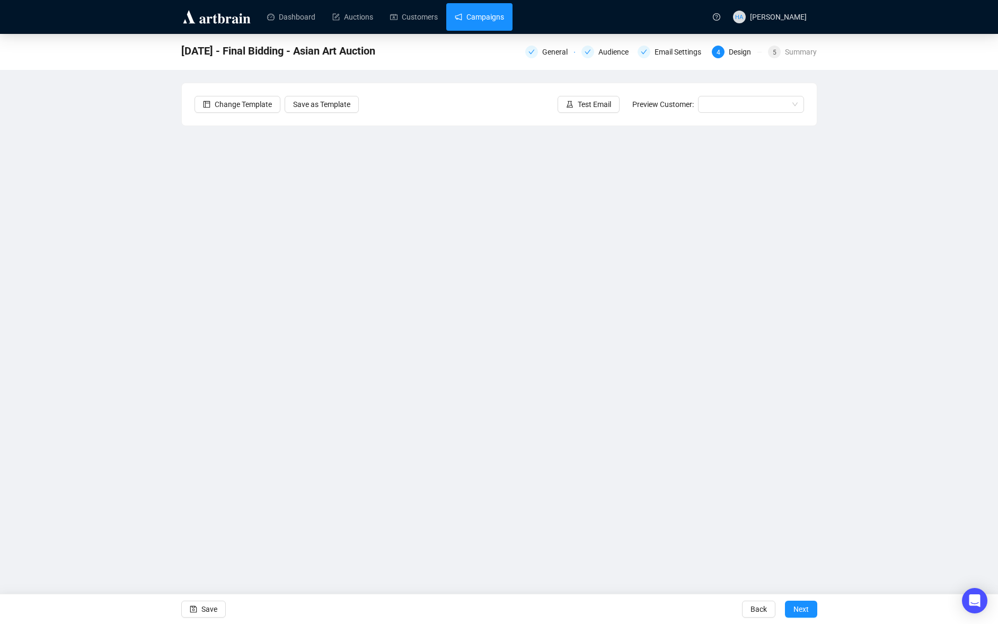
click at [479, 13] on link "Campaigns" at bounding box center [479, 17] width 49 height 28
